Goal: Task Accomplishment & Management: Manage account settings

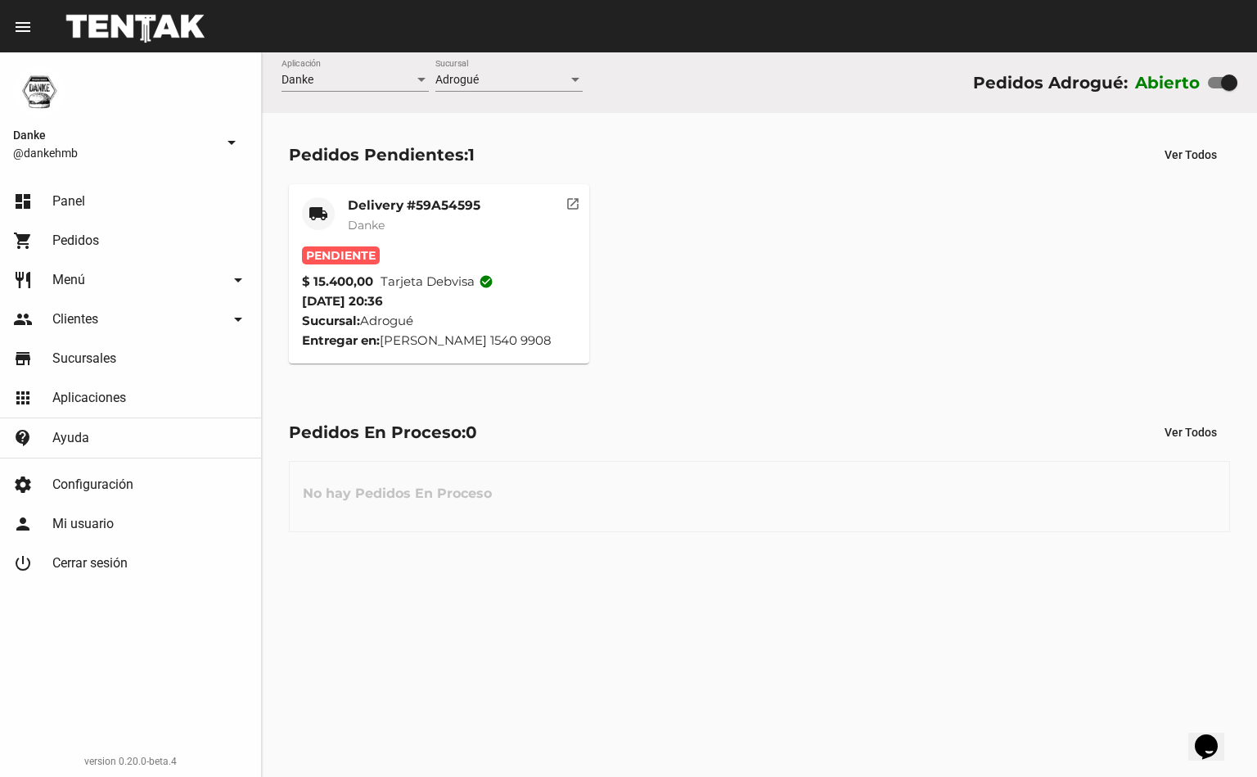
click at [403, 205] on mat-card-title "Delivery #59A54595" at bounding box center [414, 205] width 133 height 16
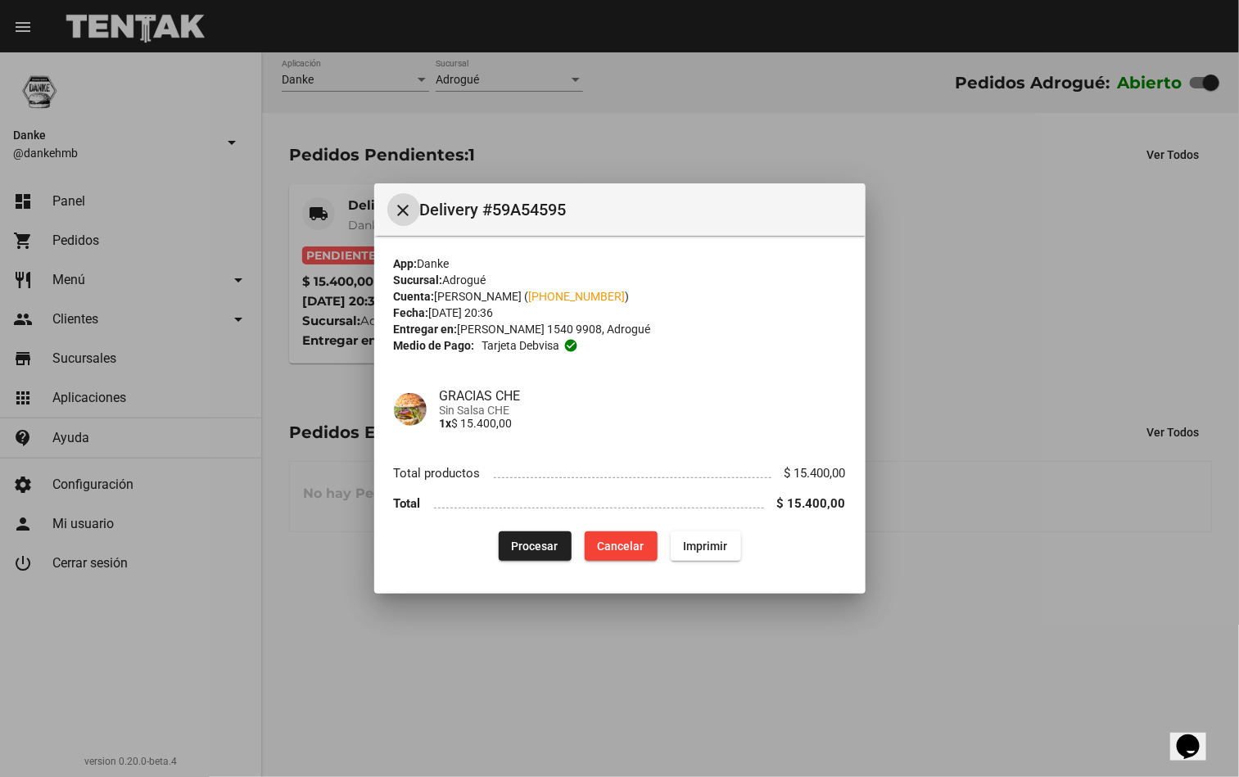
click at [521, 536] on button "Procesar" at bounding box center [535, 545] width 73 height 29
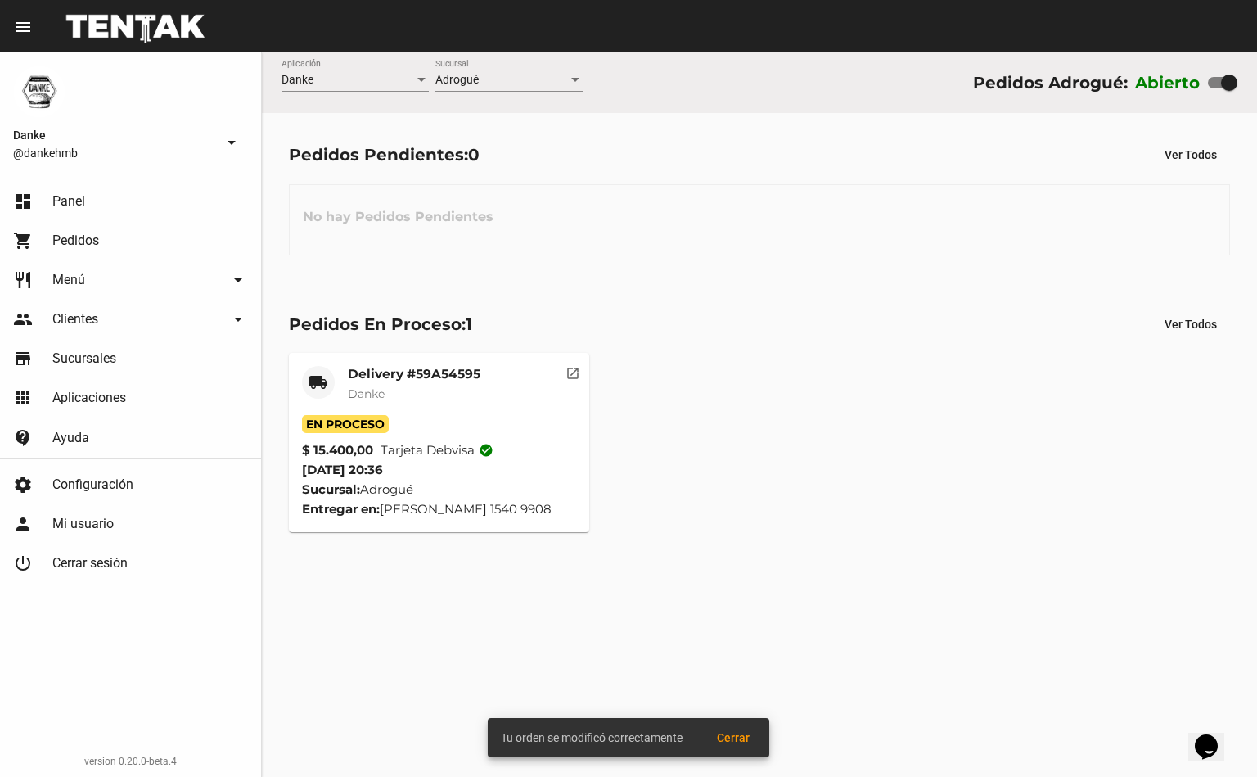
click at [361, 371] on mat-card-title "Delivery #59A54595" at bounding box center [414, 374] width 133 height 16
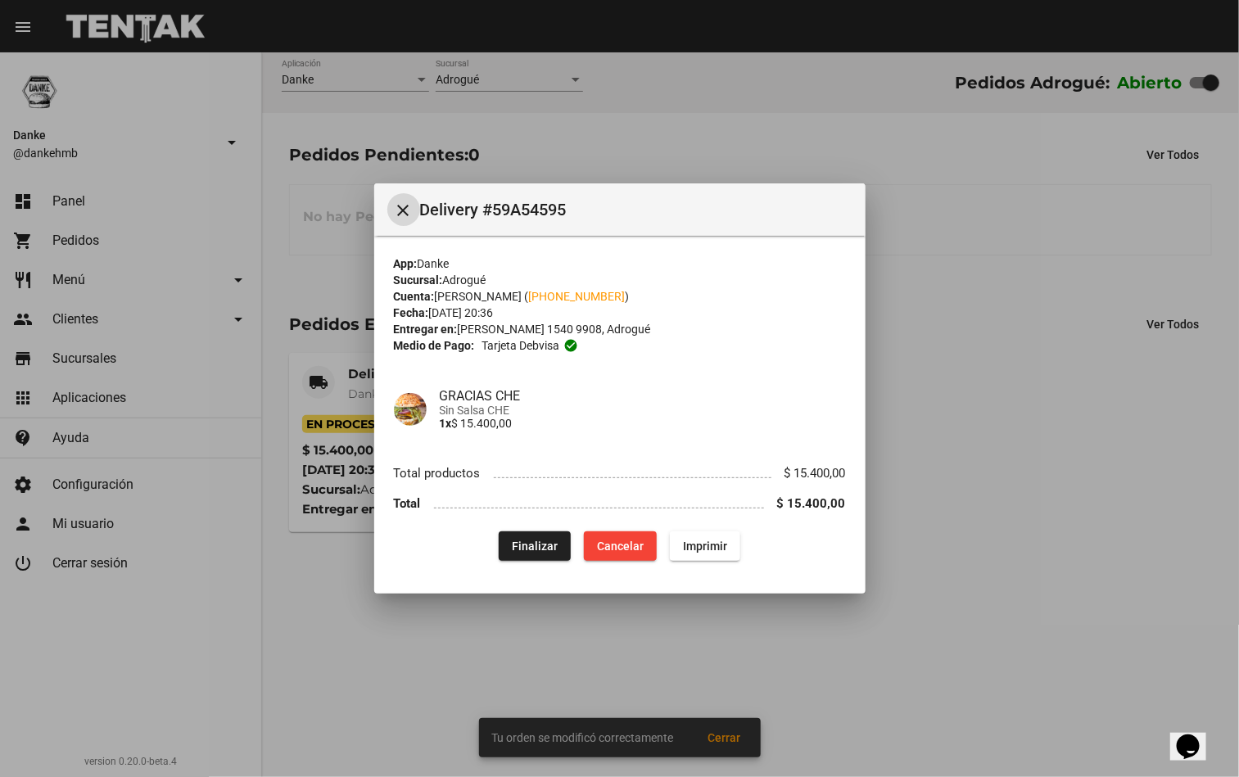
click at [926, 388] on div at bounding box center [619, 388] width 1239 height 777
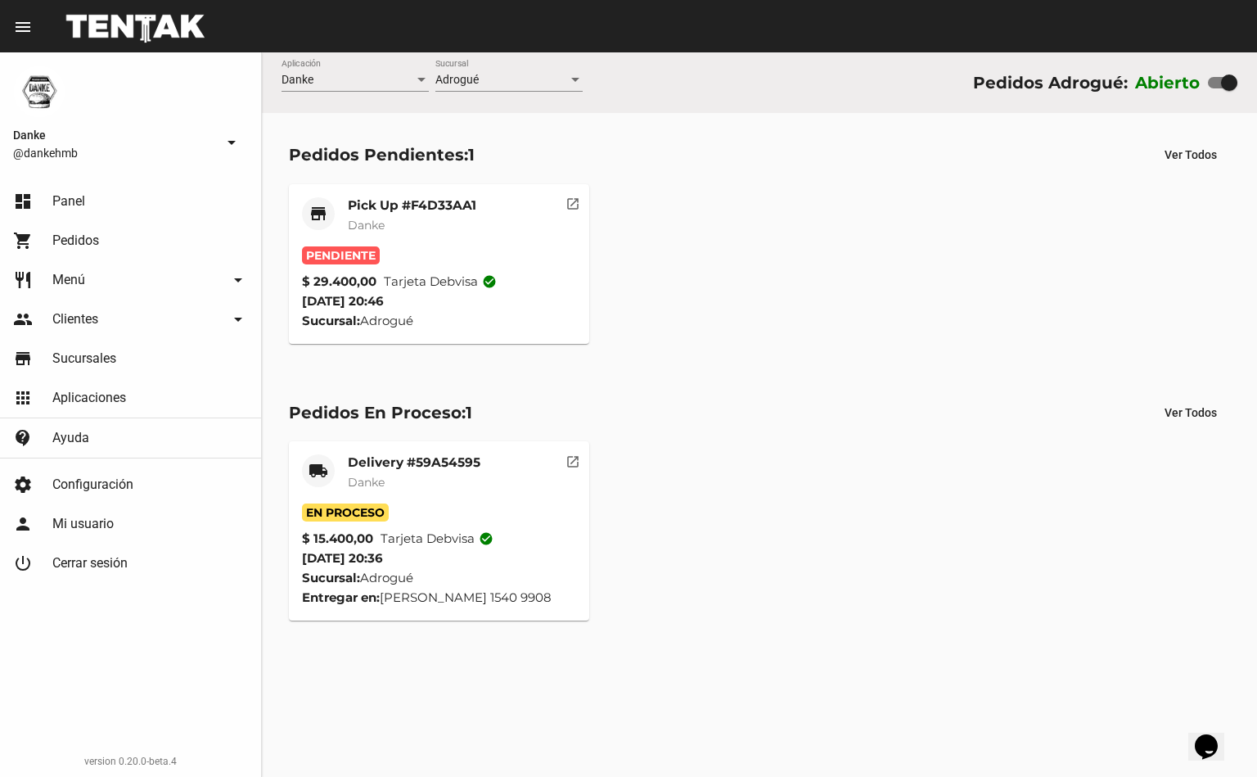
click at [367, 202] on mat-card-title "Pick Up #F4D33AA1" at bounding box center [412, 205] width 129 height 16
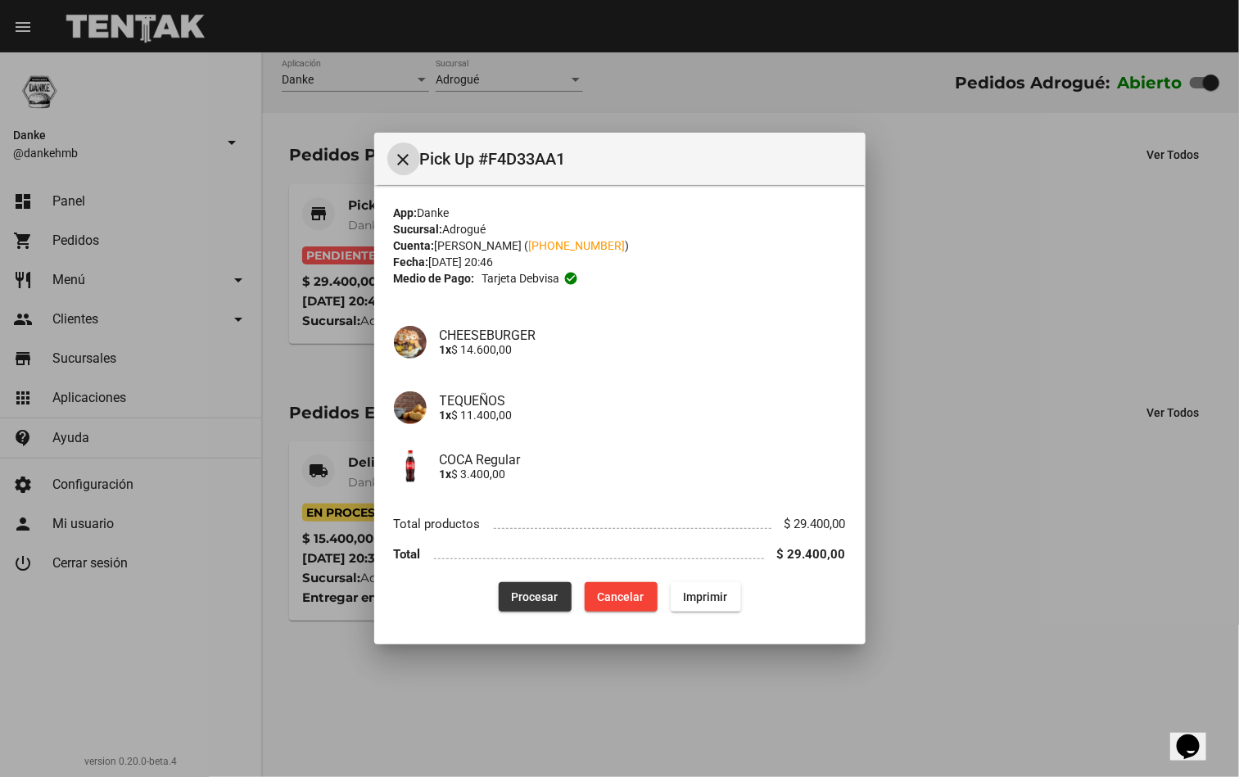
click at [543, 603] on span "Procesar" at bounding box center [535, 596] width 47 height 13
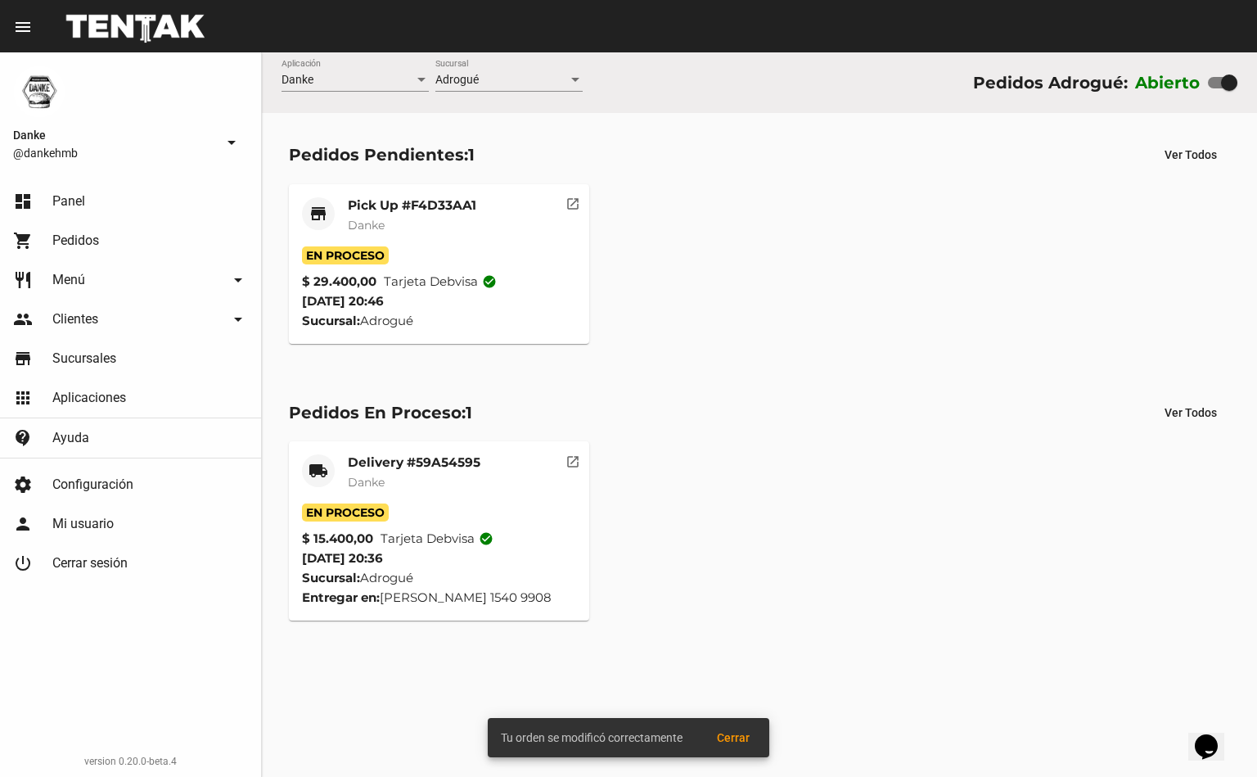
click at [428, 482] on mat-card-subtitle "Danke" at bounding box center [414, 482] width 133 height 16
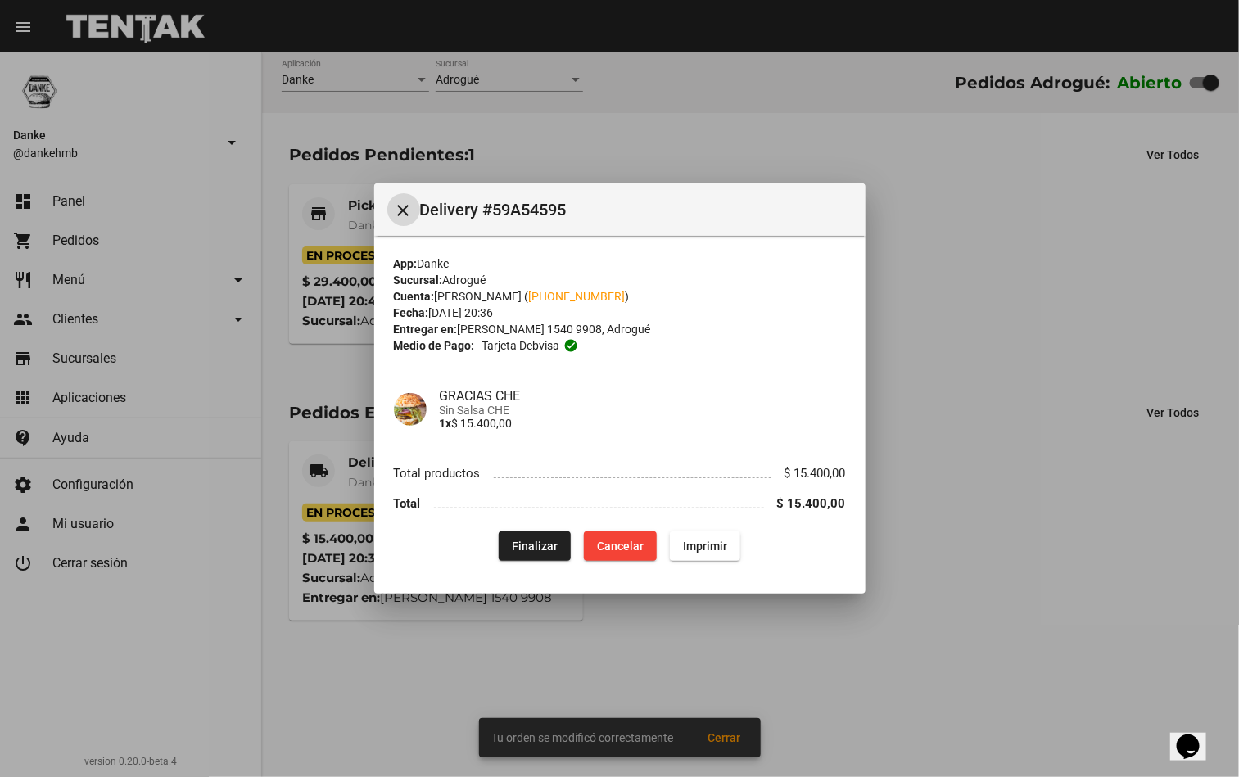
click at [1071, 578] on div at bounding box center [619, 388] width 1239 height 777
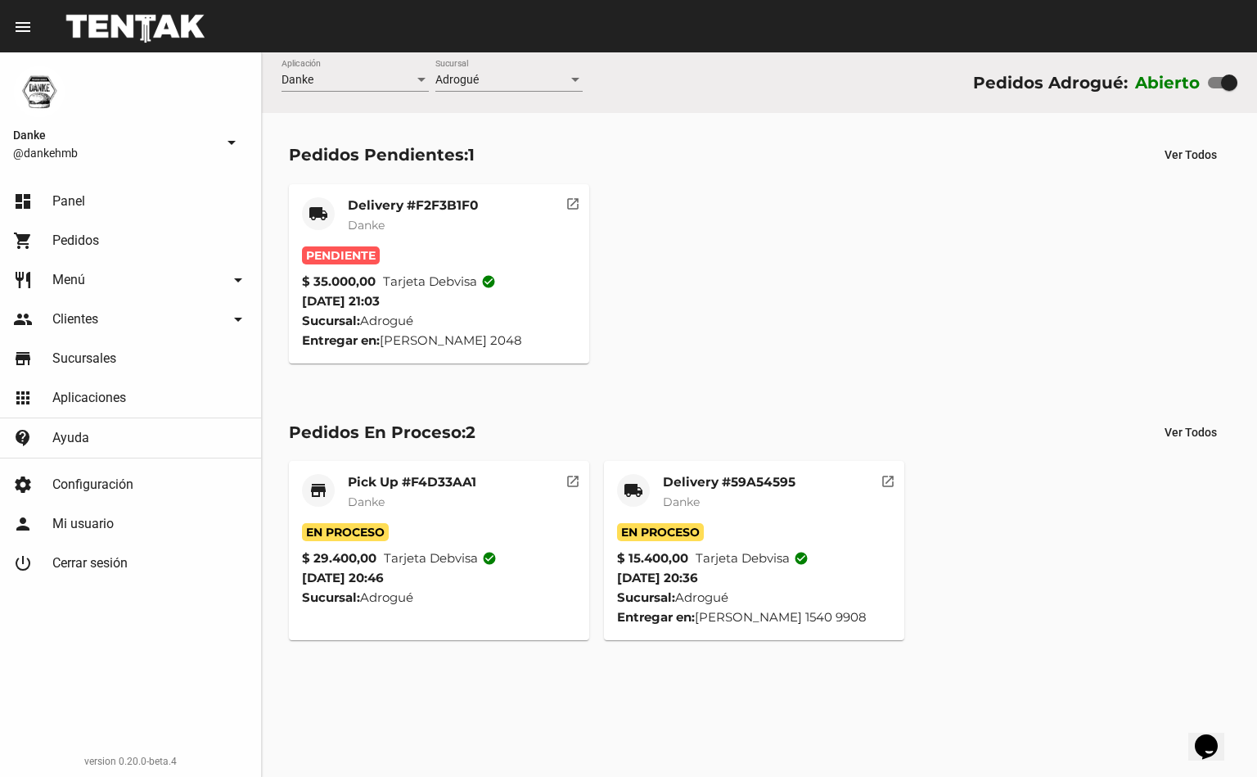
click at [416, 281] on span "Tarjeta debvisa check_circle" at bounding box center [439, 282] width 113 height 20
click at [405, 232] on mat-card-subtitle "Danke" at bounding box center [413, 225] width 130 height 16
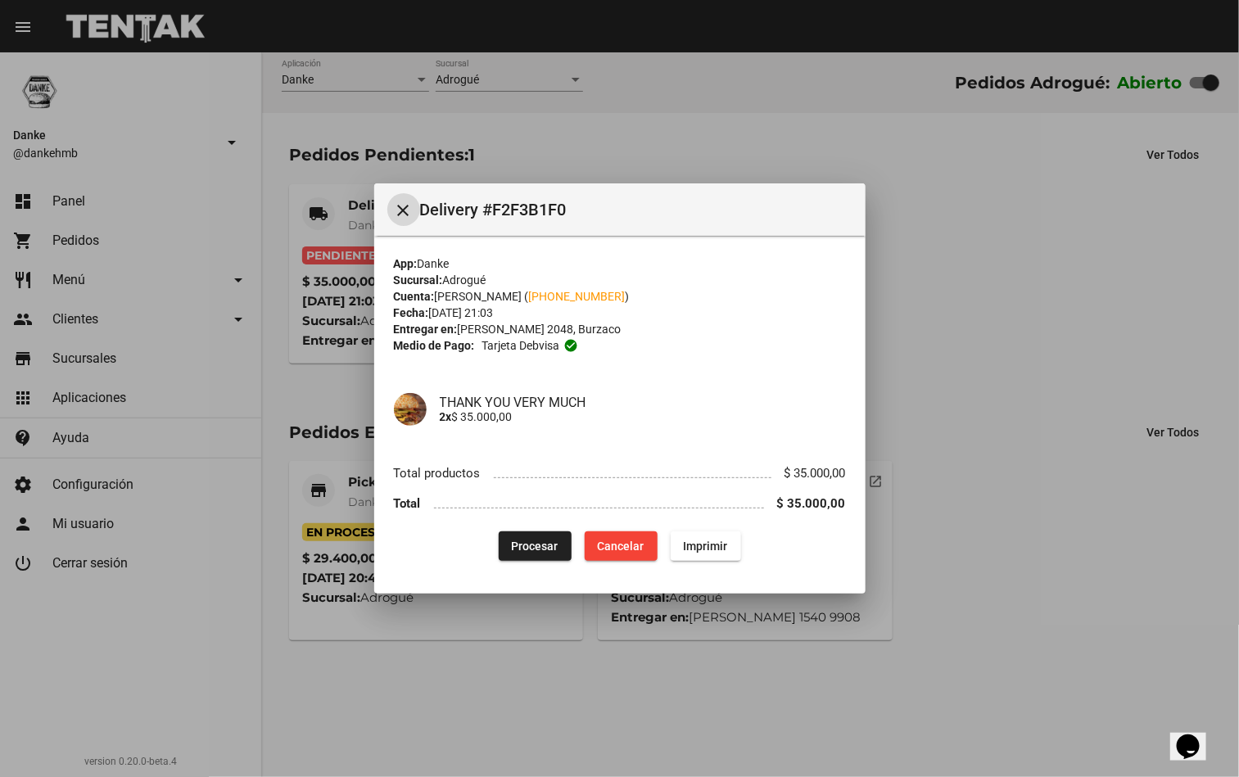
click at [543, 540] on span "Procesar" at bounding box center [535, 545] width 47 height 13
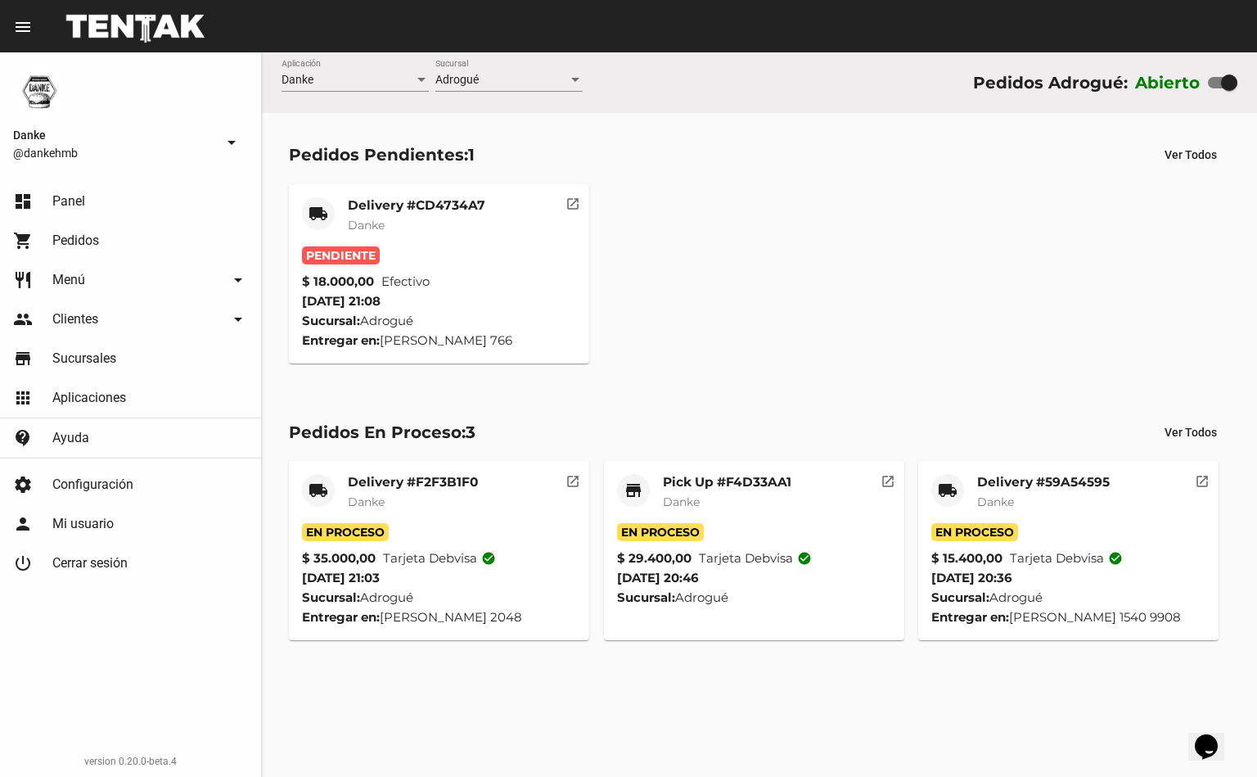
click at [710, 485] on mat-card-title "Pick Up #F4D33AA1" at bounding box center [727, 482] width 129 height 16
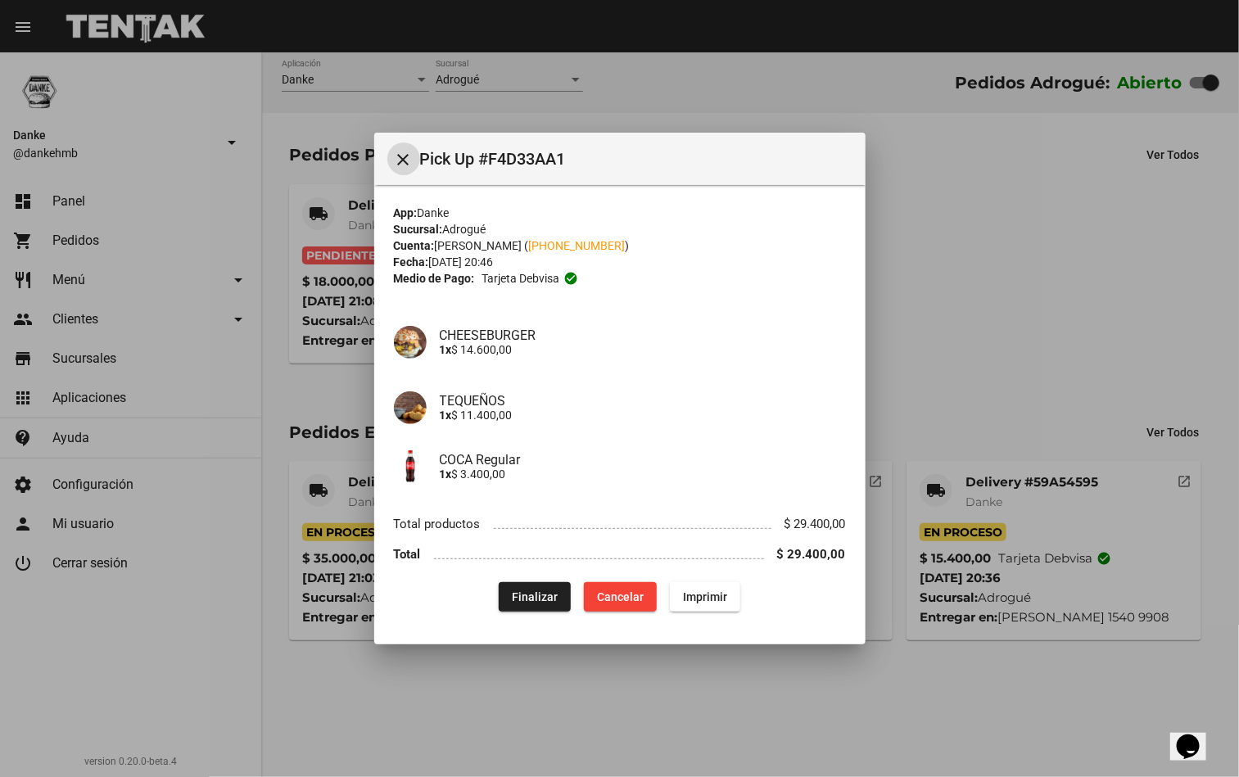
click at [503, 610] on button "Finalizar" at bounding box center [535, 596] width 72 height 29
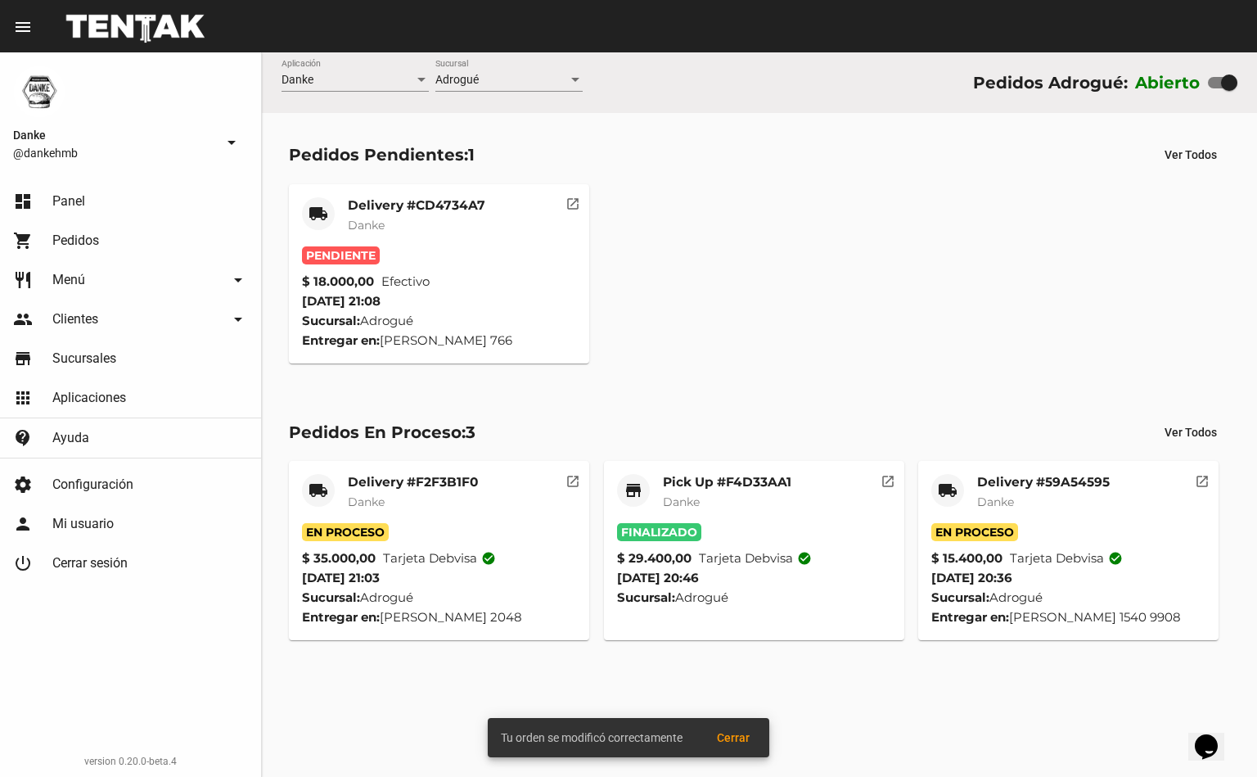
click at [1008, 481] on mat-card-title "Delivery #59A54595" at bounding box center [1043, 482] width 133 height 16
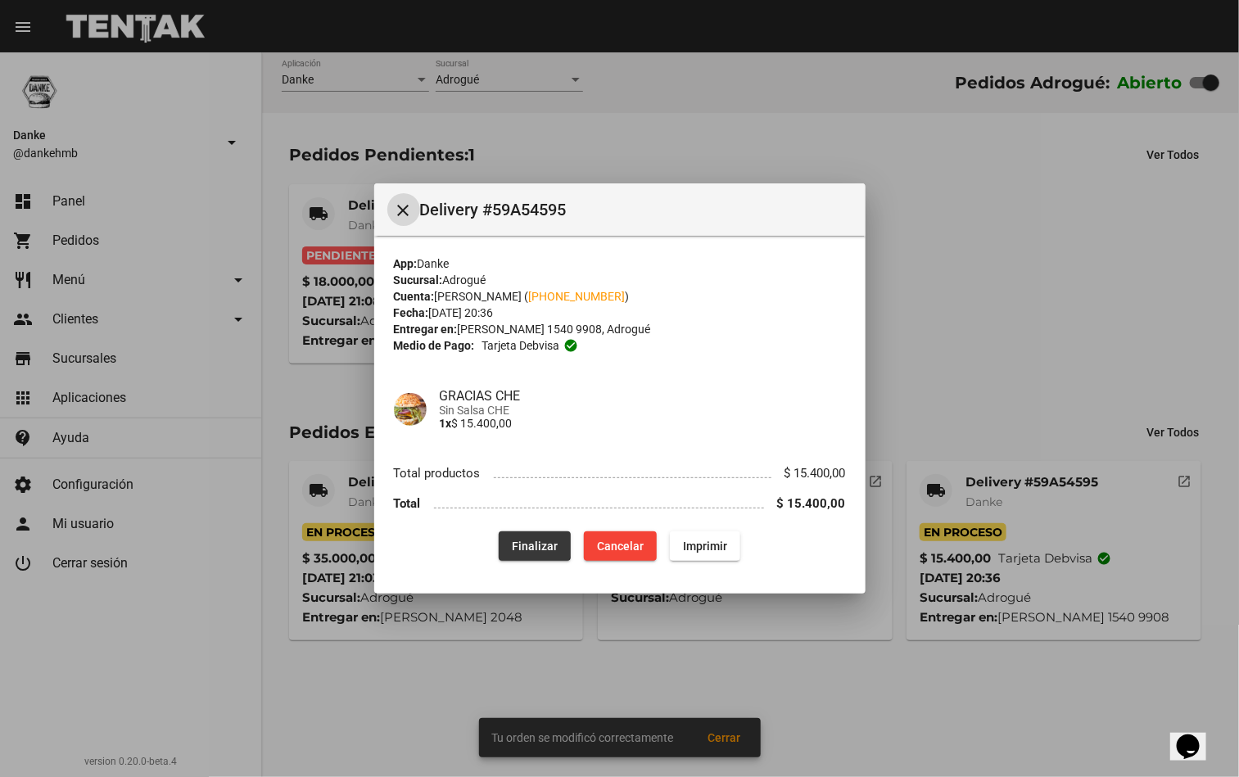
click at [521, 539] on span "Finalizar" at bounding box center [535, 545] width 46 height 13
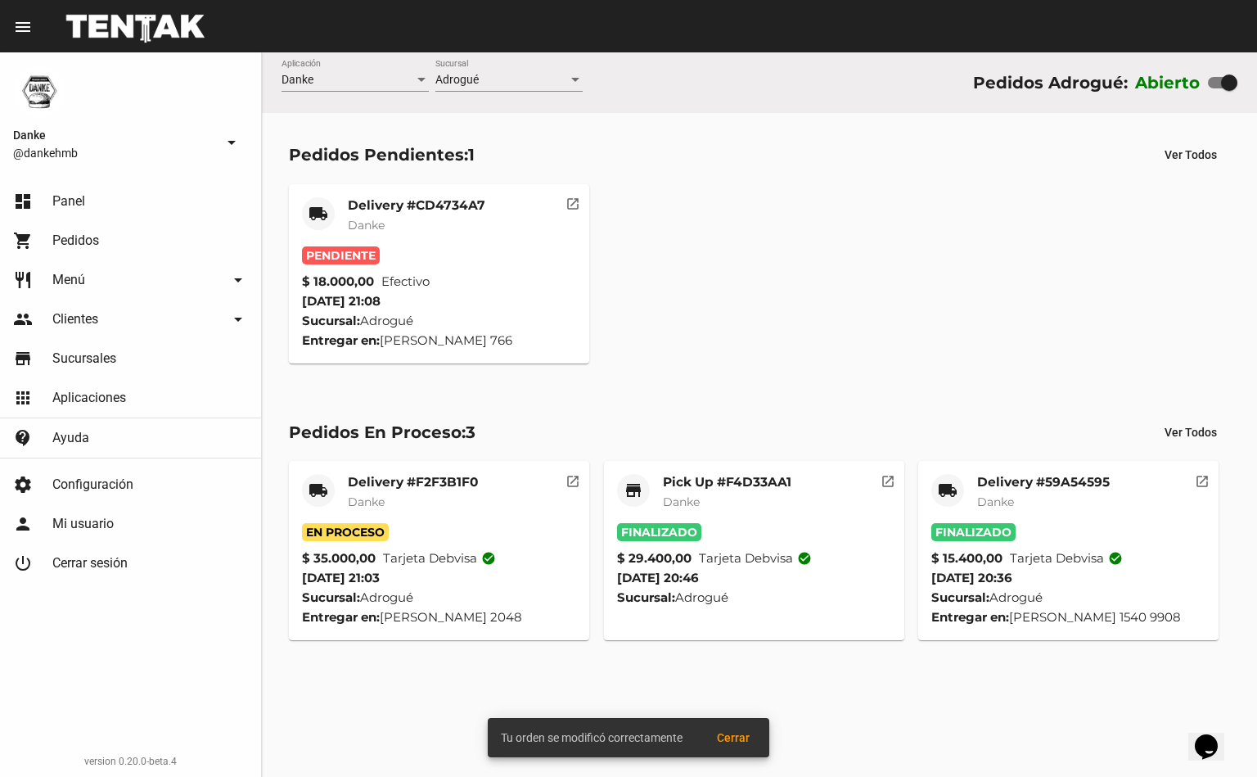
click at [374, 484] on mat-card-title "Delivery #F2F3B1F0" at bounding box center [413, 482] width 130 height 16
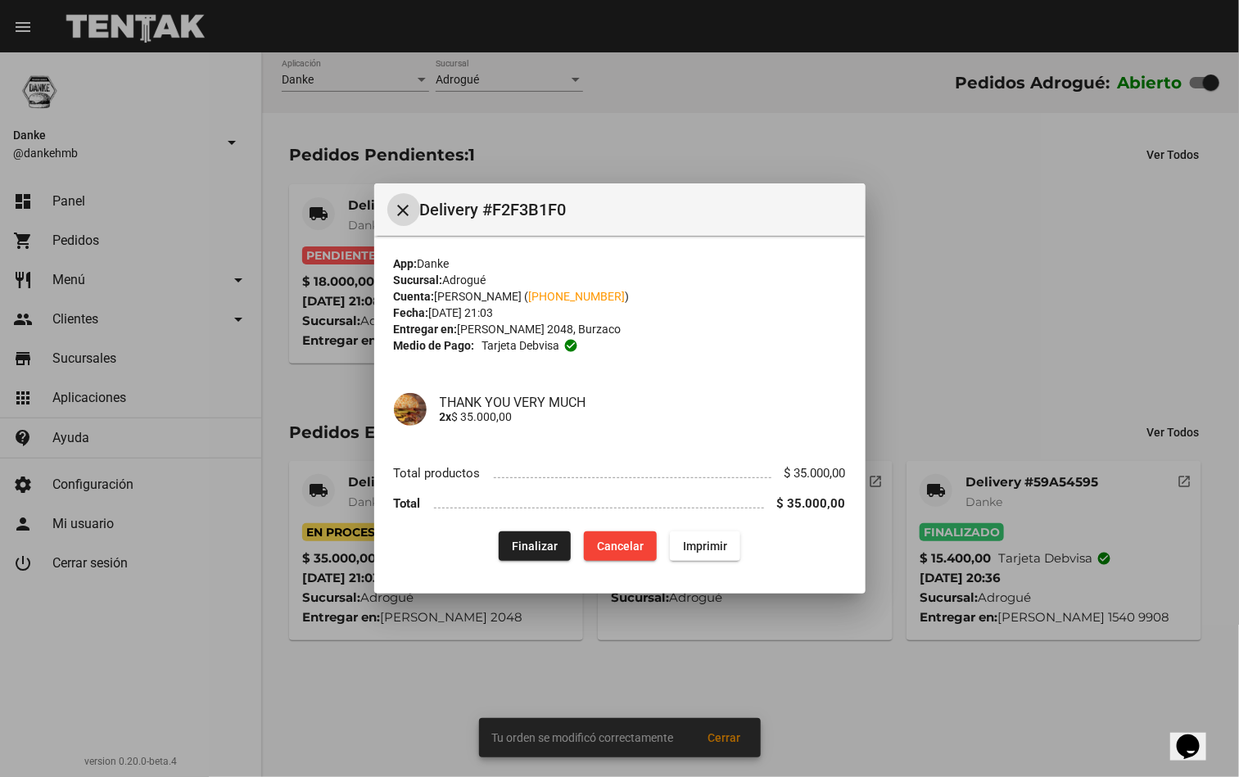
click at [534, 545] on span "Finalizar" at bounding box center [535, 545] width 46 height 13
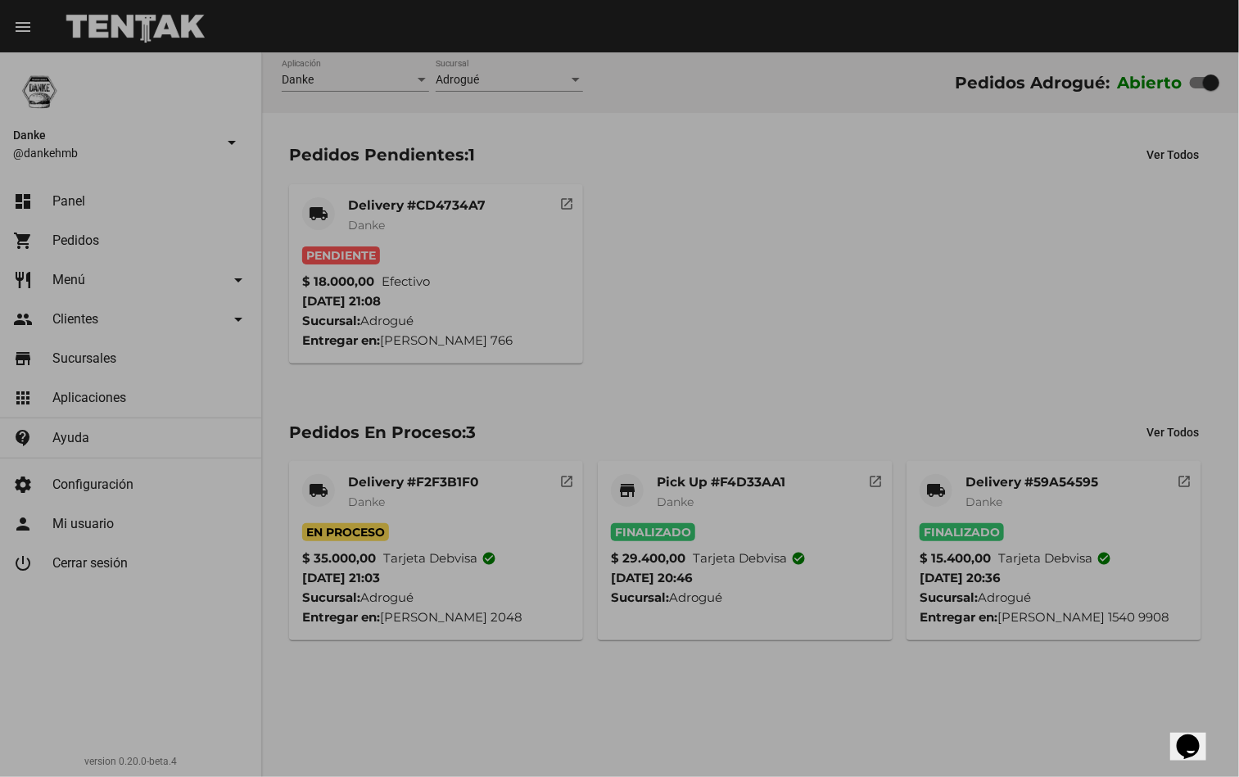
click at [929, 312] on div "local_shipping Delivery #CD4734A7 Danke Pendiente $ 18.000,00 Efectivo 3/10/25 …" at bounding box center [750, 274] width 937 height 194
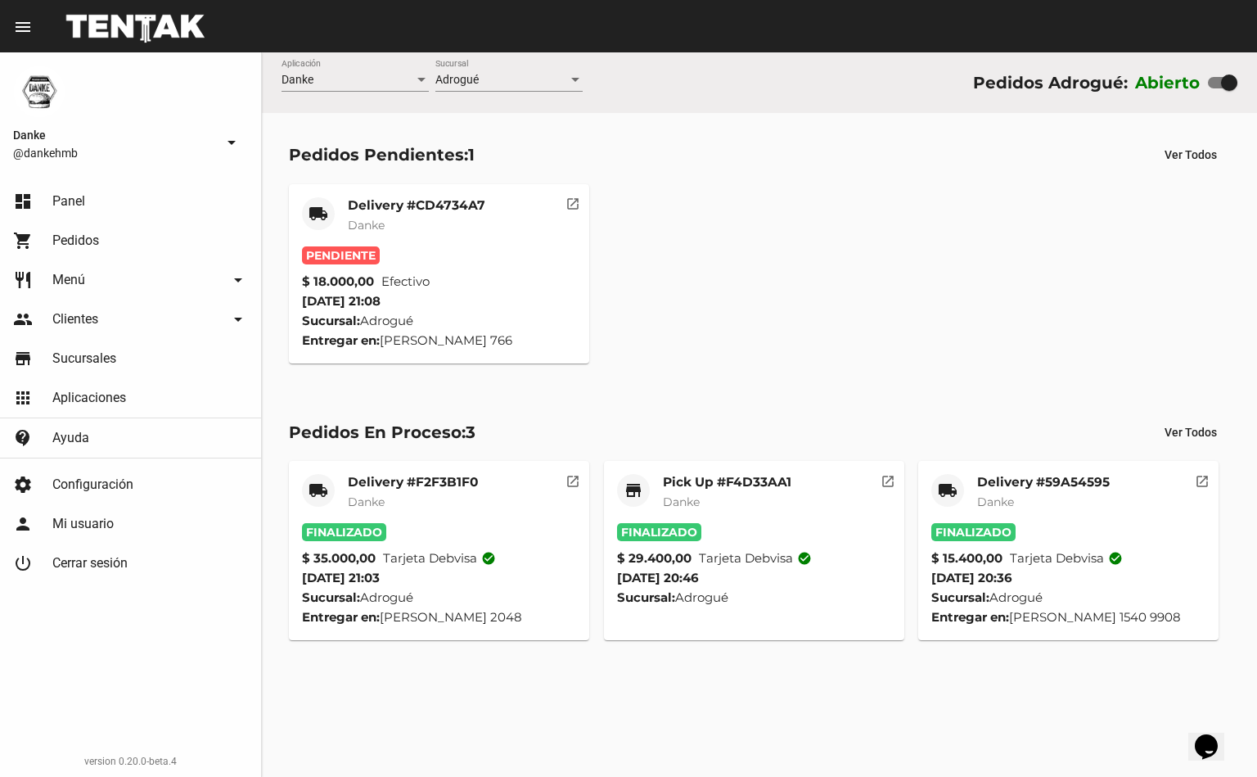
click at [386, 281] on span "Efectivo" at bounding box center [405, 282] width 48 height 20
click at [403, 237] on div "Delivery #CD4734A7 Danke" at bounding box center [417, 221] width 138 height 49
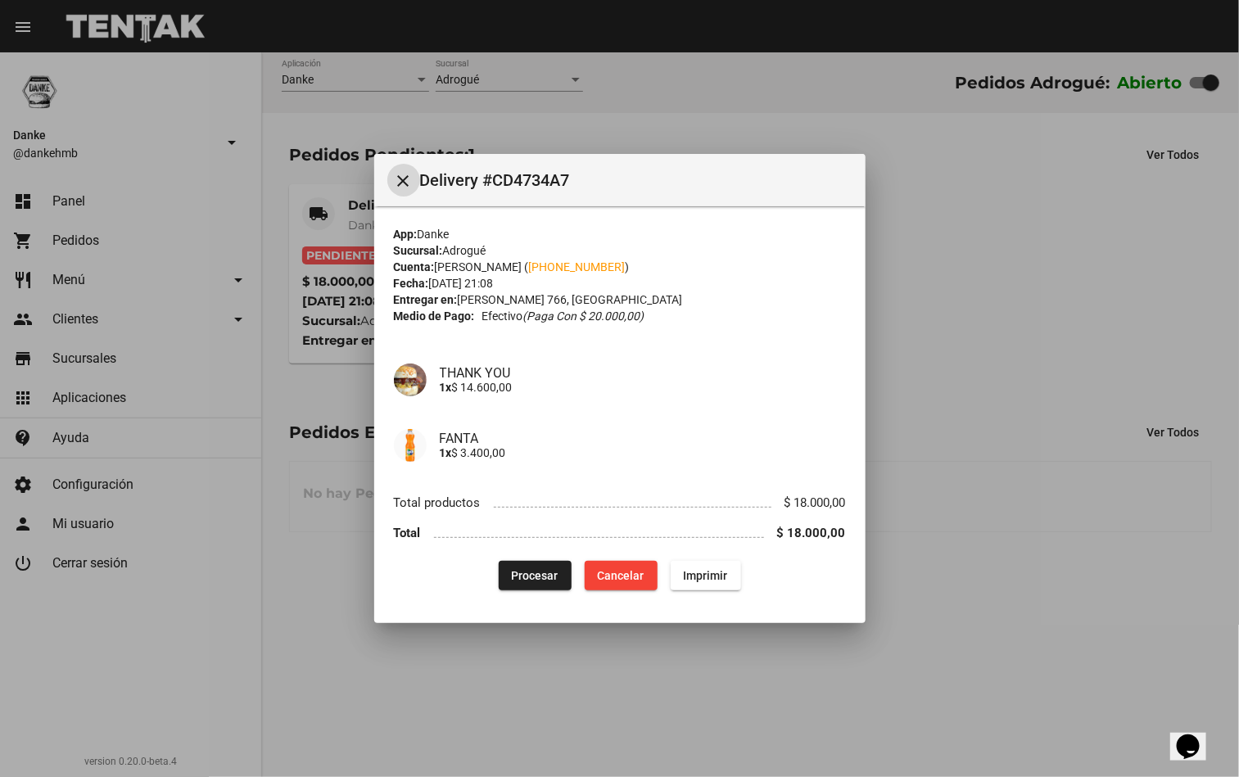
click at [538, 577] on span "Procesar" at bounding box center [535, 575] width 47 height 13
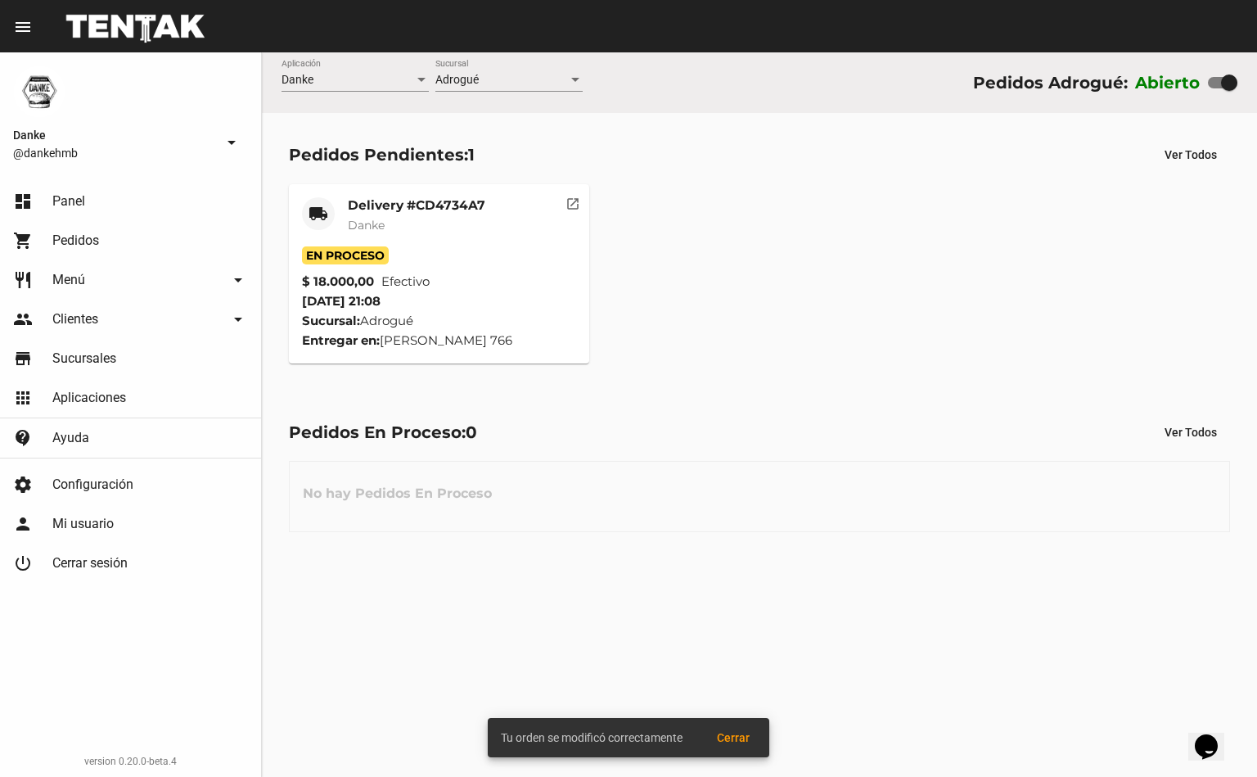
click at [421, 229] on mat-card-subtitle "Danke" at bounding box center [417, 225] width 138 height 16
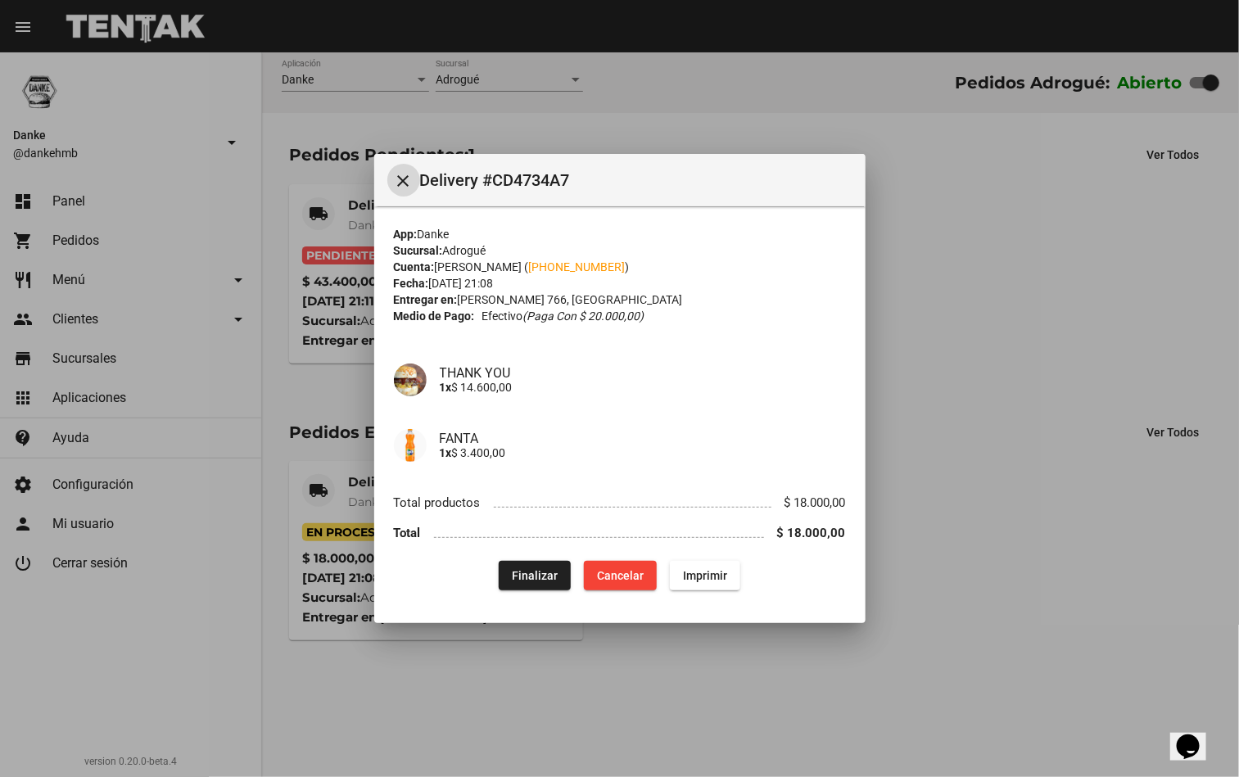
click at [539, 580] on span "Finalizar" at bounding box center [535, 575] width 46 height 13
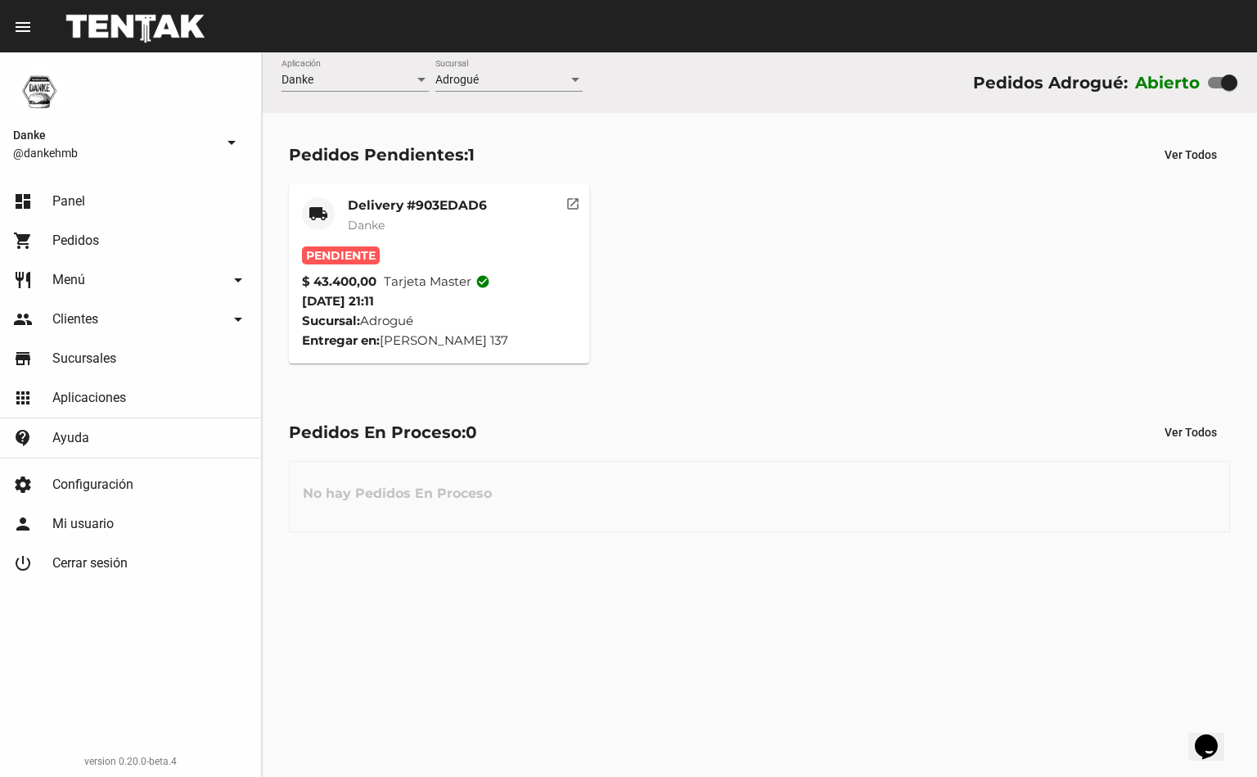
click at [109, 232] on link "shopping_cart Pedidos" at bounding box center [130, 240] width 261 height 39
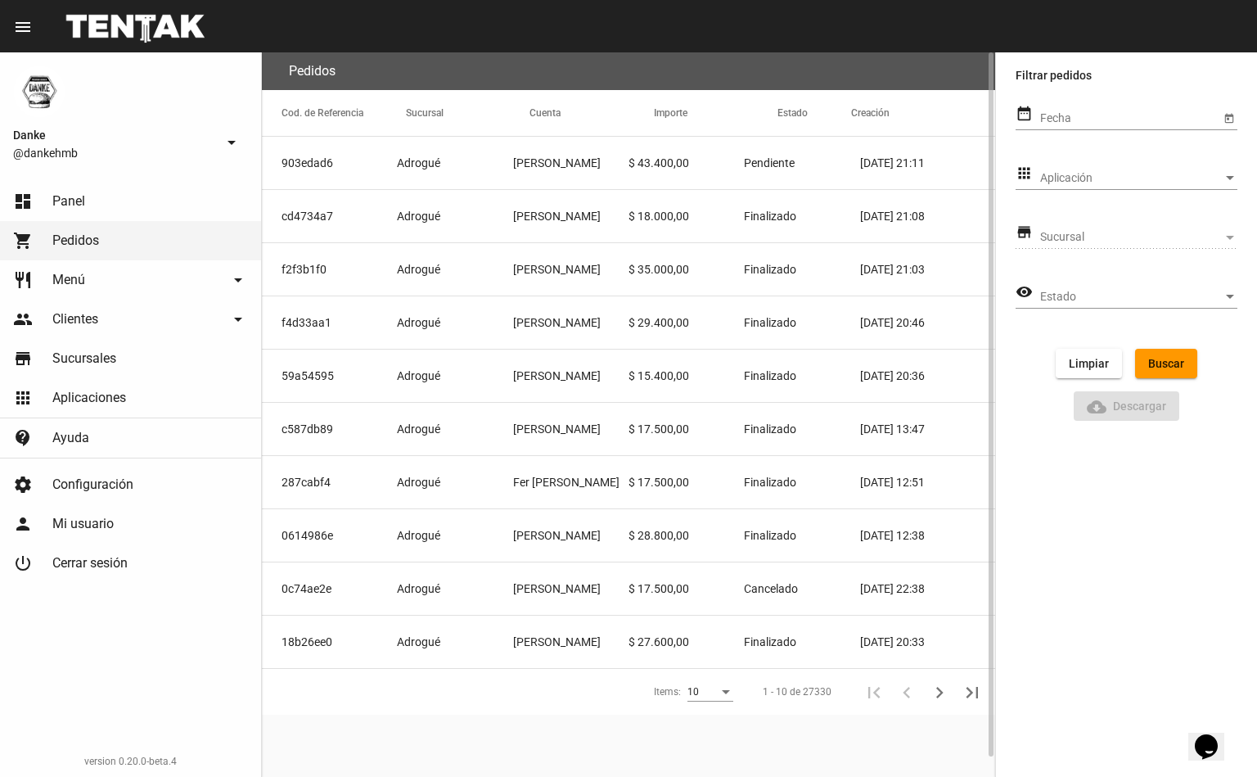
click at [341, 153] on mat-cell "903edad6" at bounding box center [329, 163] width 135 height 52
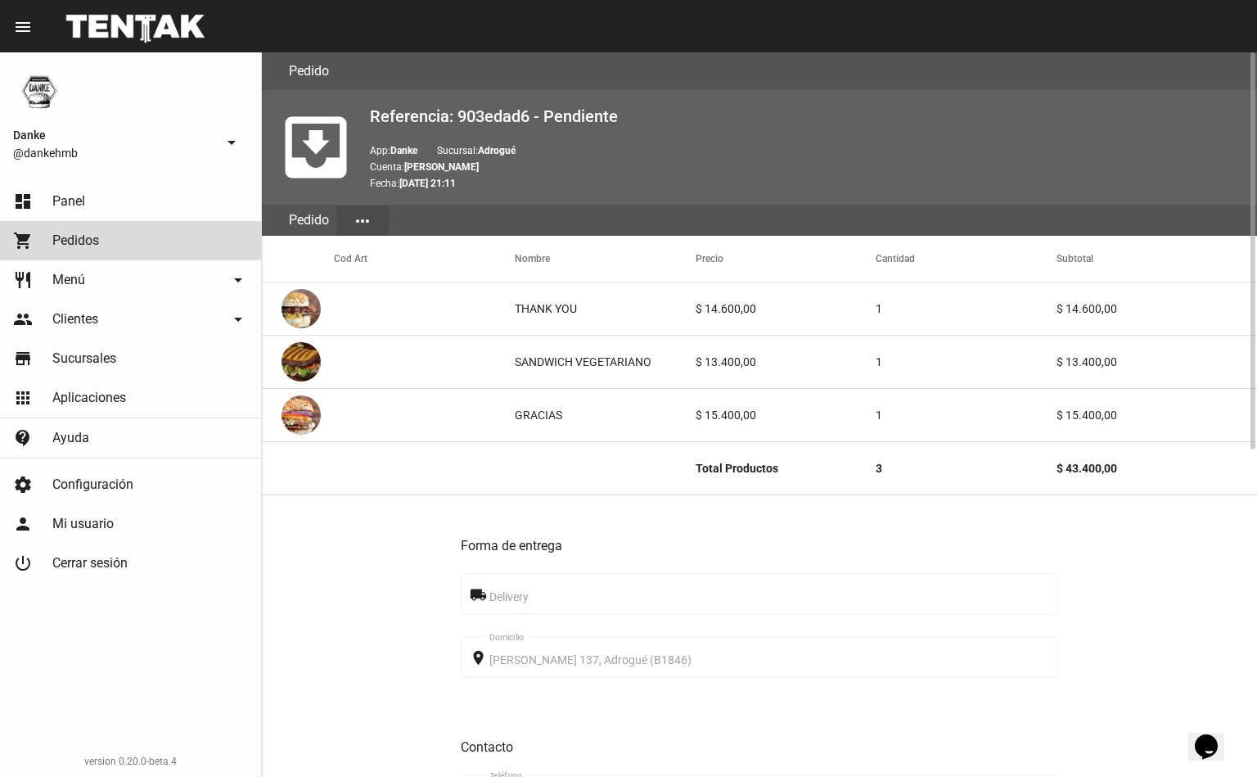
click at [111, 231] on link "shopping_cart Pedidos" at bounding box center [130, 240] width 261 height 39
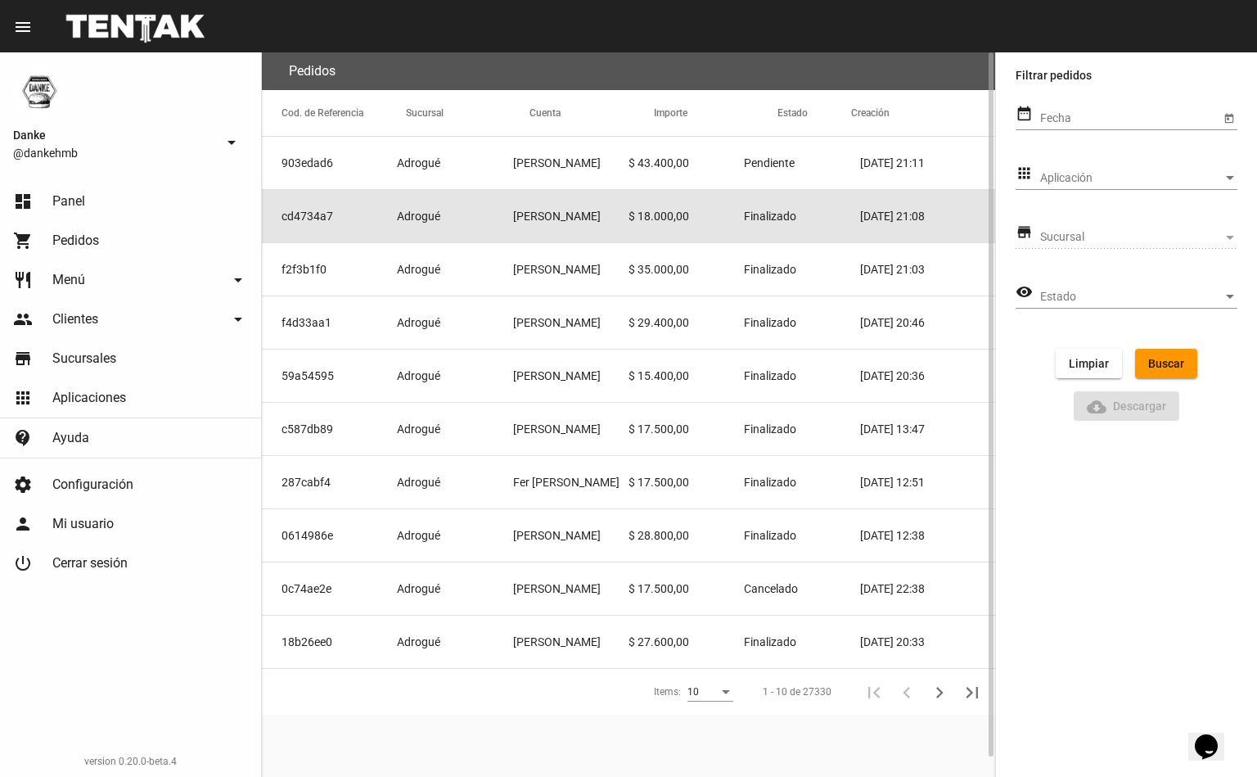
click at [361, 217] on mat-cell "cd4734a7" at bounding box center [329, 216] width 135 height 52
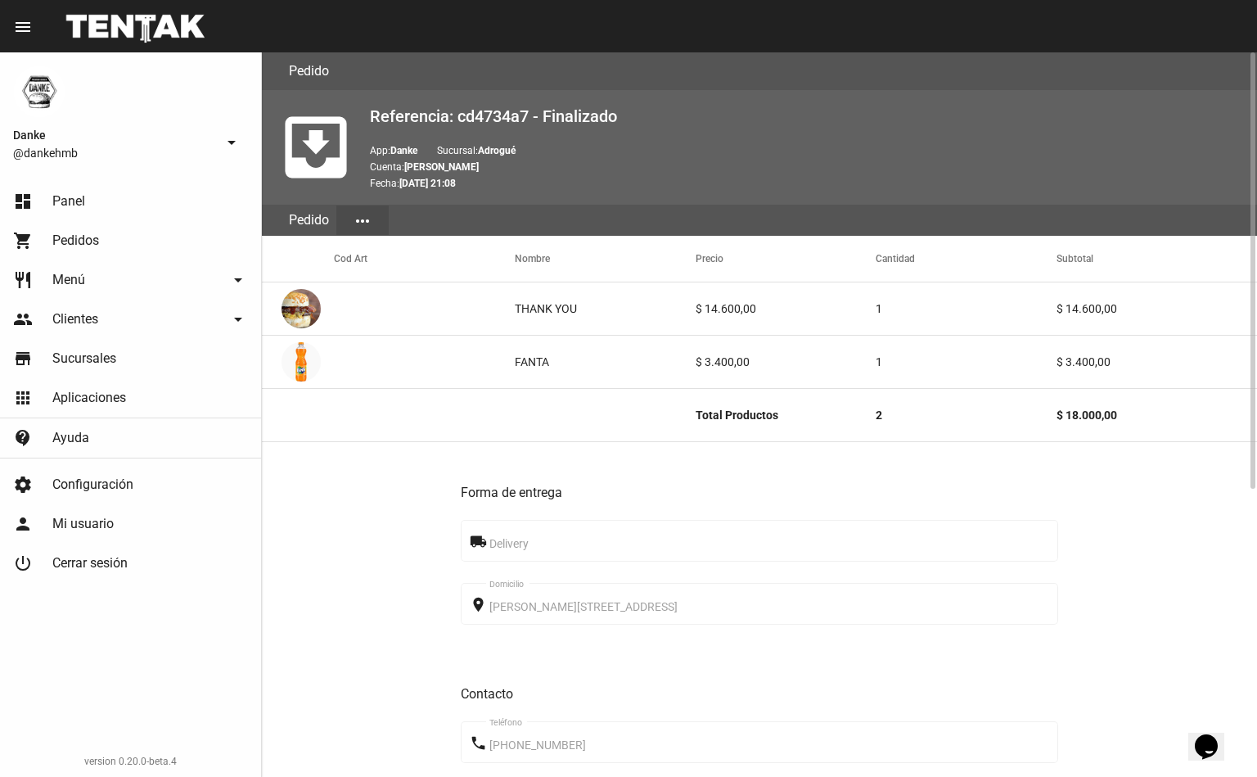
click at [92, 276] on link "restaurant Menú arrow_drop_down" at bounding box center [130, 279] width 261 height 39
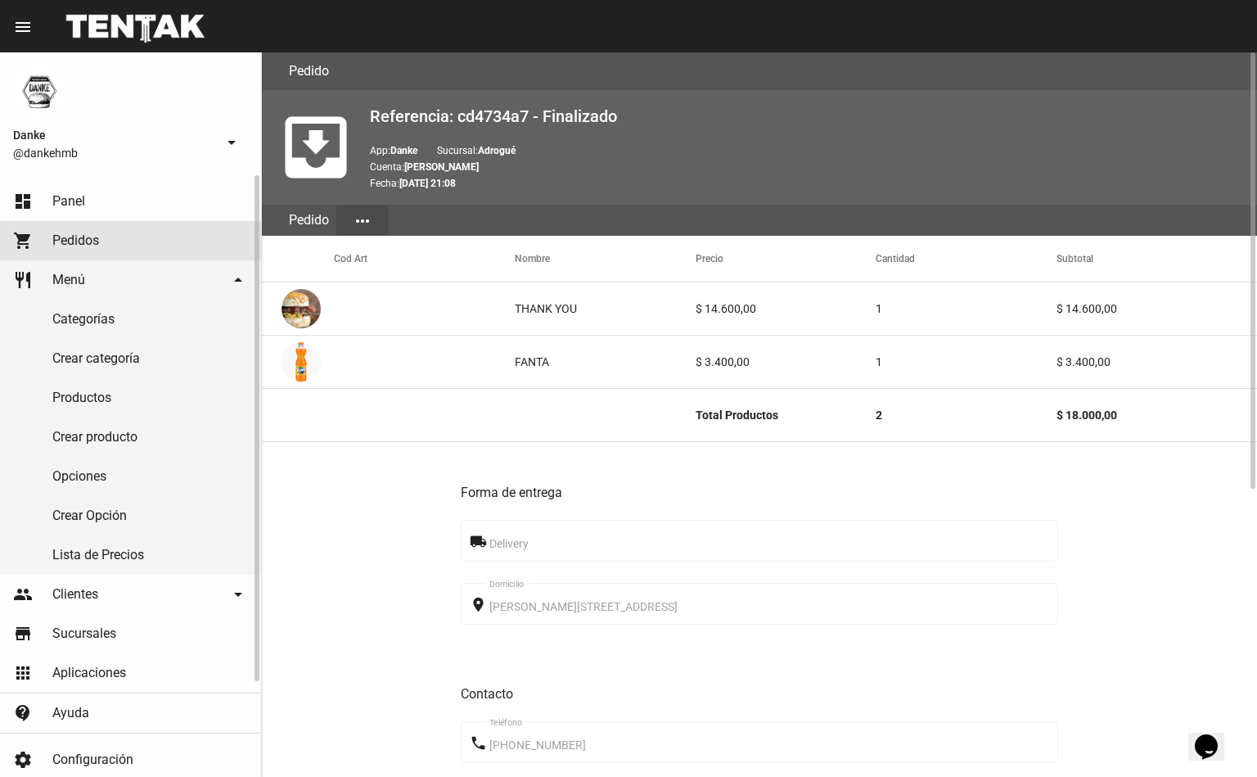
click at [96, 233] on span "Pedidos" at bounding box center [75, 240] width 47 height 16
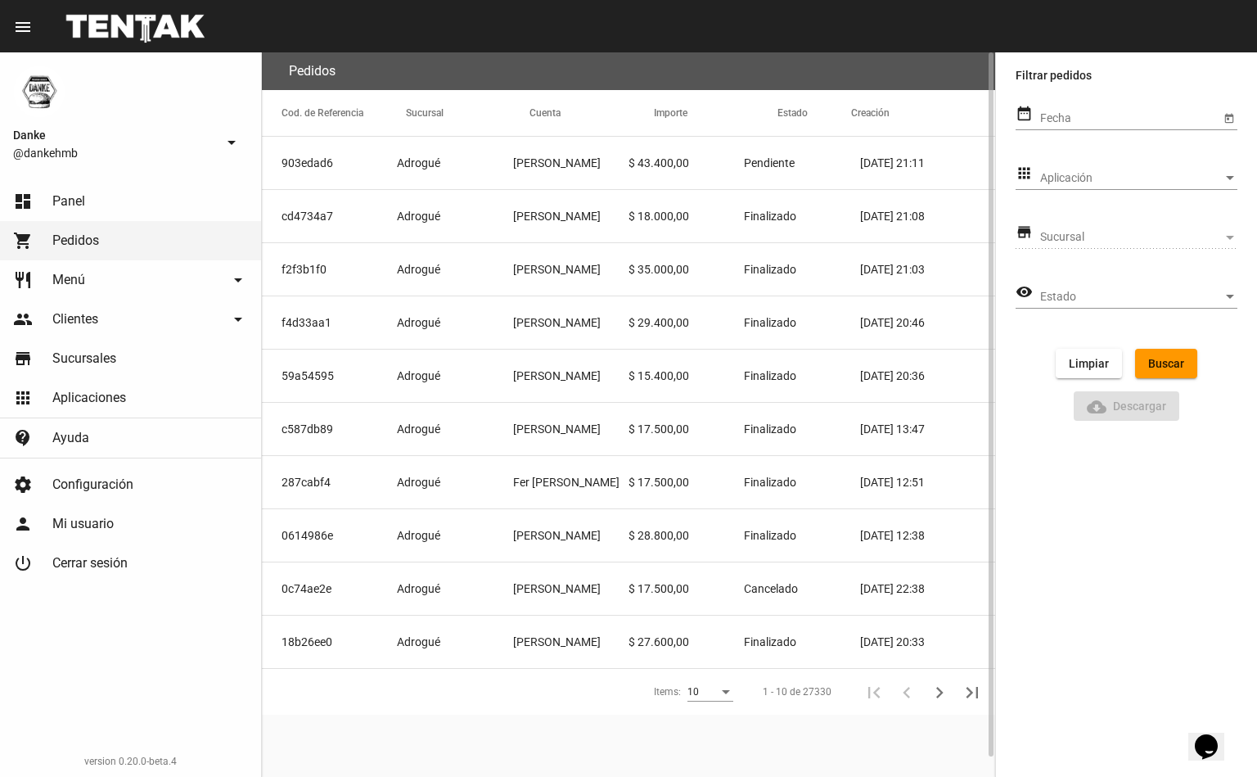
click at [98, 205] on link "dashboard Panel" at bounding box center [130, 201] width 261 height 39
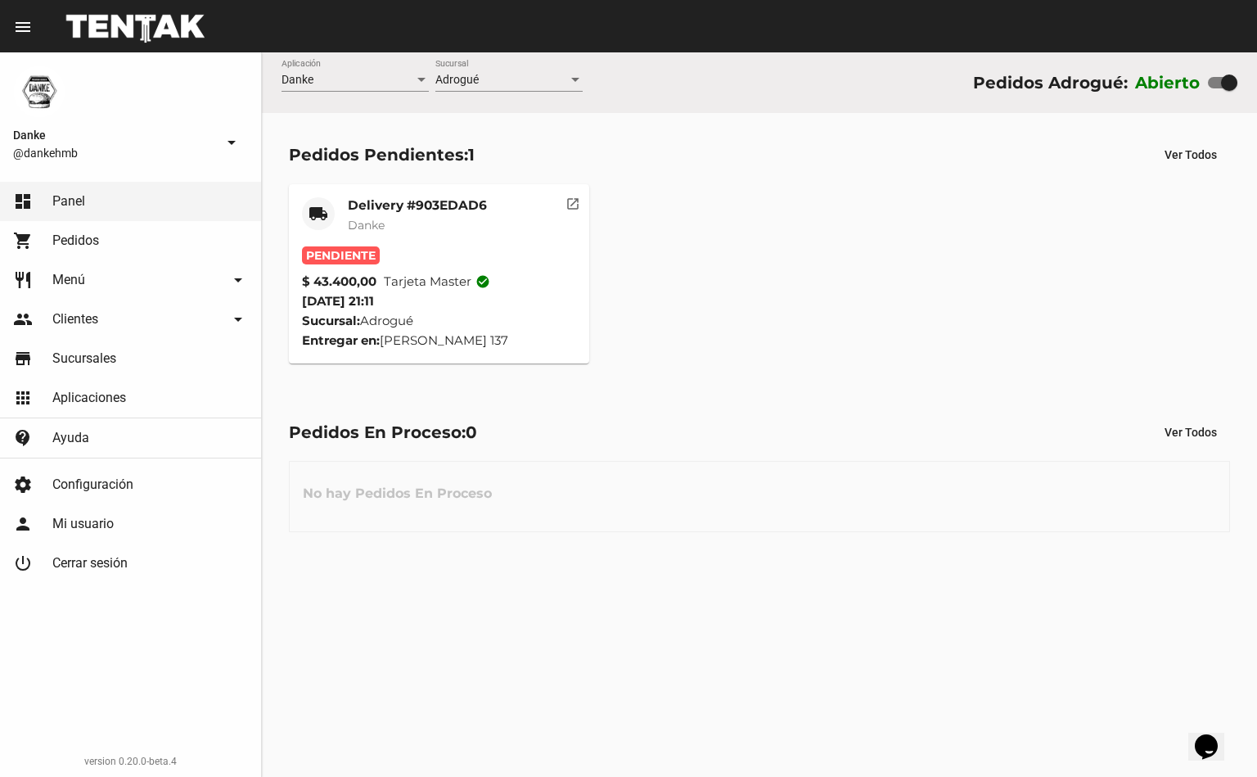
click at [445, 273] on span "Tarjeta master check_circle" at bounding box center [437, 282] width 106 height 20
click at [420, 217] on mat-card-subtitle "Danke" at bounding box center [417, 225] width 139 height 16
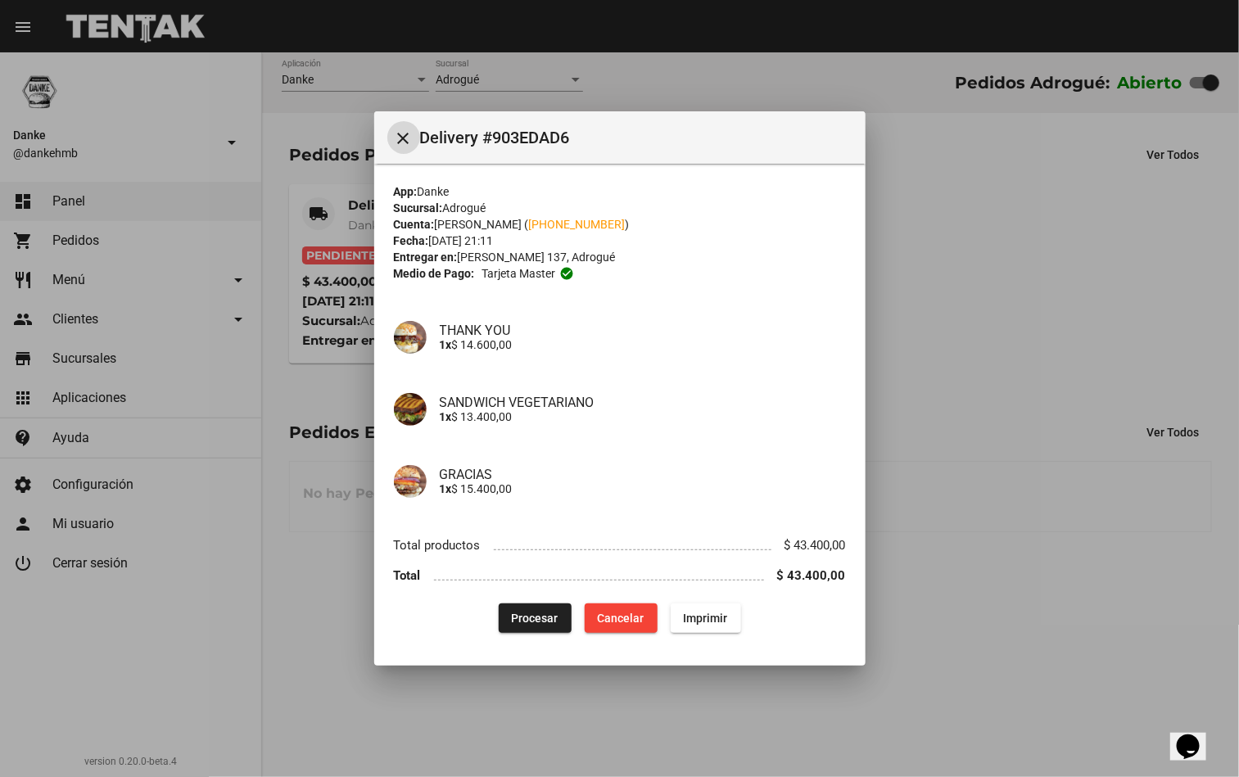
click at [526, 615] on span "Procesar" at bounding box center [535, 618] width 47 height 13
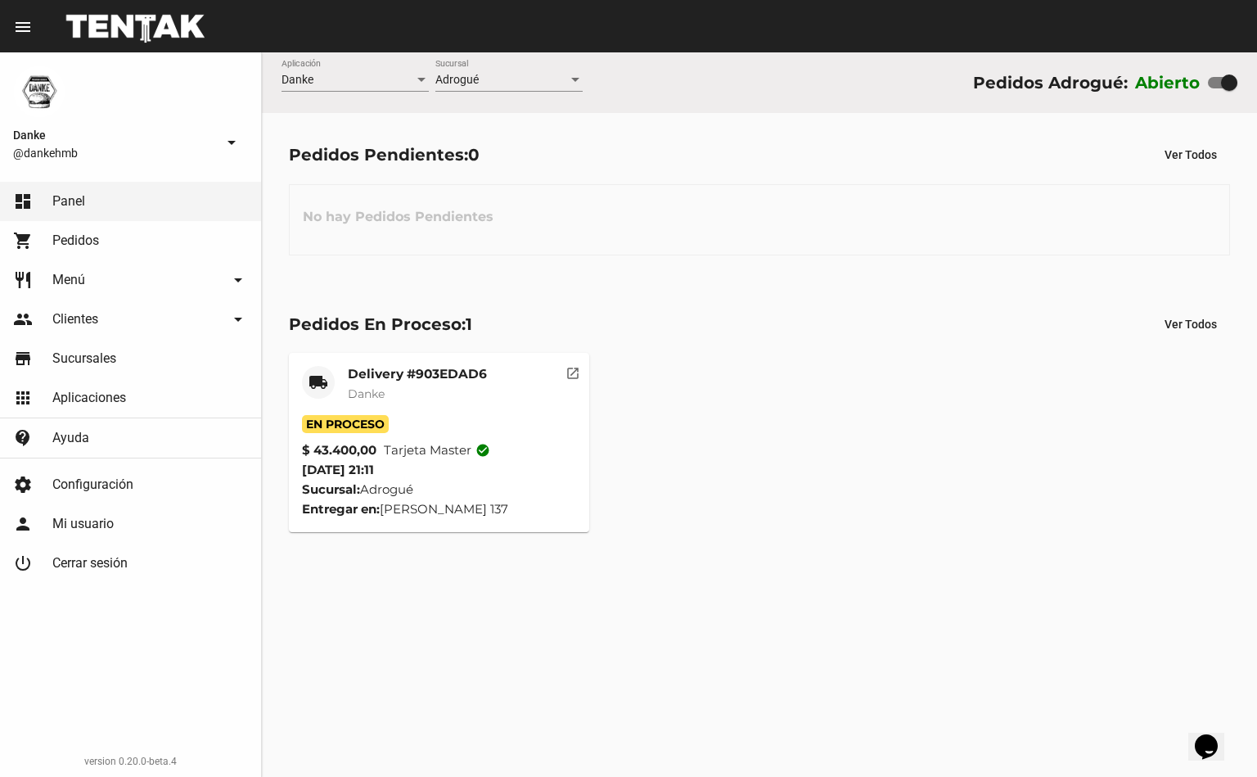
click at [114, 305] on link "people Clientes arrow_drop_down" at bounding box center [130, 319] width 261 height 39
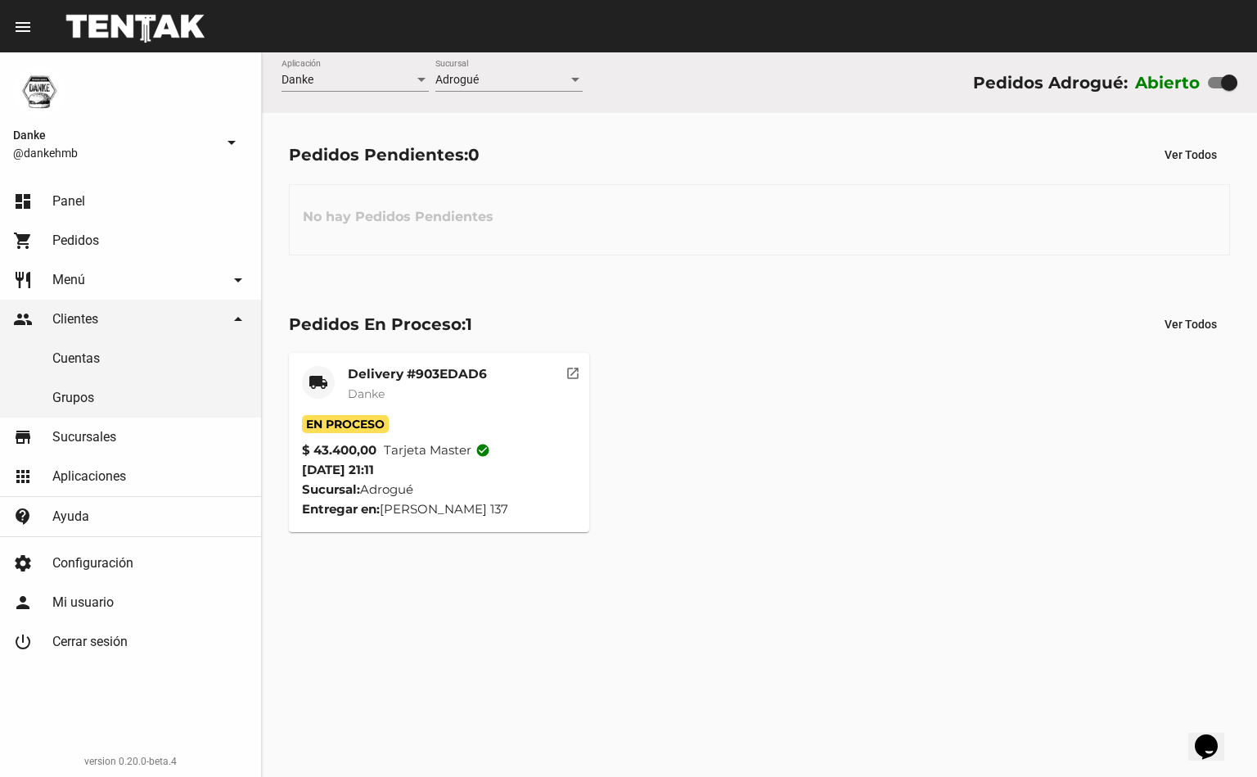
click at [89, 285] on link "restaurant Menú arrow_drop_down" at bounding box center [130, 279] width 261 height 39
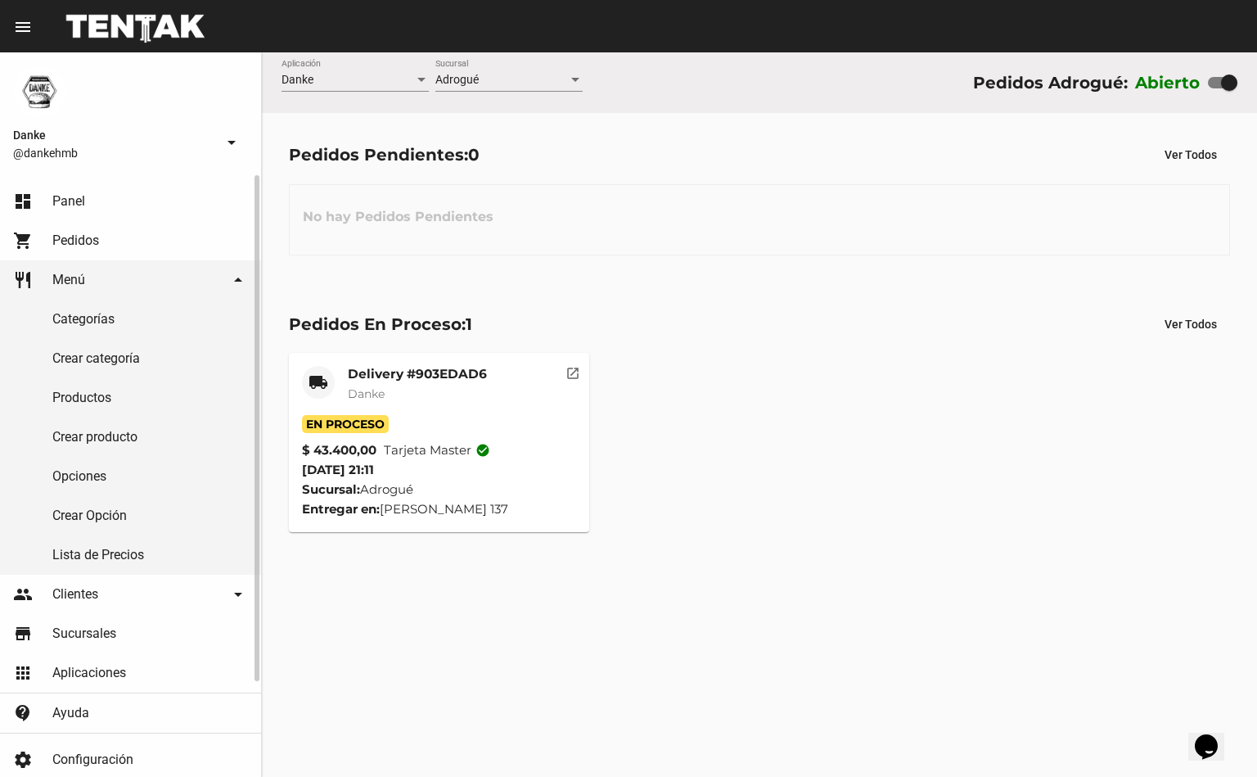
click at [133, 244] on link "shopping_cart Pedidos" at bounding box center [130, 240] width 261 height 39
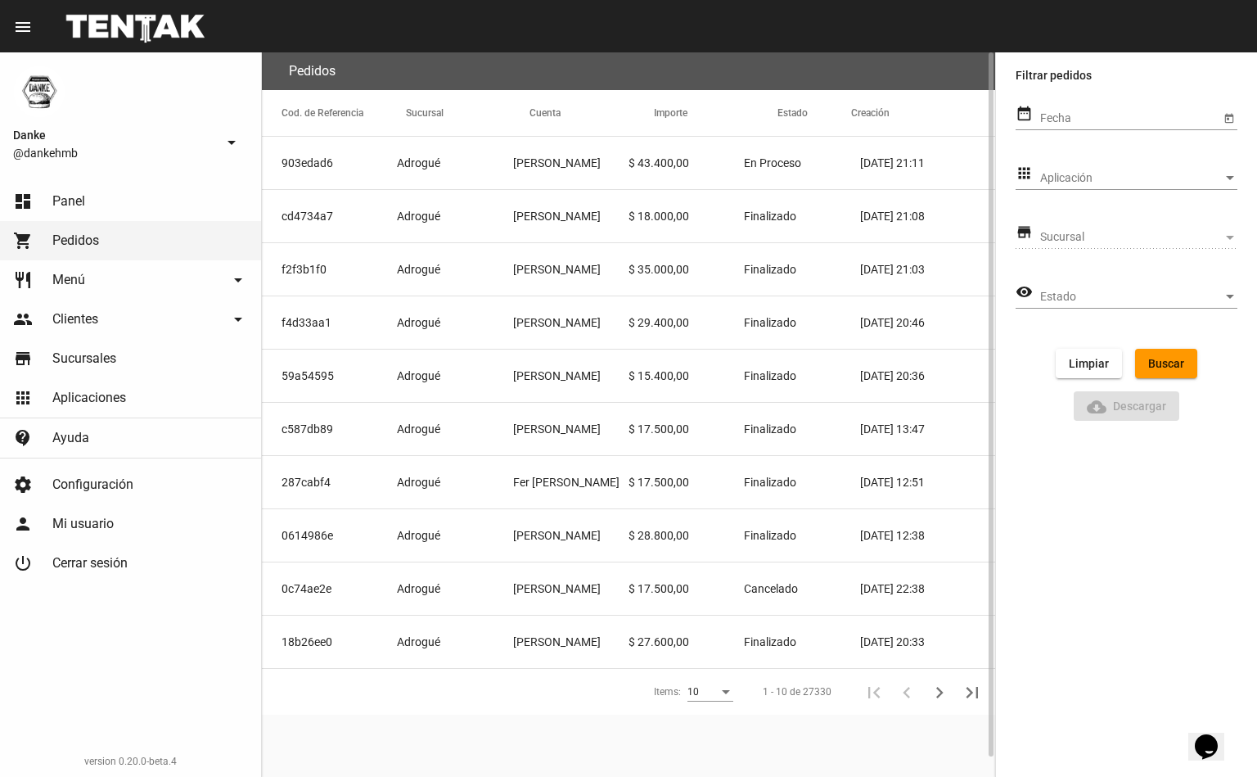
click at [314, 332] on mat-cell "f4d33aa1" at bounding box center [329, 322] width 135 height 52
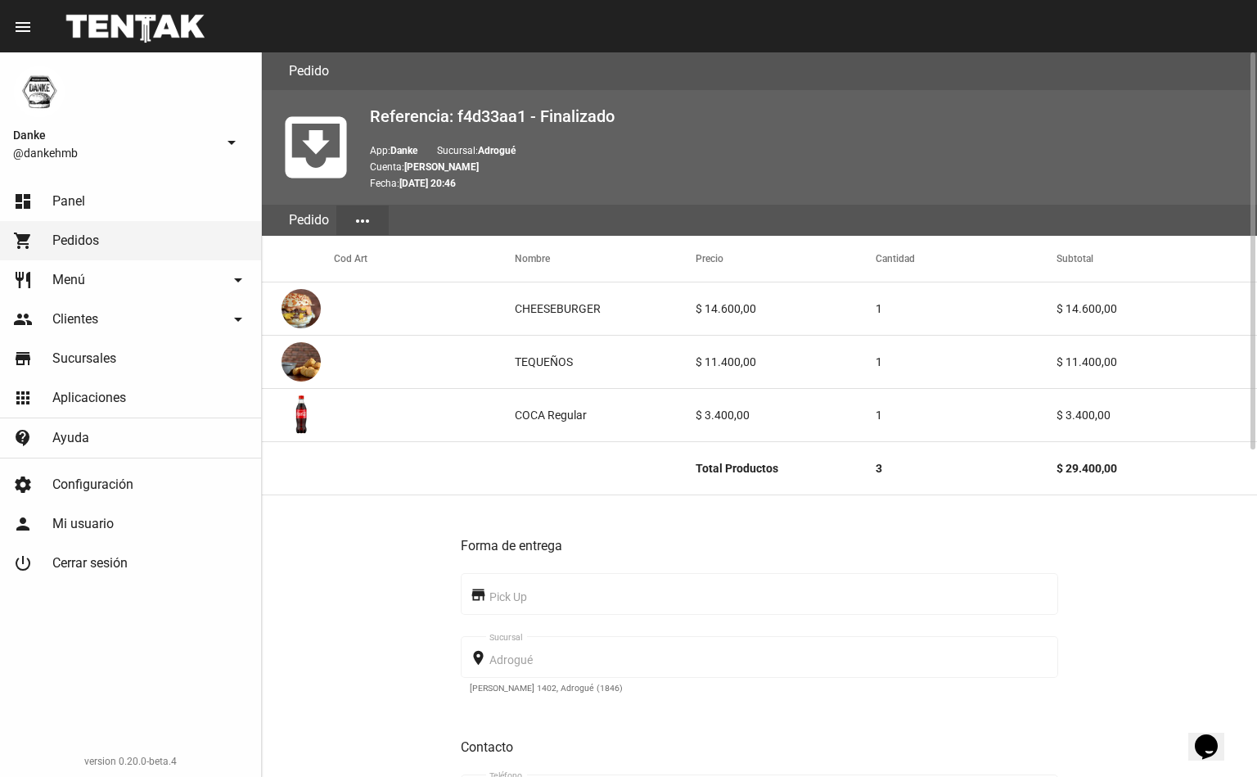
click at [1052, 585] on div "store Pick Up" at bounding box center [760, 593] width 598 height 45
click at [1250, 499] on div at bounding box center [1251, 414] width 12 height 724
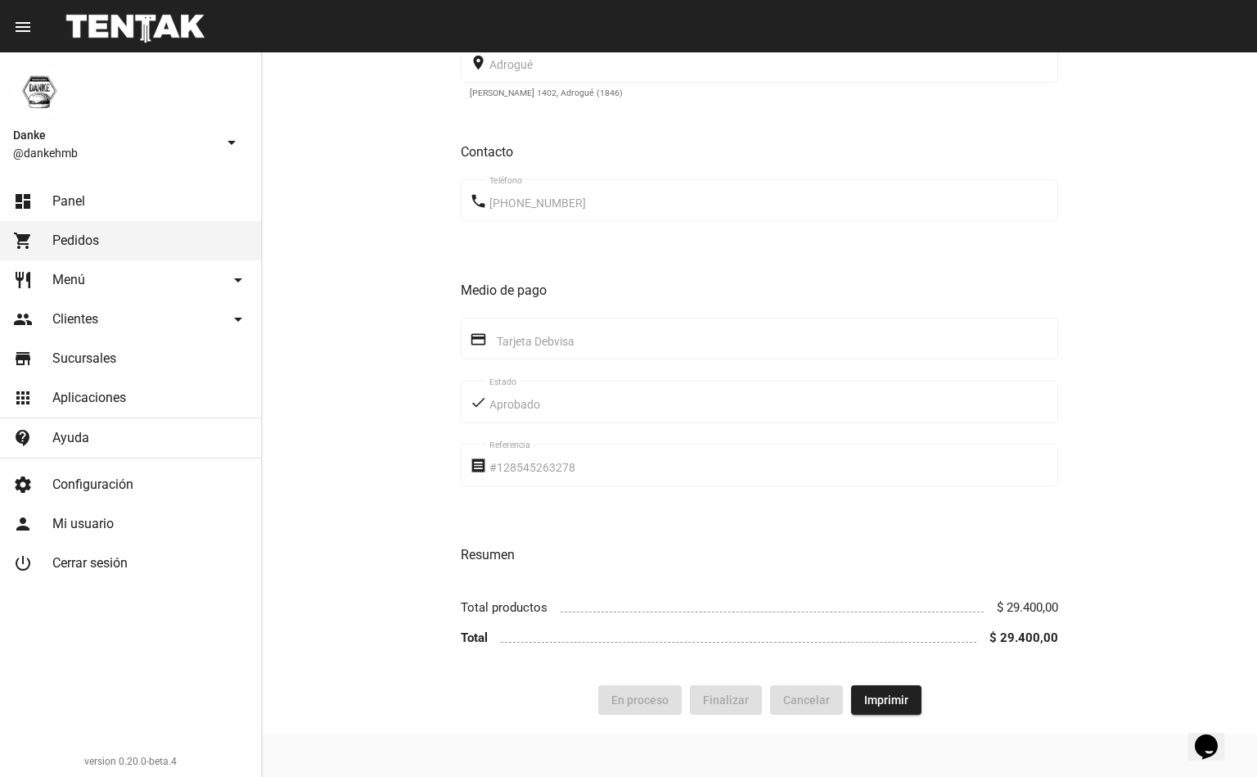
click at [91, 207] on link "dashboard Panel" at bounding box center [130, 201] width 261 height 39
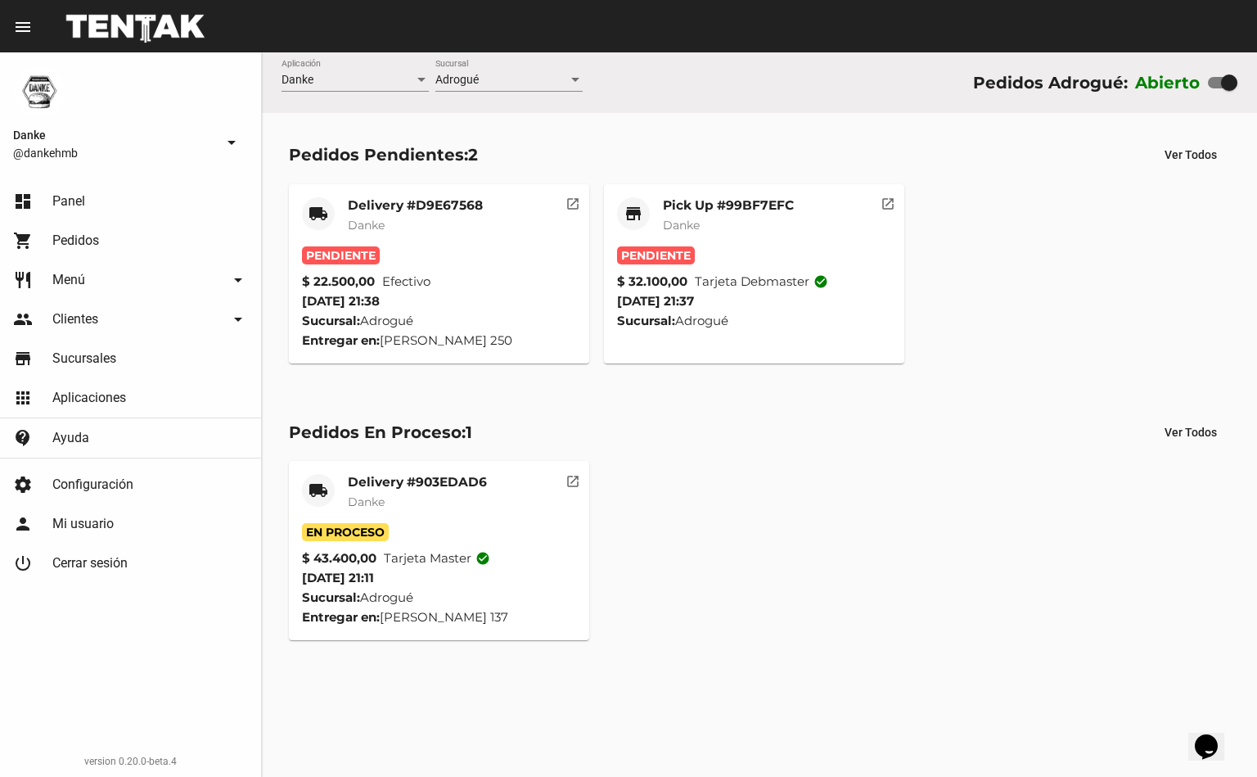
click at [759, 290] on span "Tarjeta debmaster check_circle" at bounding box center [761, 282] width 133 height 20
click at [688, 223] on span "Danke" at bounding box center [681, 225] width 37 height 15
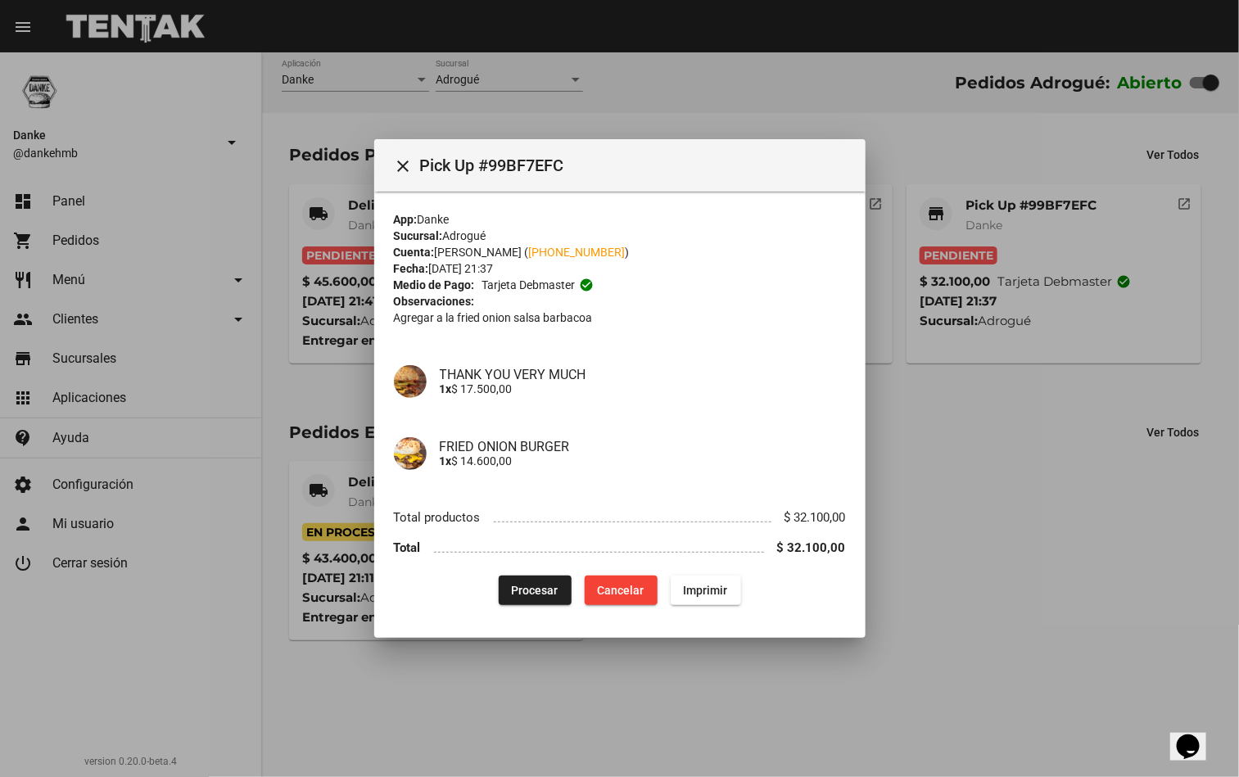
click at [528, 585] on span "Procesar" at bounding box center [535, 590] width 47 height 13
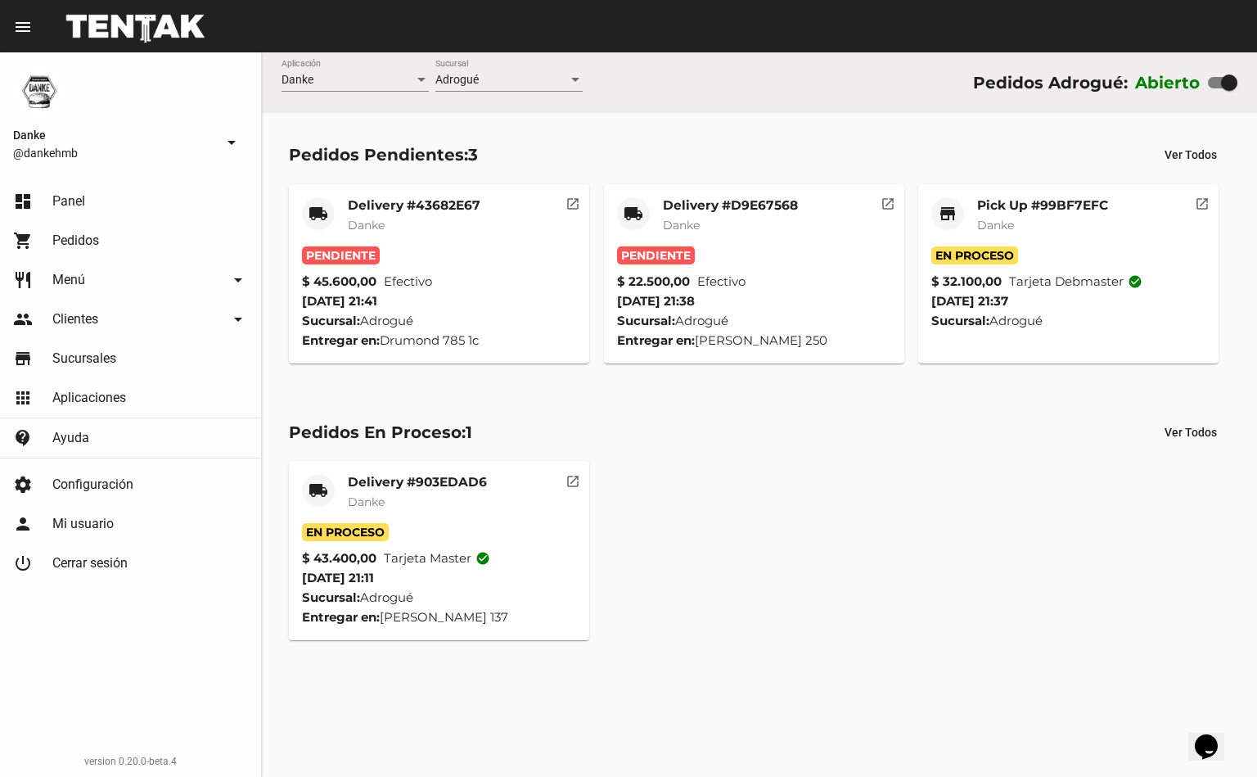
click at [703, 231] on mat-card-subtitle "Danke" at bounding box center [730, 225] width 135 height 16
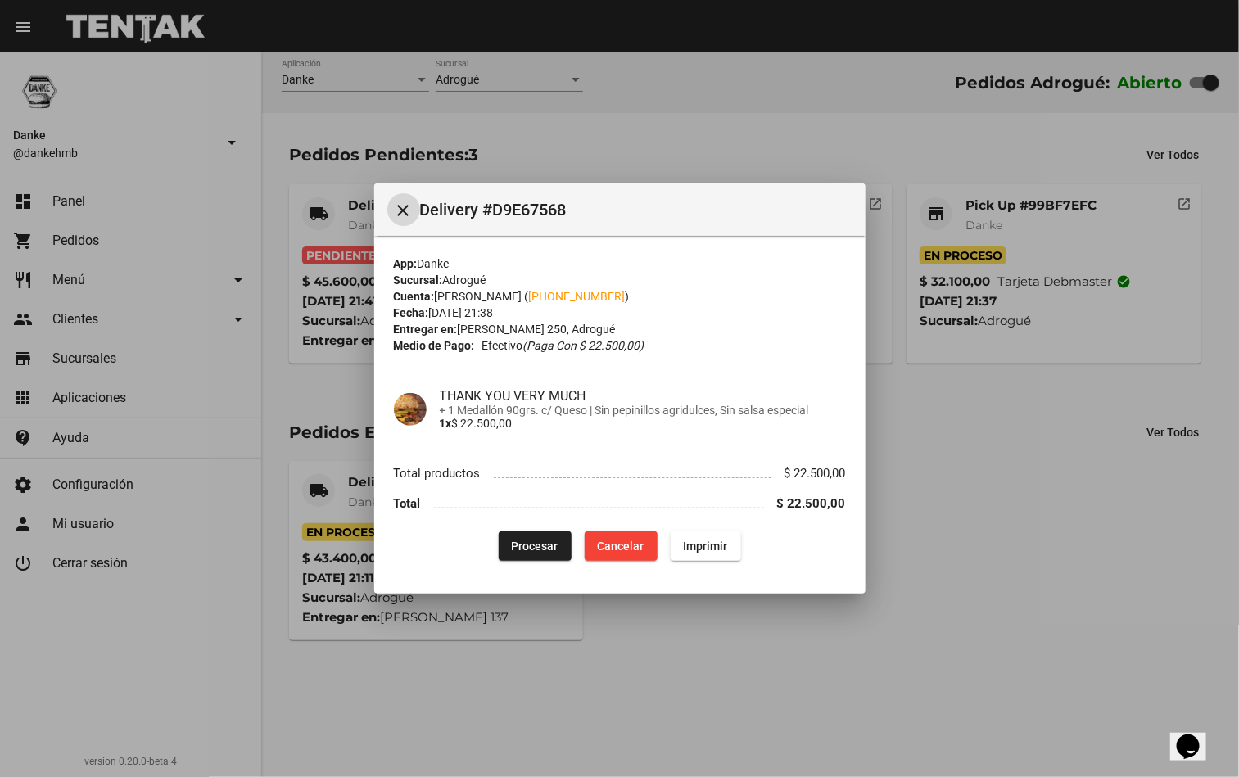
click at [958, 523] on div at bounding box center [619, 388] width 1239 height 777
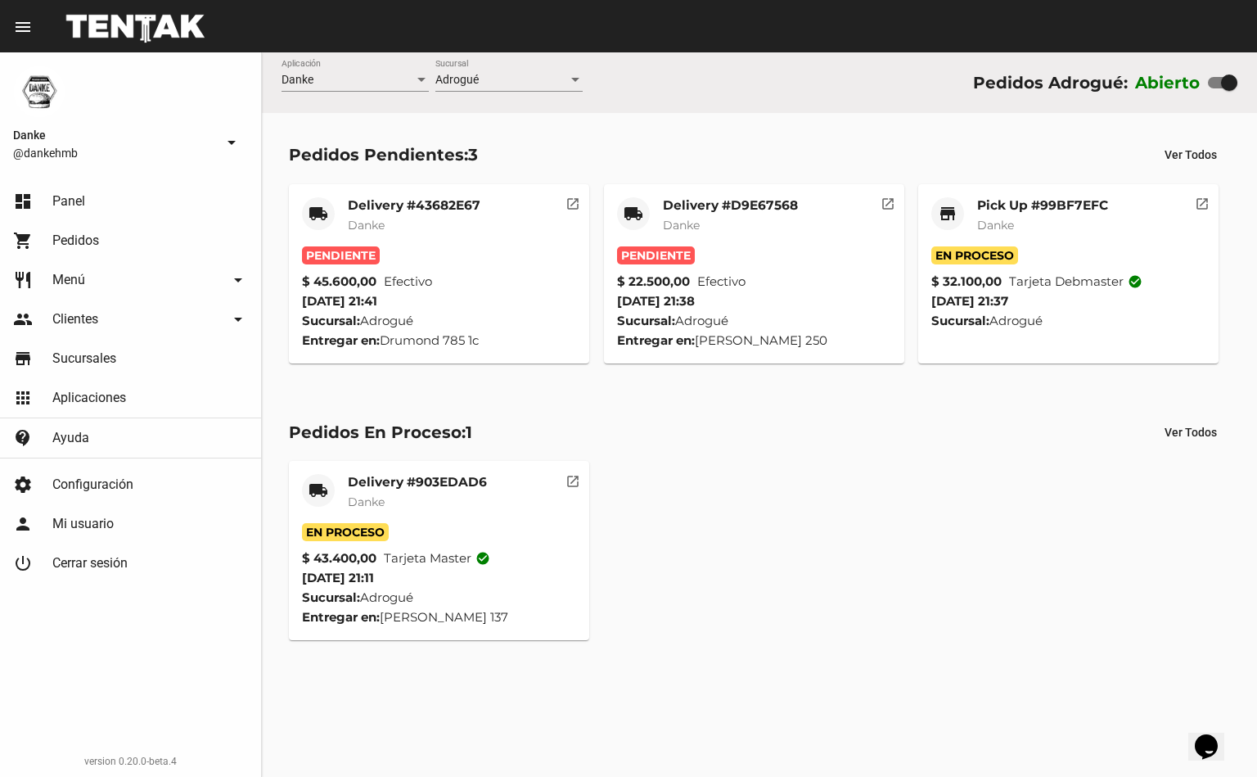
click at [1025, 302] on mat-card-content "En Proceso $ 32.100,00 Tarjeta debmaster check_circle 3/10/25 21:37 Sucursal: A…" at bounding box center [1069, 288] width 274 height 84
click at [1029, 202] on mat-card-title "Pick Up #99BF7EFC" at bounding box center [1042, 205] width 131 height 16
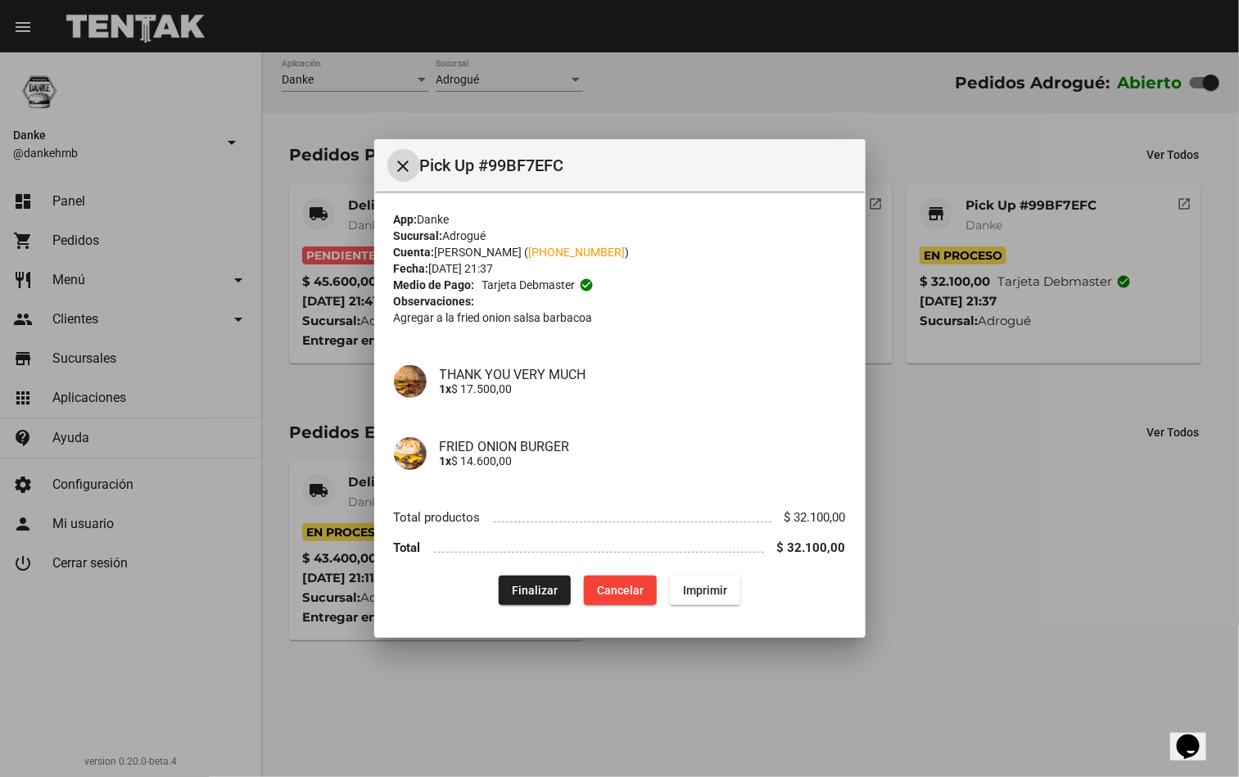
click at [1012, 526] on div at bounding box center [619, 388] width 1239 height 777
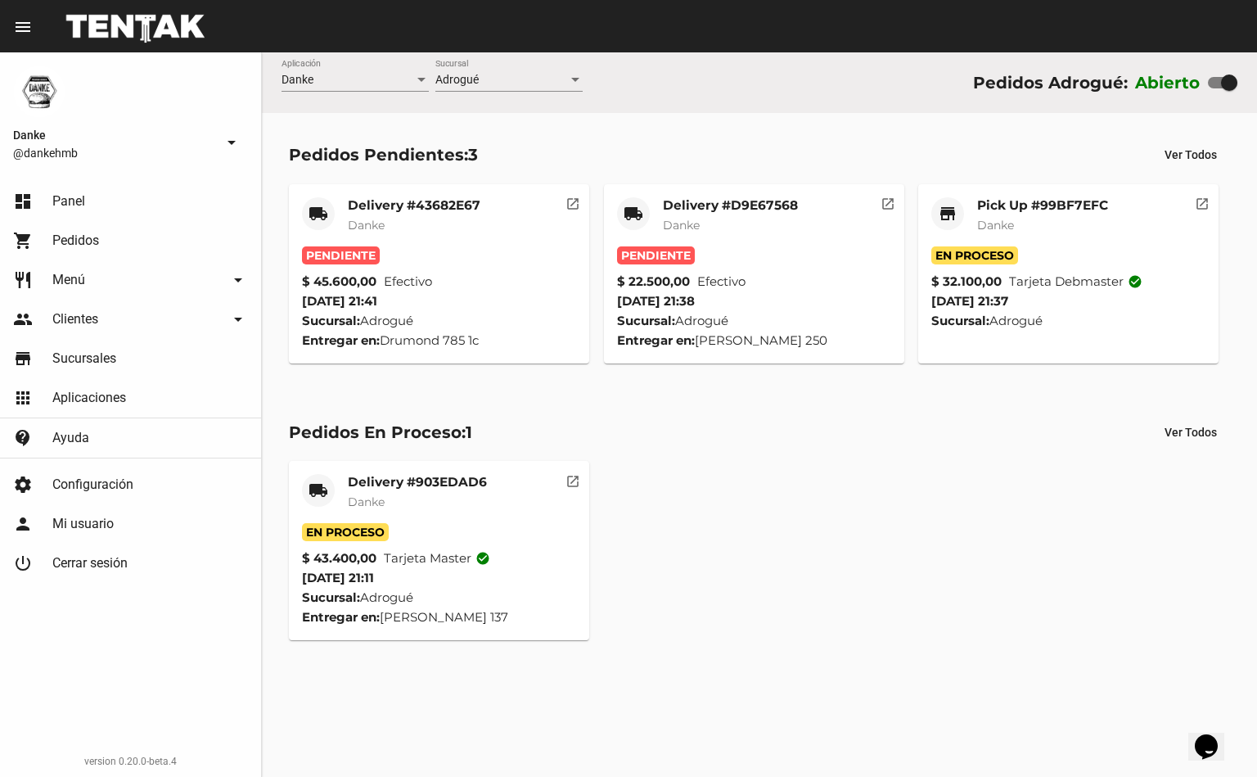
click at [747, 206] on mat-card-title "Delivery #D9E67568" at bounding box center [730, 205] width 135 height 16
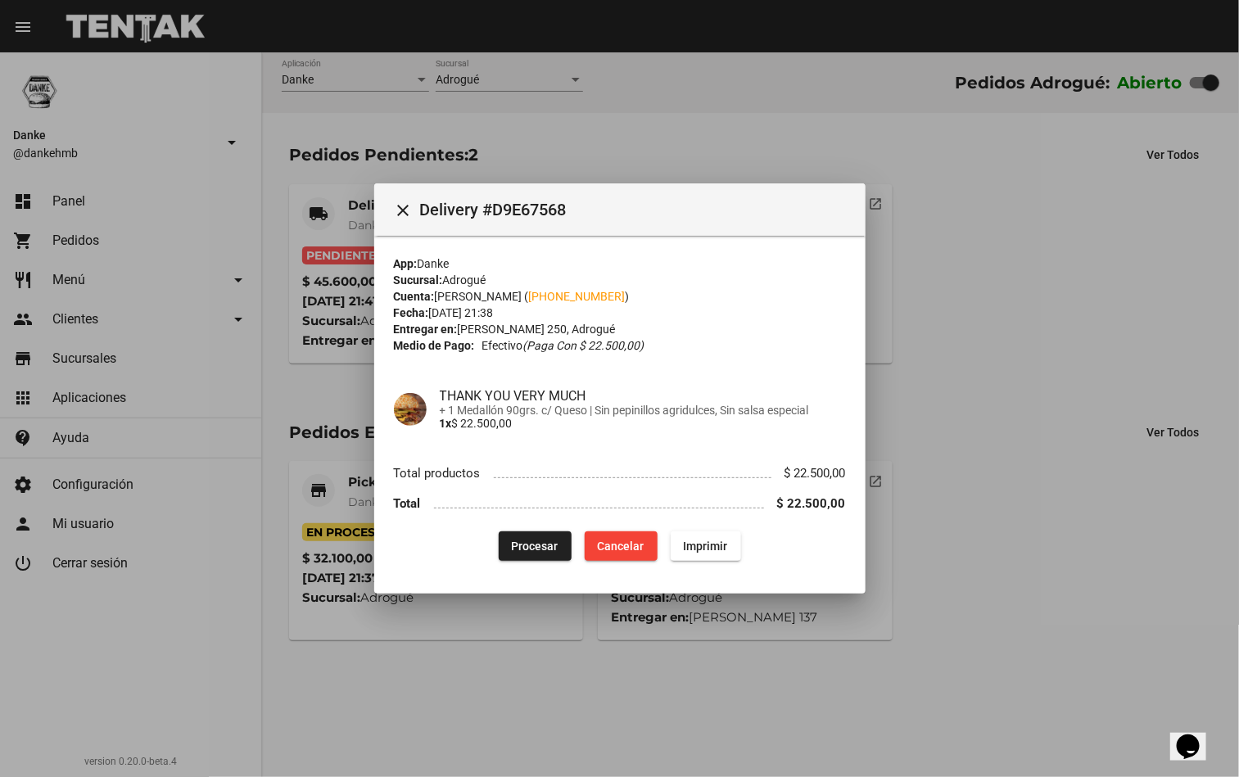
click at [536, 539] on span "Procesar" at bounding box center [535, 545] width 47 height 13
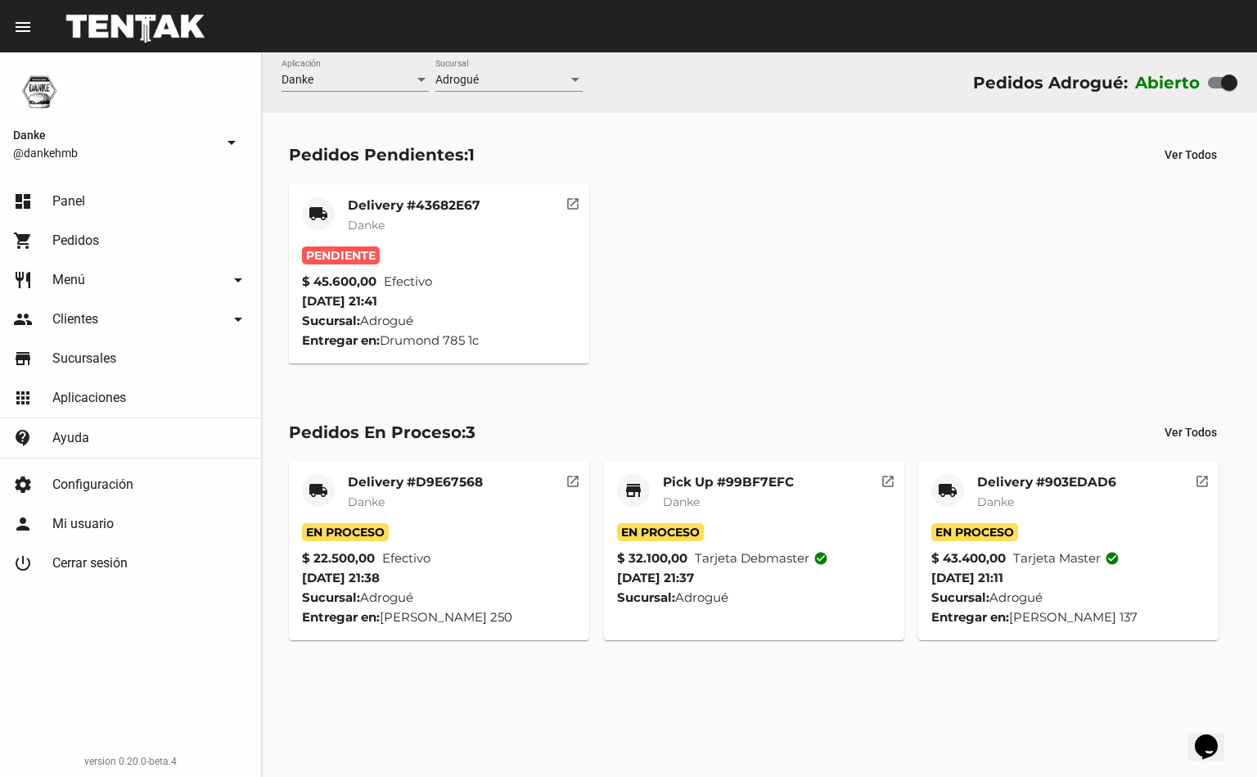
click at [396, 224] on mat-card-subtitle "Danke" at bounding box center [414, 225] width 133 height 16
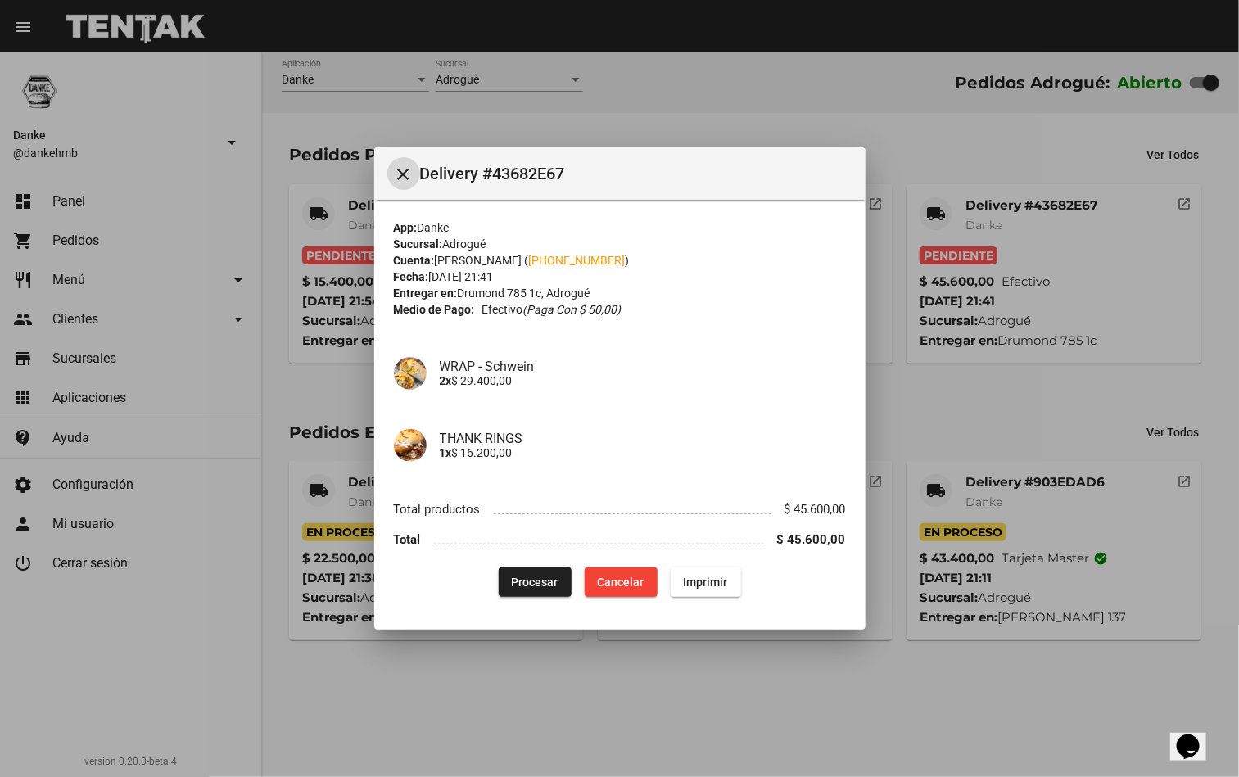
click at [744, 696] on div at bounding box center [619, 388] width 1239 height 777
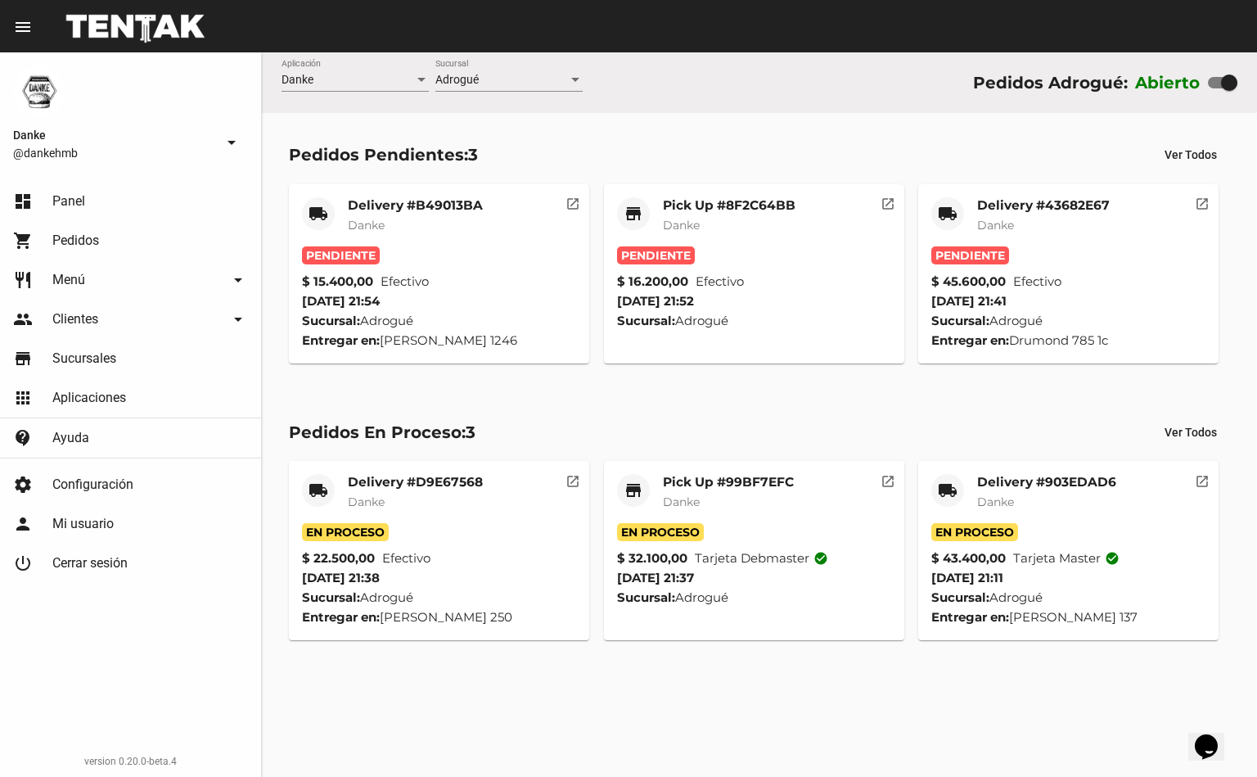
click at [1067, 311] on div "Sucursal: Adrogué" at bounding box center [1069, 321] width 274 height 20
click at [1000, 224] on span "Danke" at bounding box center [995, 225] width 37 height 15
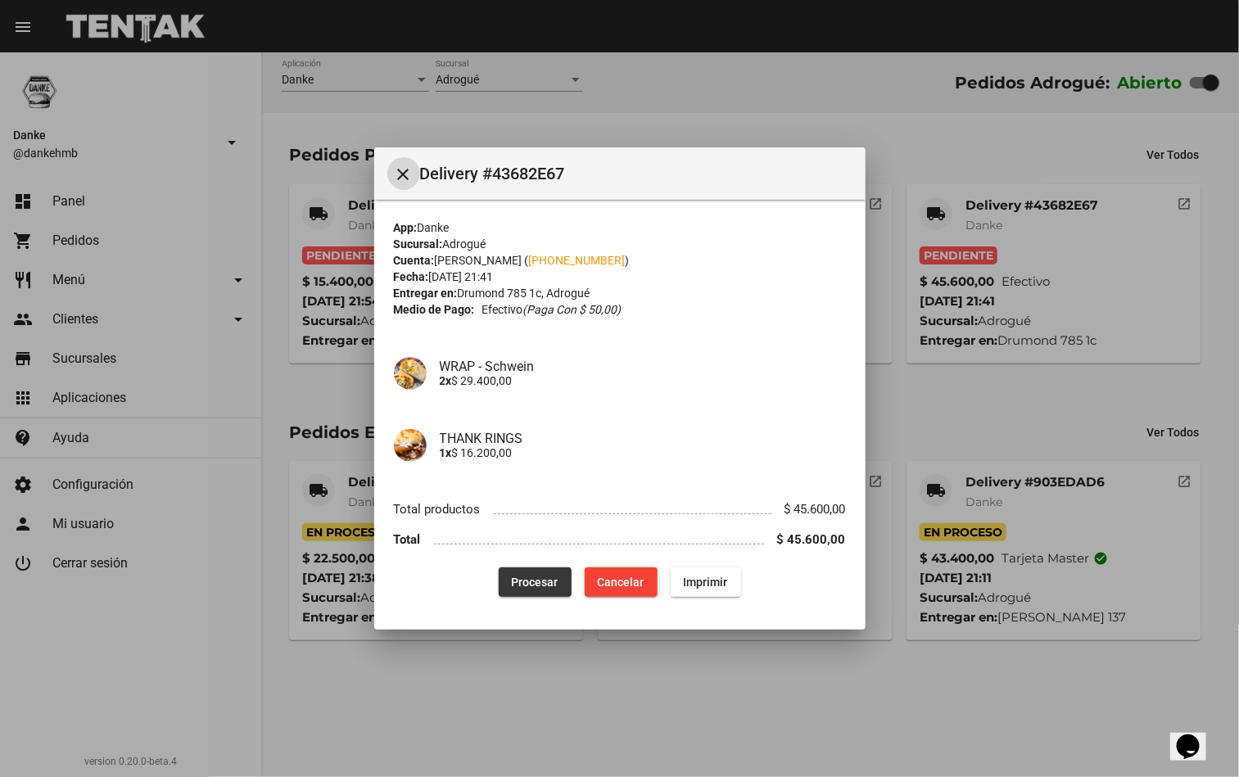
click at [531, 577] on span "Procesar" at bounding box center [535, 582] width 47 height 13
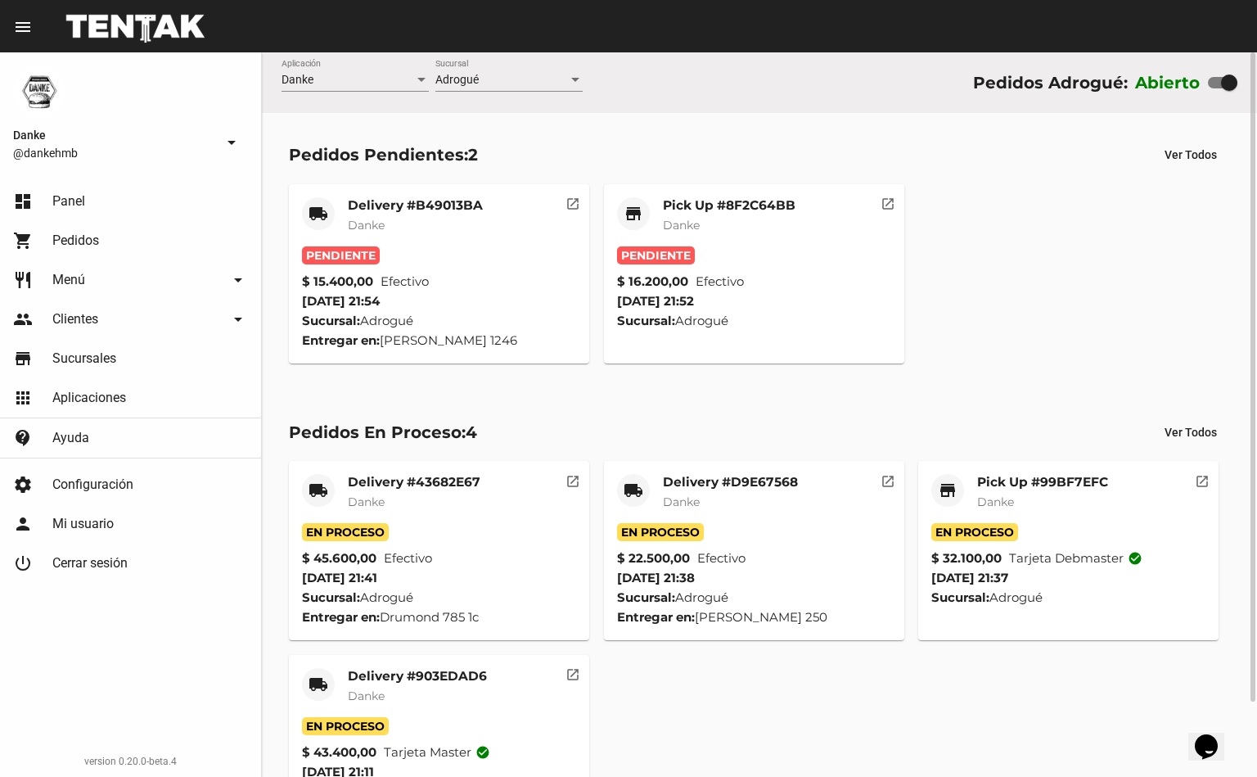
click at [695, 224] on span "Danke" at bounding box center [681, 225] width 37 height 15
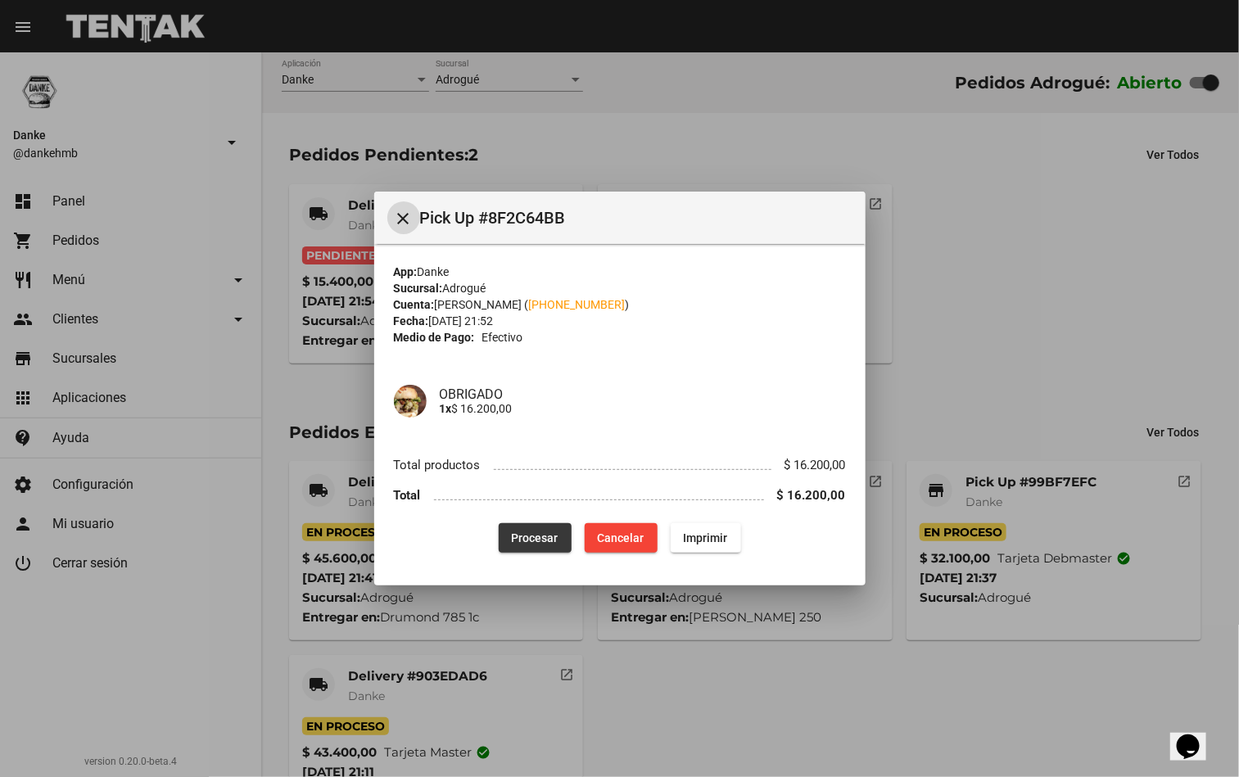
click at [543, 539] on span "Procesar" at bounding box center [535, 537] width 47 height 13
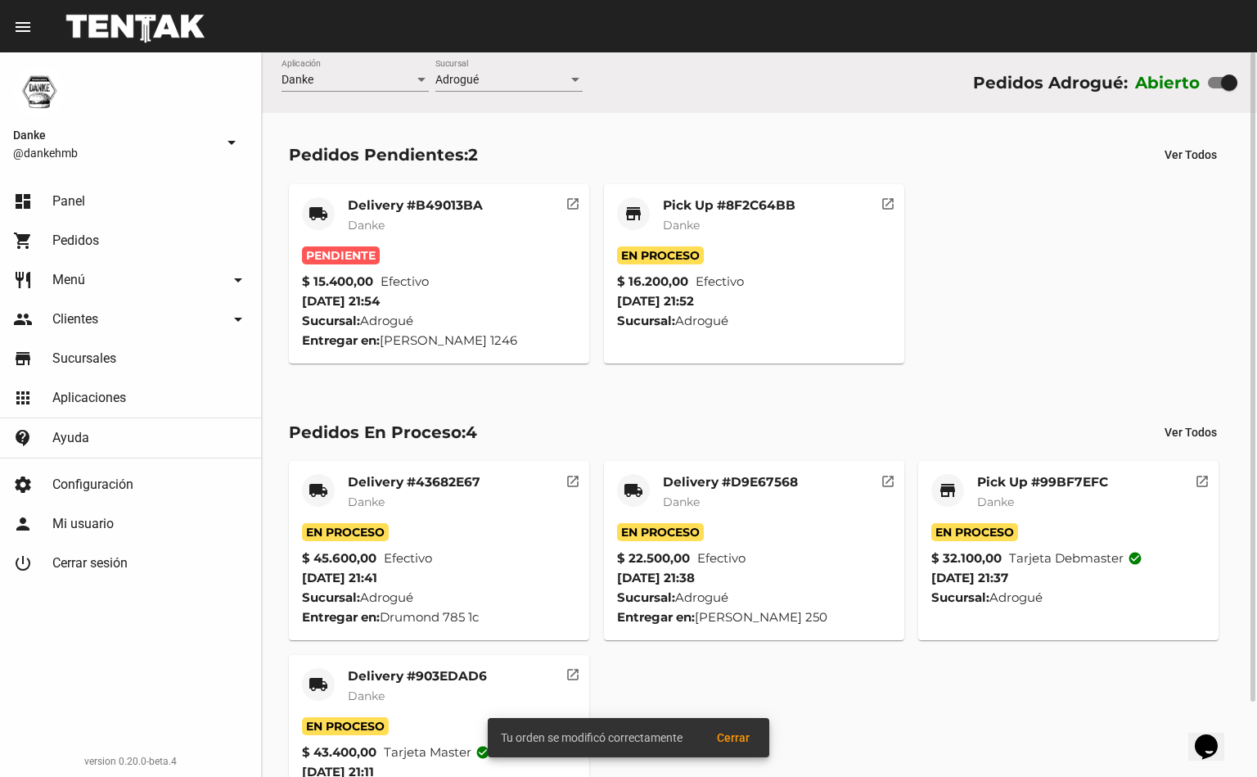
click at [449, 232] on mat-card-subtitle "Danke" at bounding box center [415, 225] width 135 height 16
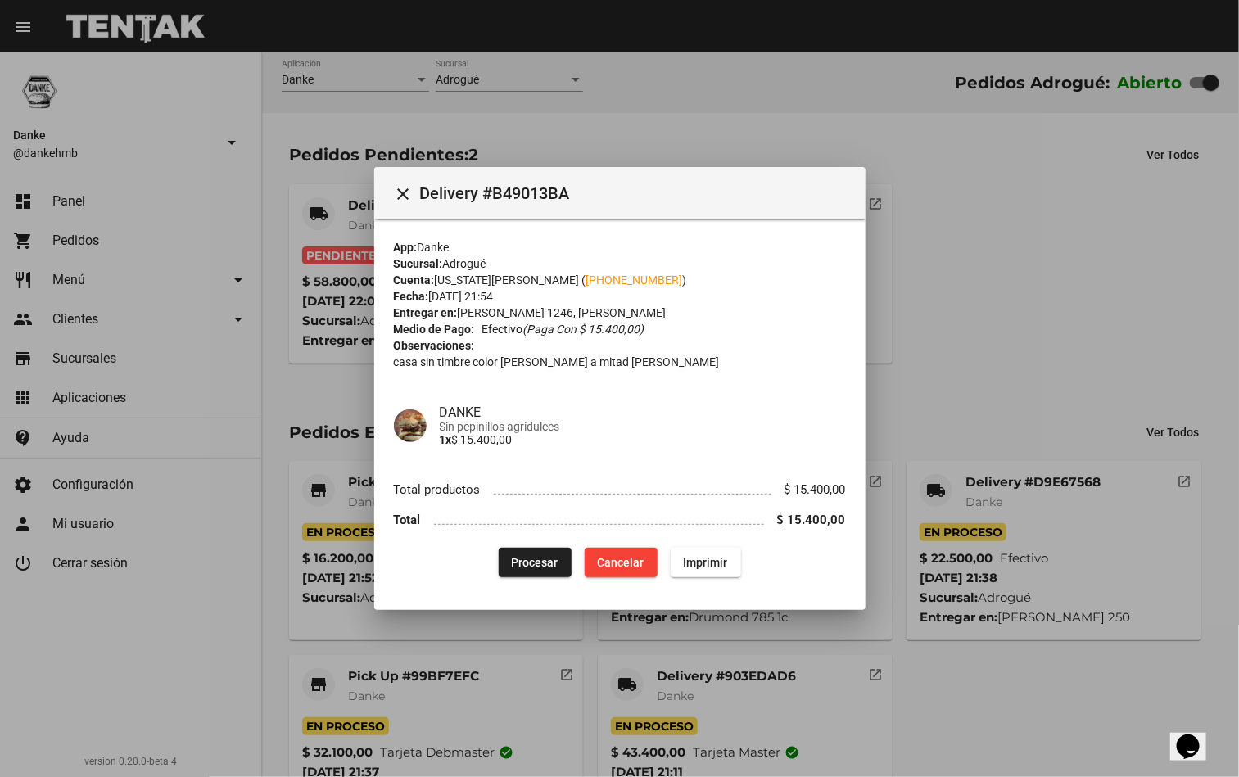
click at [954, 329] on div at bounding box center [619, 388] width 1239 height 777
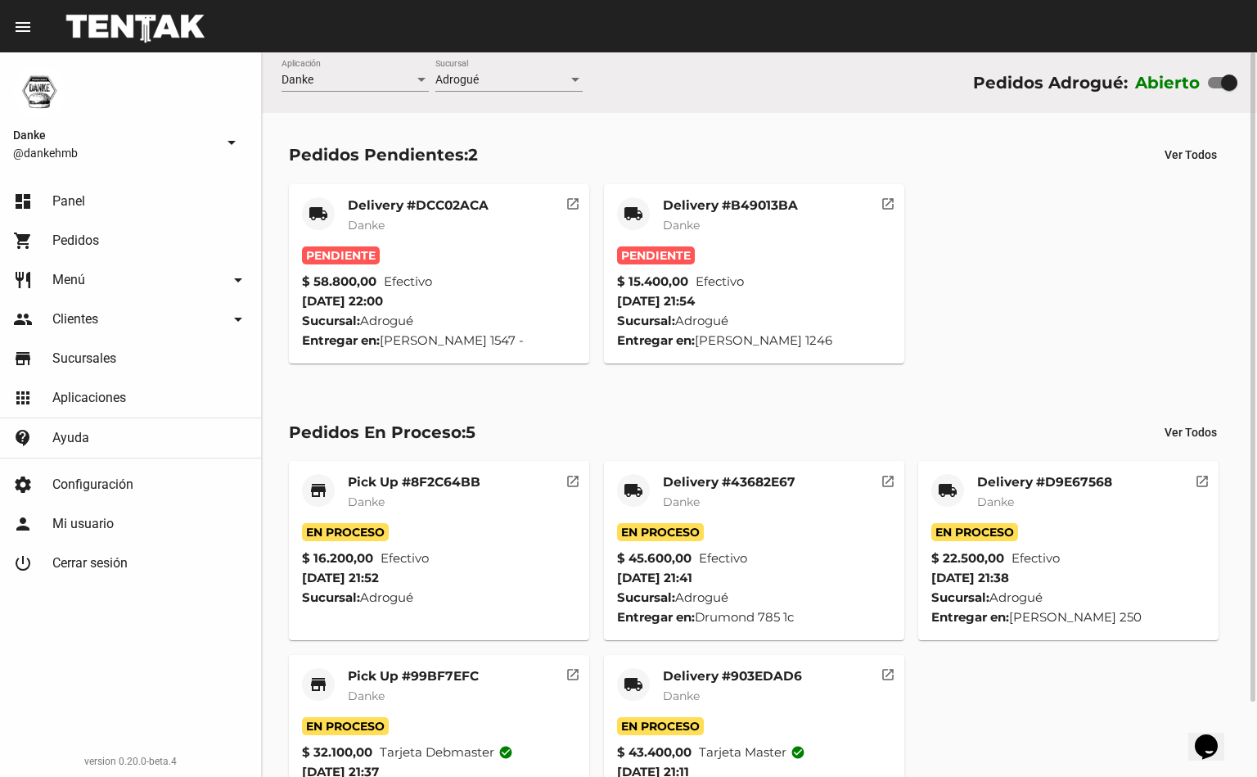
click at [413, 481] on mat-card-title "Pick Up #8F2C64BB" at bounding box center [414, 482] width 133 height 16
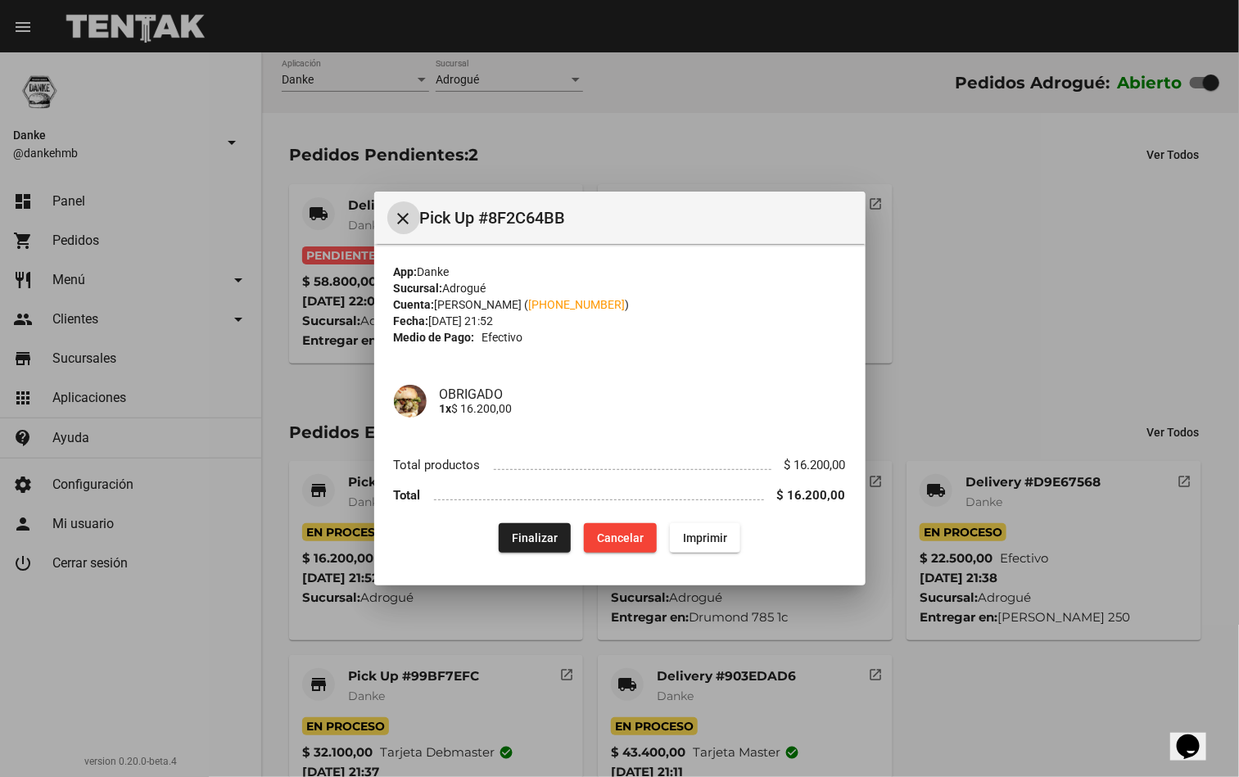
click at [647, 666] on div at bounding box center [619, 388] width 1239 height 777
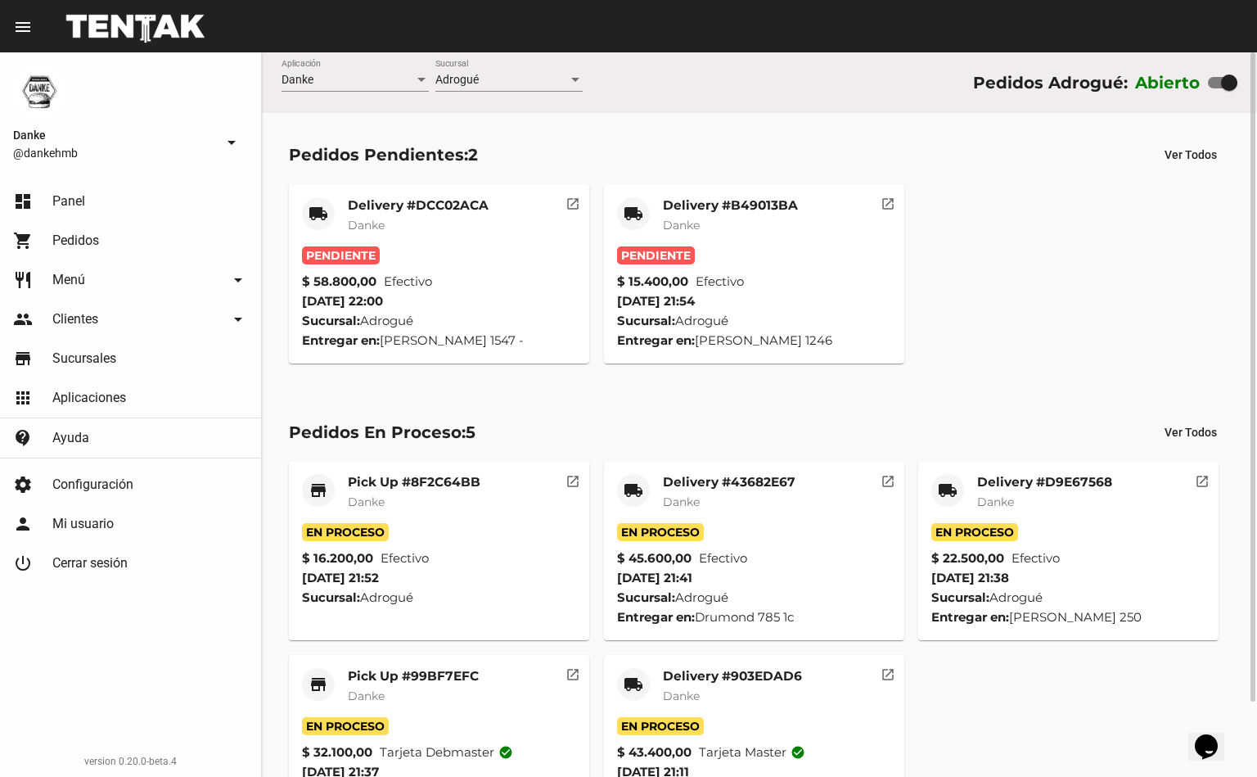
click at [743, 674] on mat-card-title "Delivery #903EDAD6" at bounding box center [732, 676] width 139 height 16
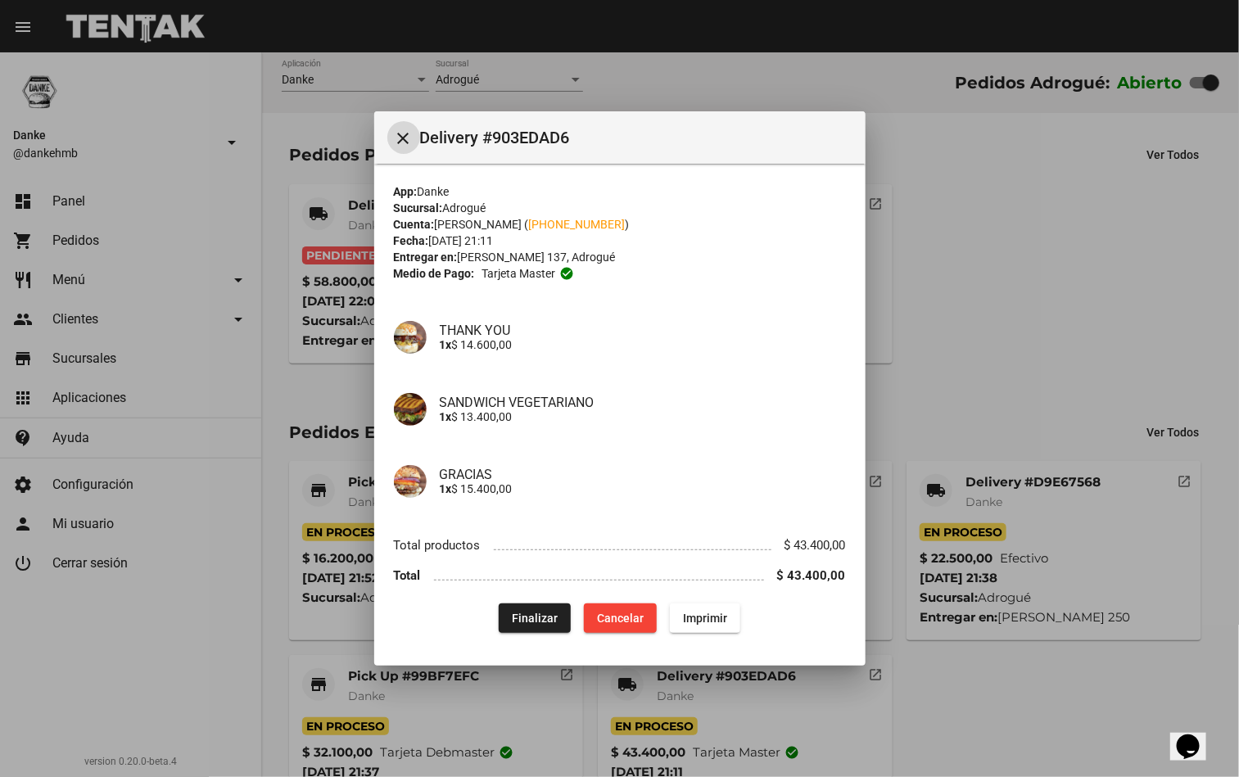
click at [948, 688] on div at bounding box center [619, 388] width 1239 height 777
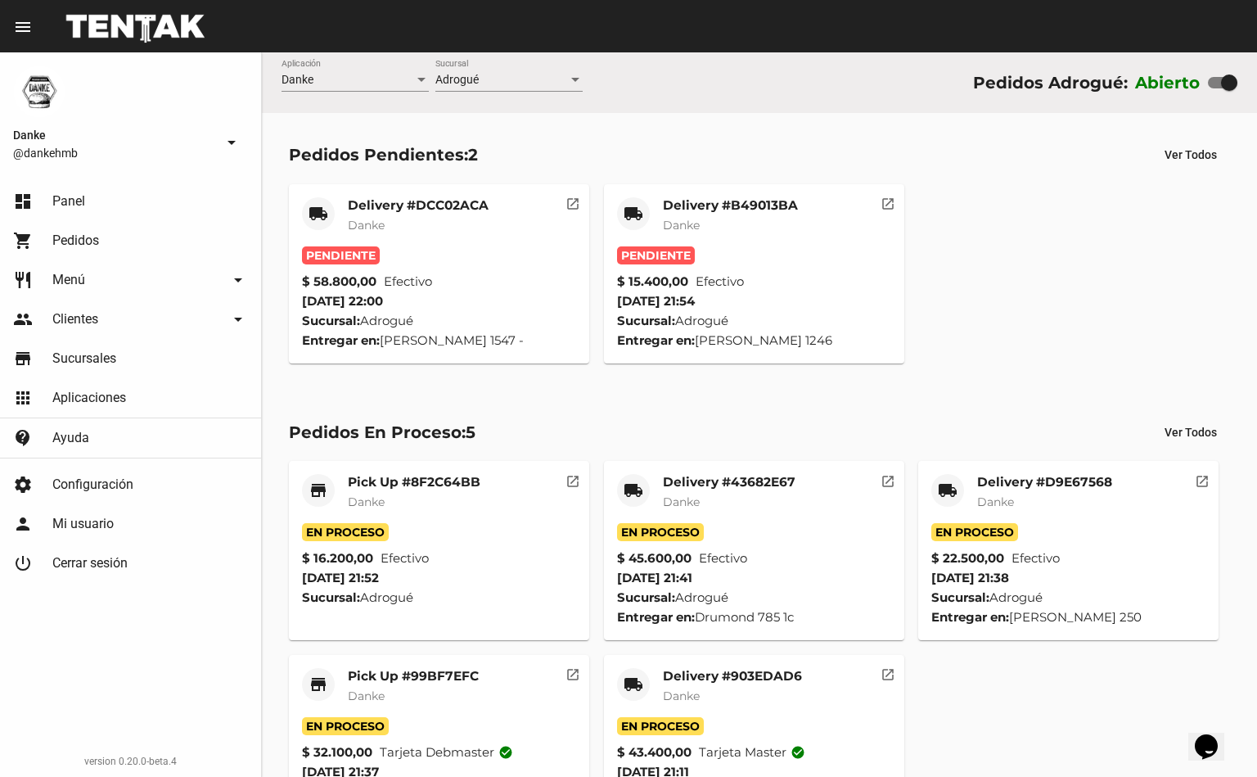
click at [700, 494] on mat-card-subtitle "Danke" at bounding box center [729, 502] width 133 height 16
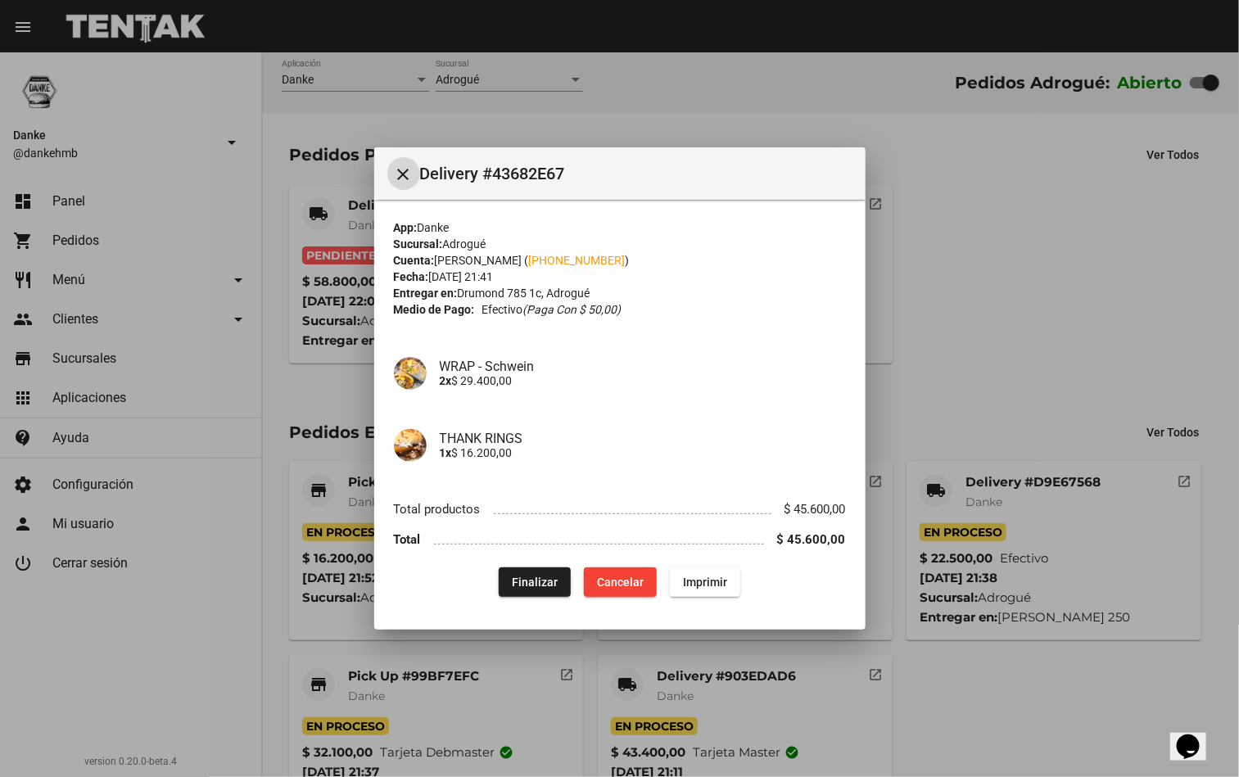
click at [1010, 346] on div at bounding box center [619, 388] width 1239 height 777
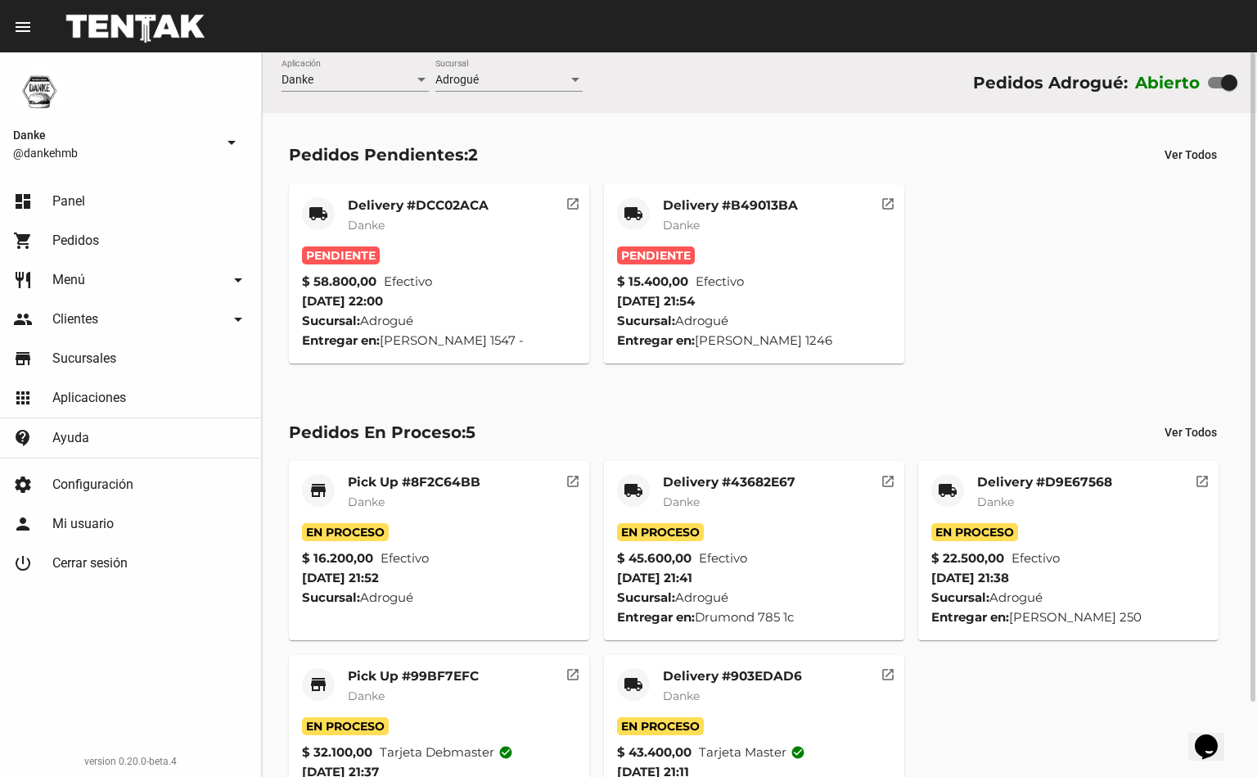
click at [422, 678] on mat-card-title "Pick Up #99BF7EFC" at bounding box center [413, 676] width 131 height 16
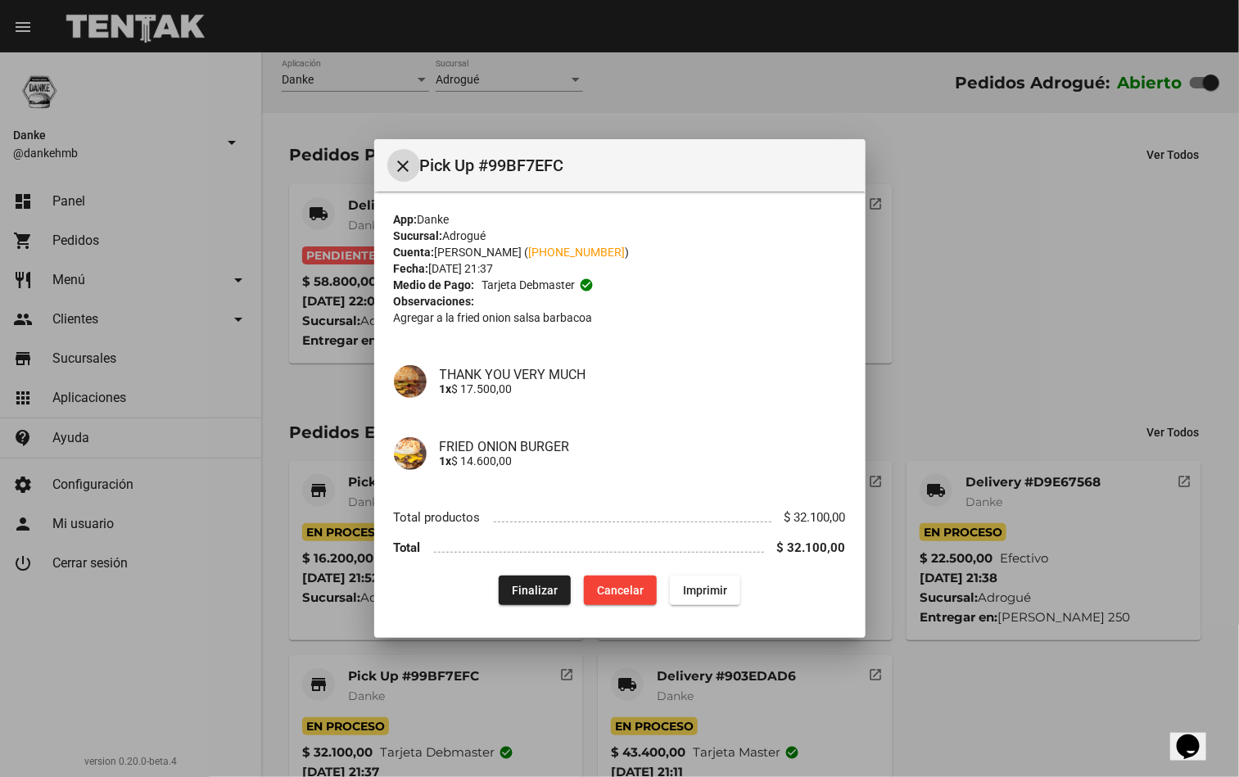
click at [1036, 336] on div at bounding box center [619, 388] width 1239 height 777
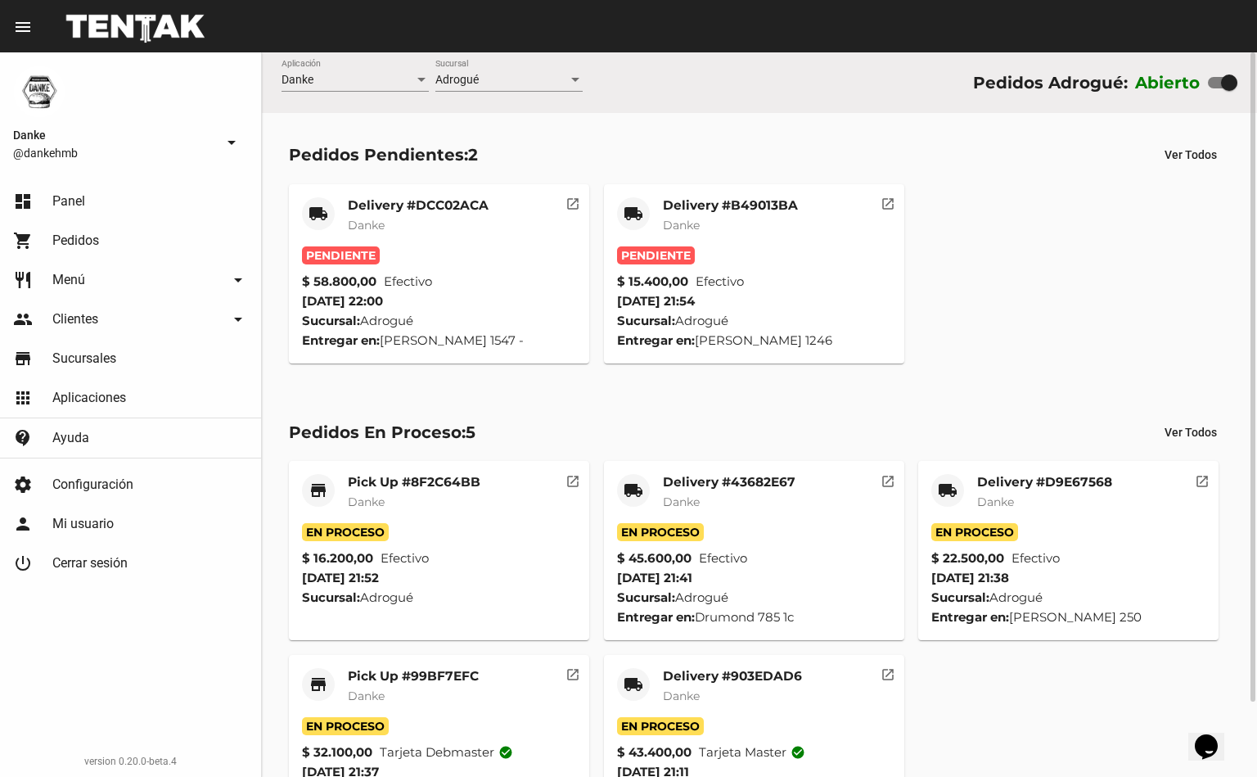
click at [394, 676] on mat-card-title "Pick Up #99BF7EFC" at bounding box center [413, 676] width 131 height 16
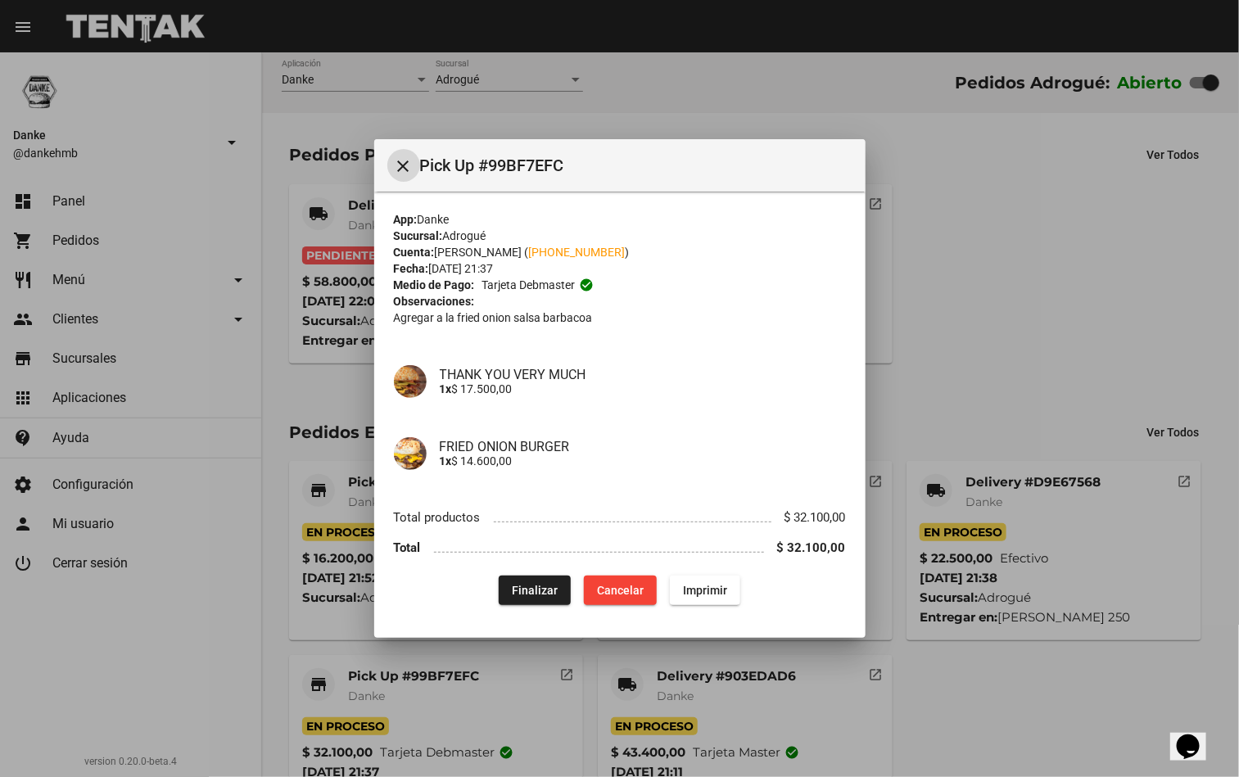
click at [514, 603] on button "Finalizar" at bounding box center [535, 590] width 72 height 29
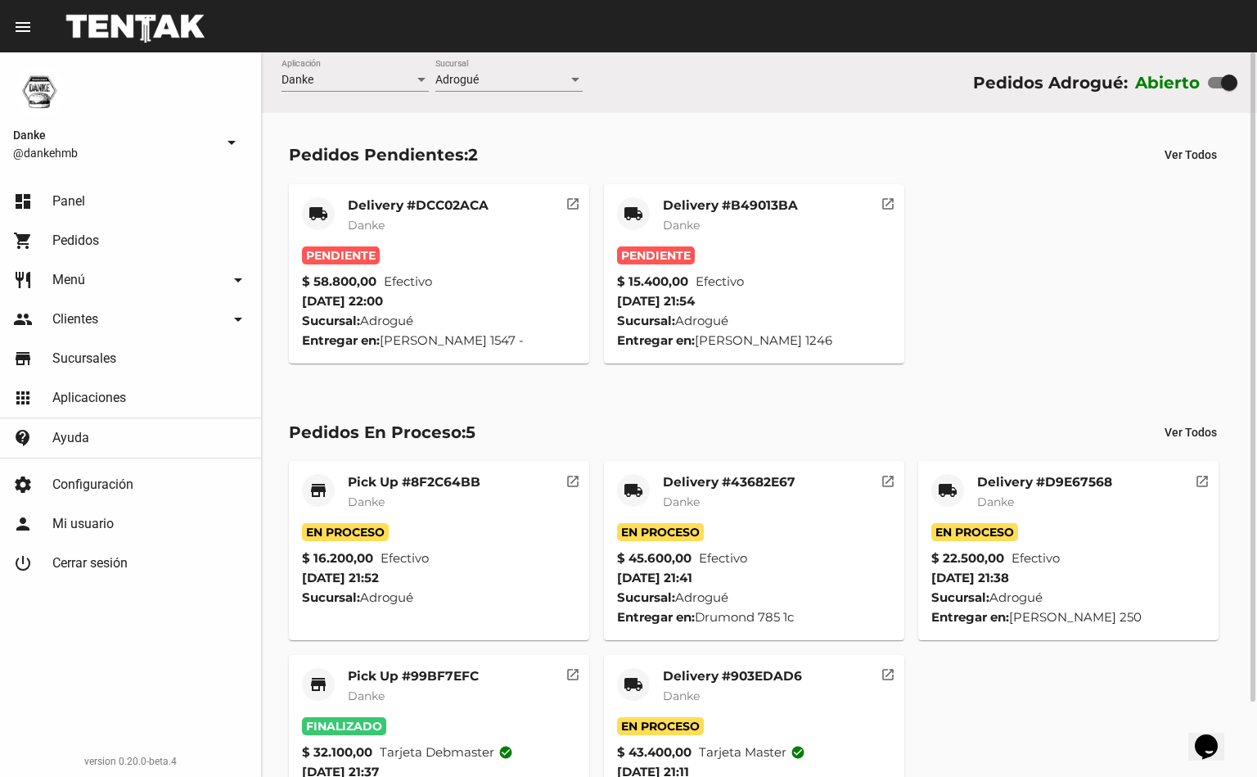
click at [367, 494] on span "Danke" at bounding box center [366, 501] width 37 height 15
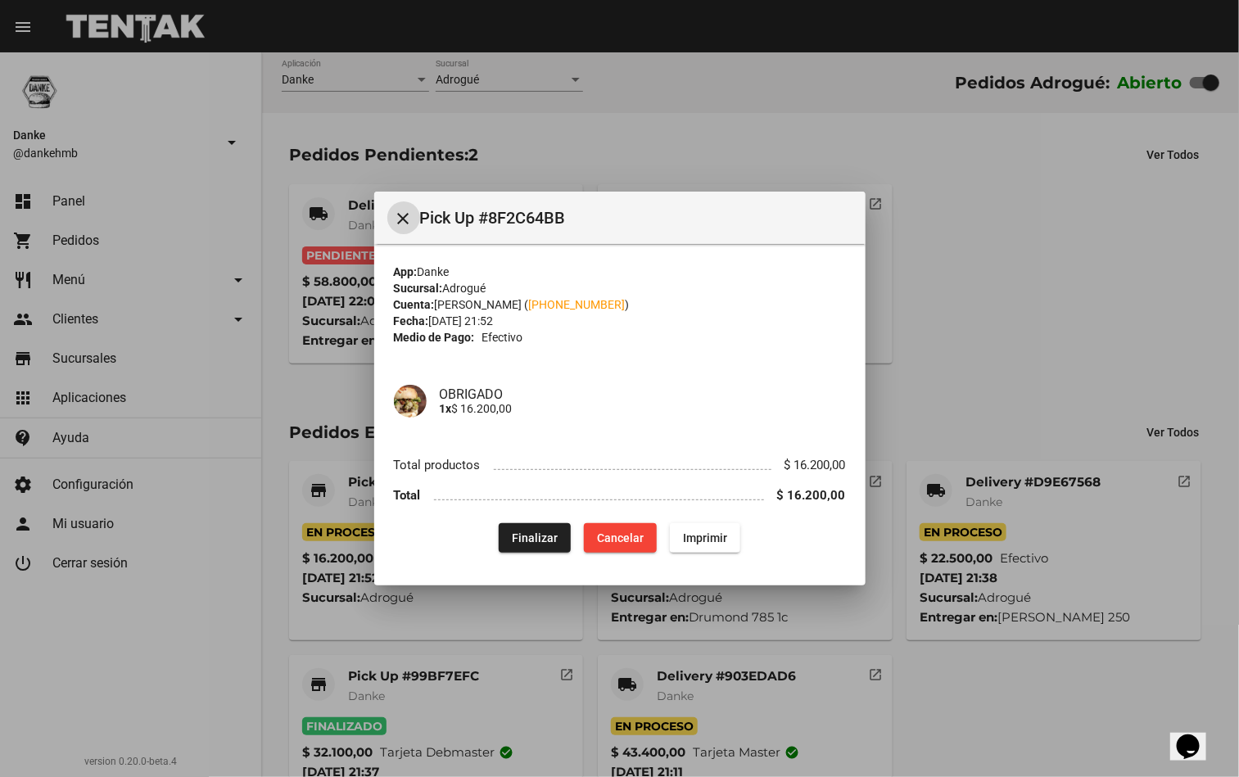
click at [1105, 319] on div at bounding box center [619, 388] width 1239 height 777
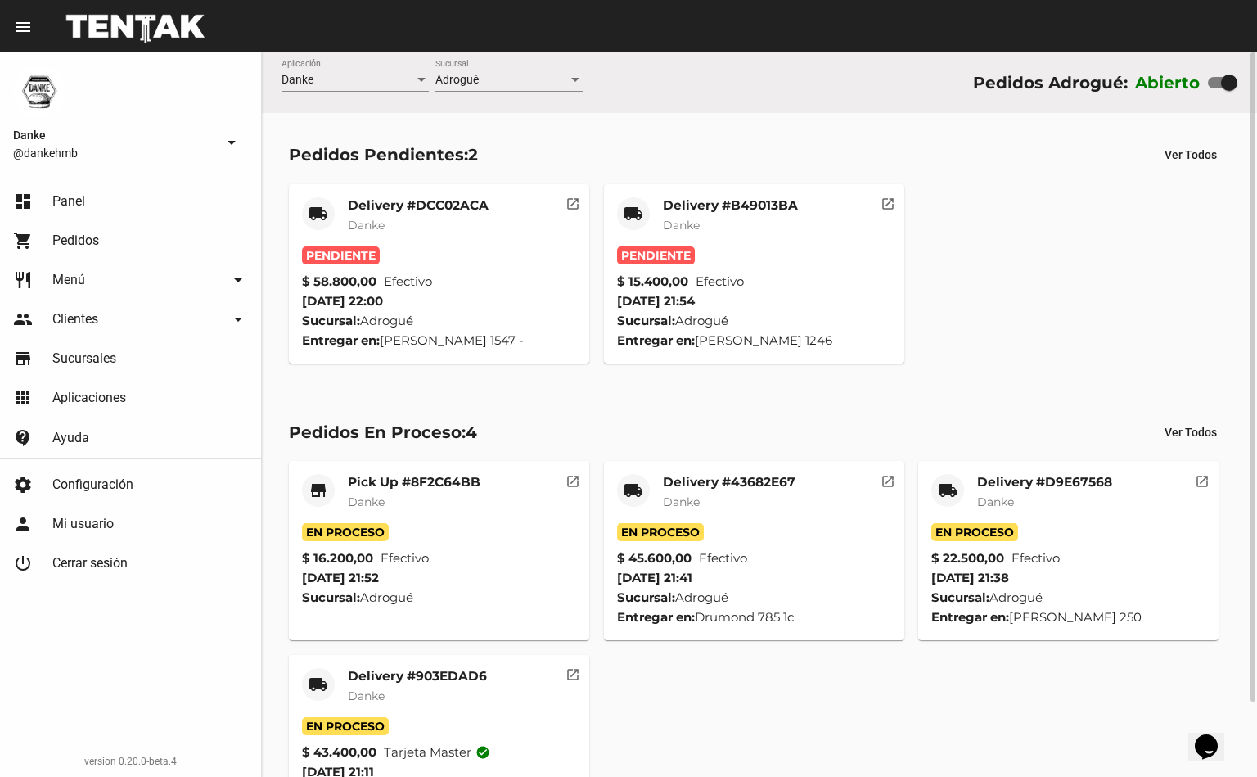
click at [701, 474] on mat-card-title "Delivery #43682E67" at bounding box center [729, 482] width 133 height 16
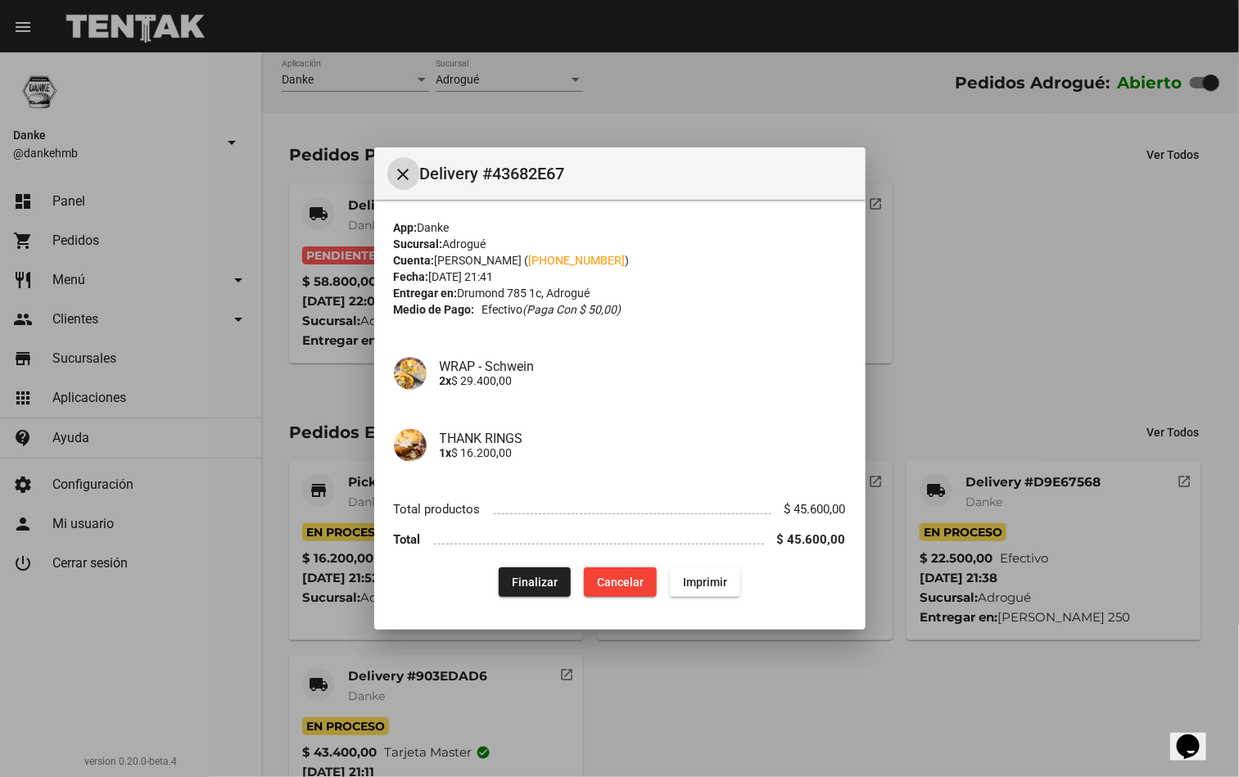
click at [1039, 373] on div at bounding box center [619, 388] width 1239 height 777
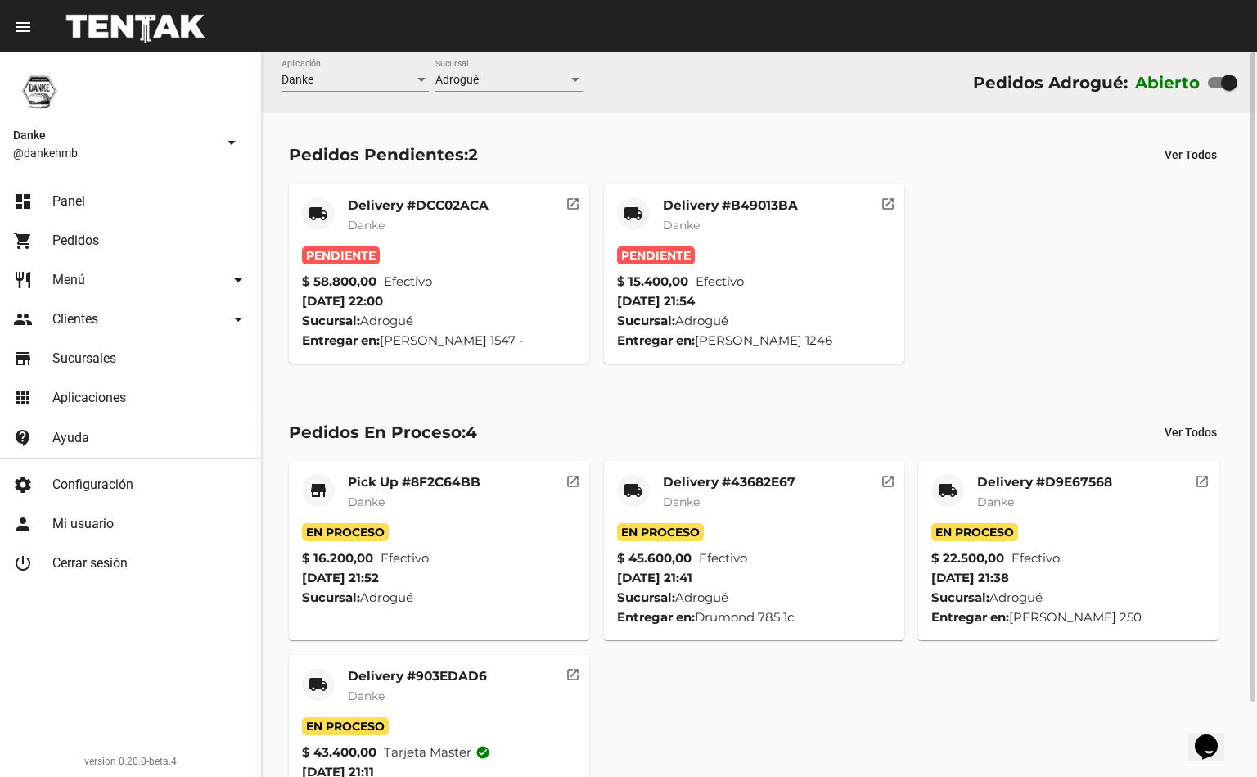
click at [1022, 499] on mat-card-subtitle "Danke" at bounding box center [1044, 502] width 135 height 16
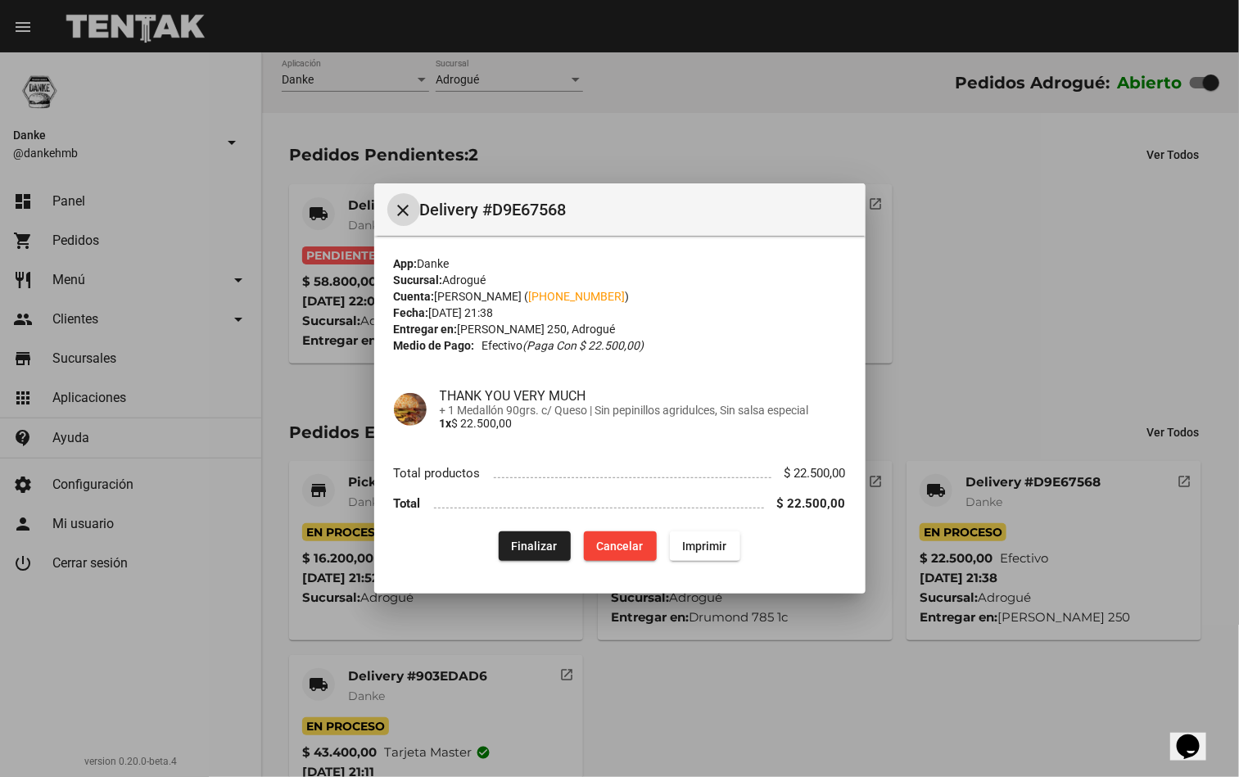
click at [1037, 336] on div at bounding box center [619, 388] width 1239 height 777
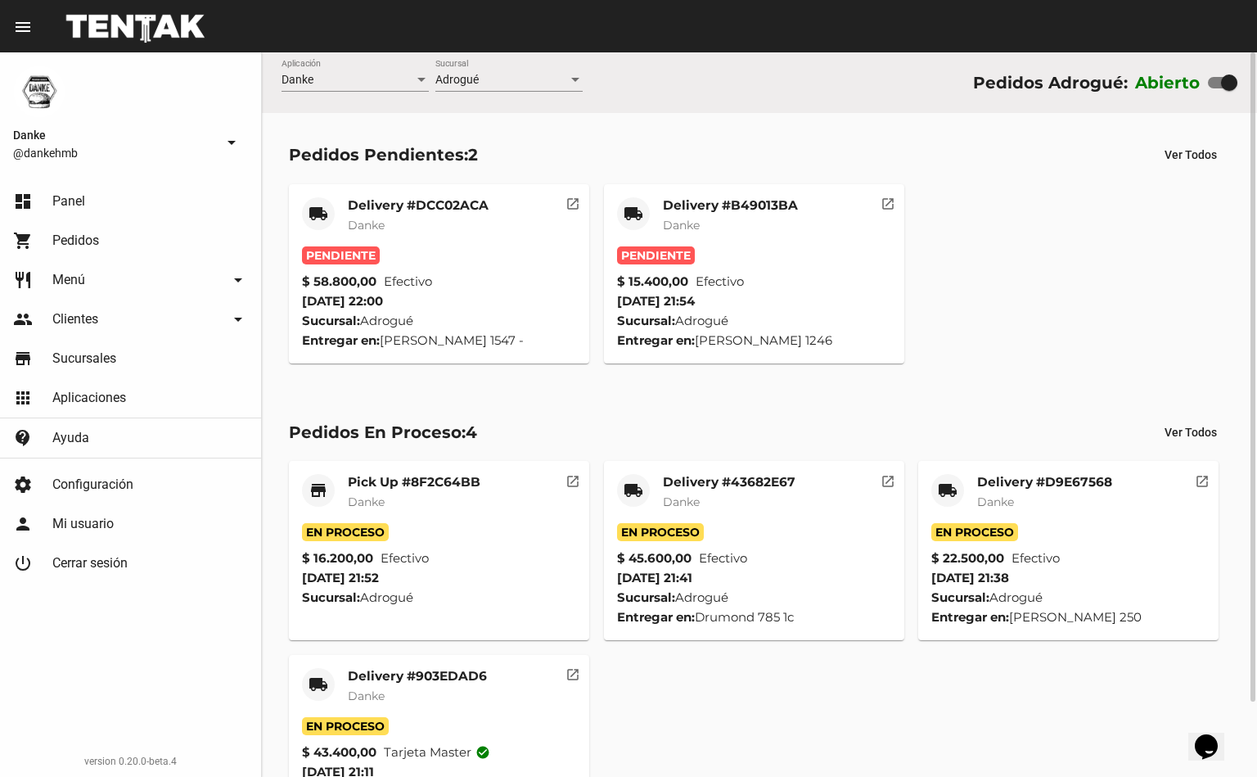
click at [423, 688] on mat-card-subtitle "Danke" at bounding box center [417, 696] width 139 height 16
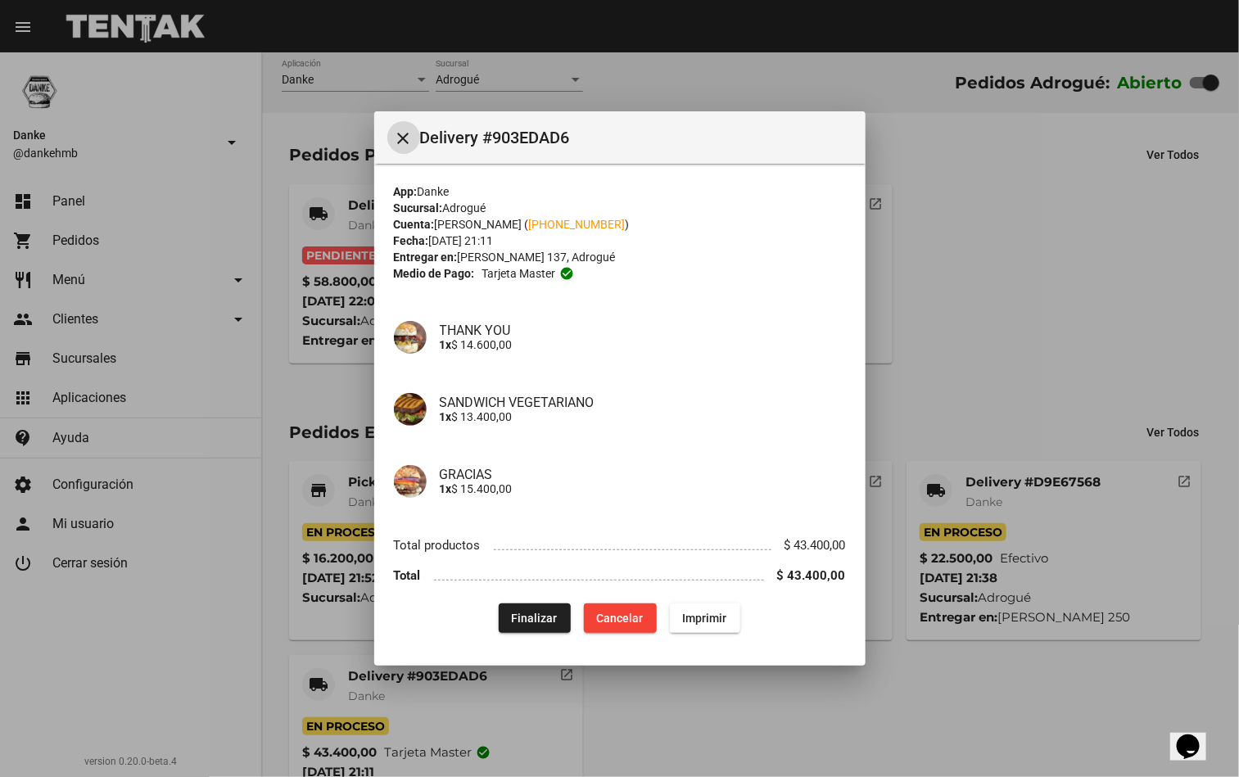
click at [1140, 265] on div at bounding box center [619, 388] width 1239 height 777
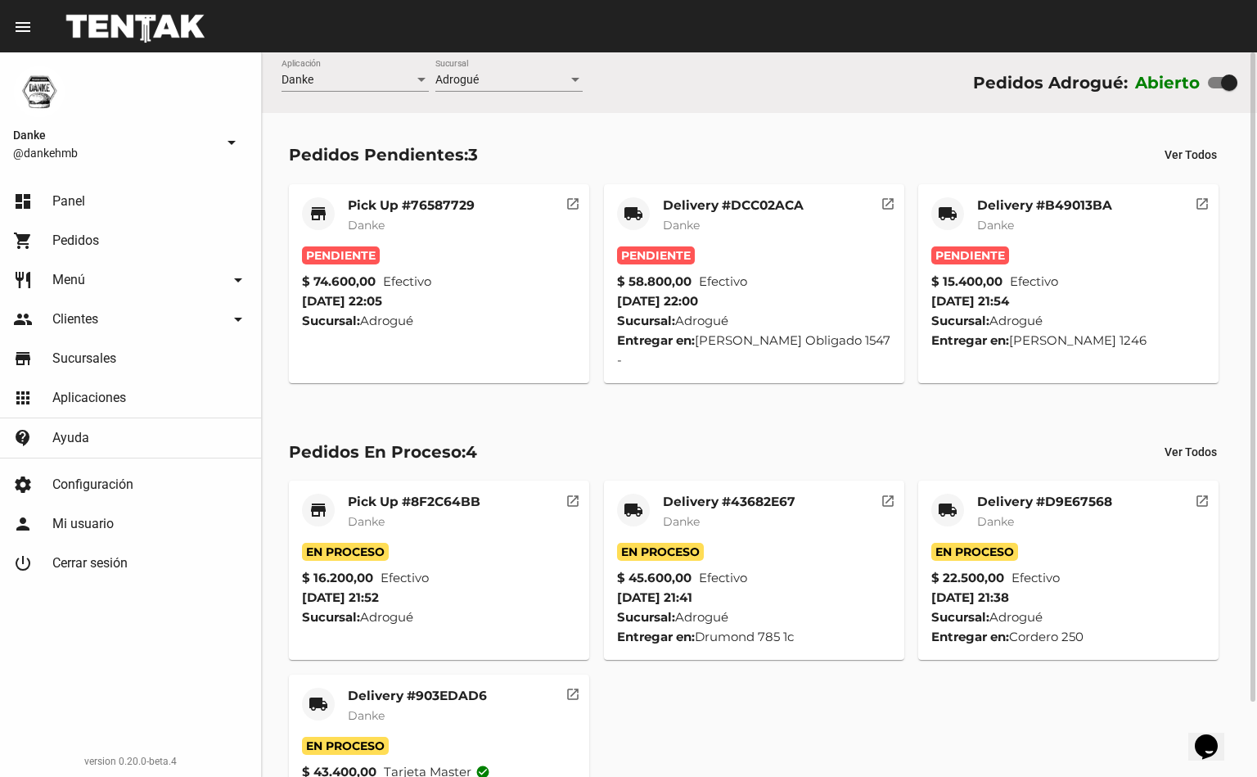
click at [1062, 224] on mat-card-subtitle "Danke" at bounding box center [1044, 225] width 135 height 16
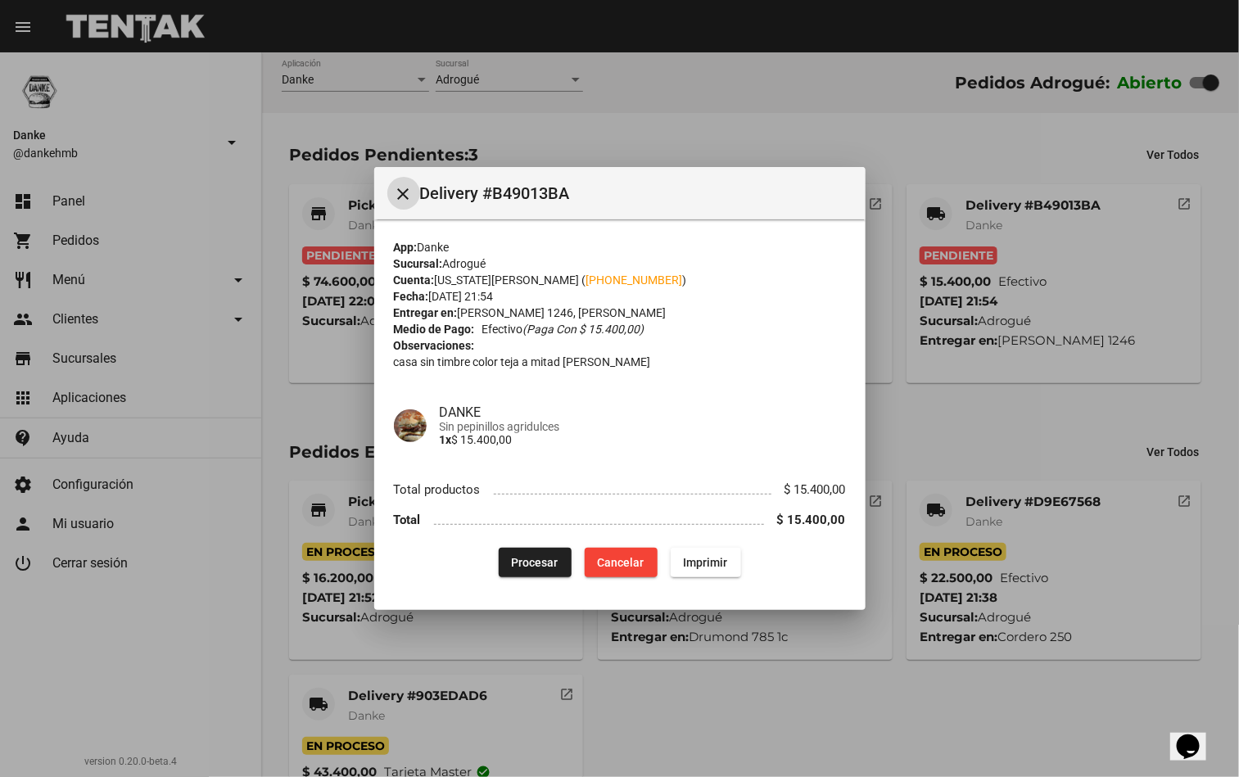
click at [529, 561] on span "Procesar" at bounding box center [535, 562] width 47 height 13
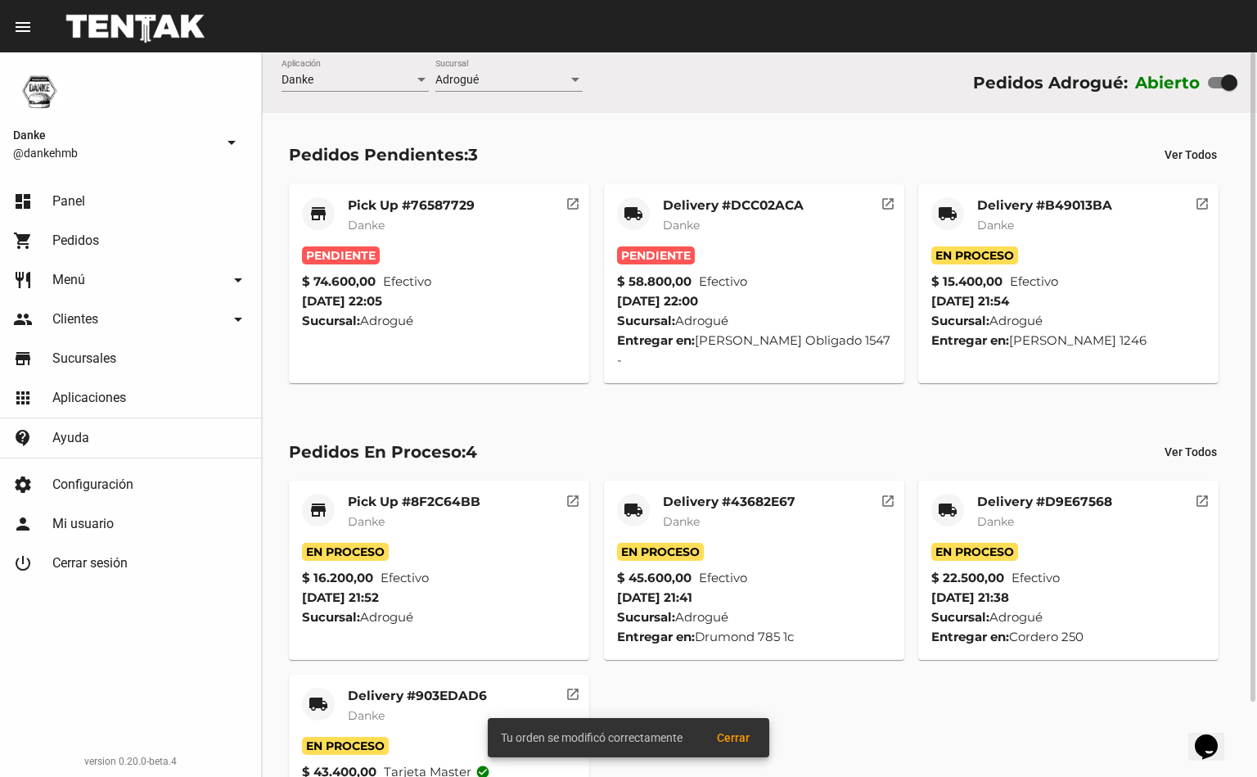
click at [703, 224] on mat-card-subtitle "Danke" at bounding box center [733, 225] width 141 height 16
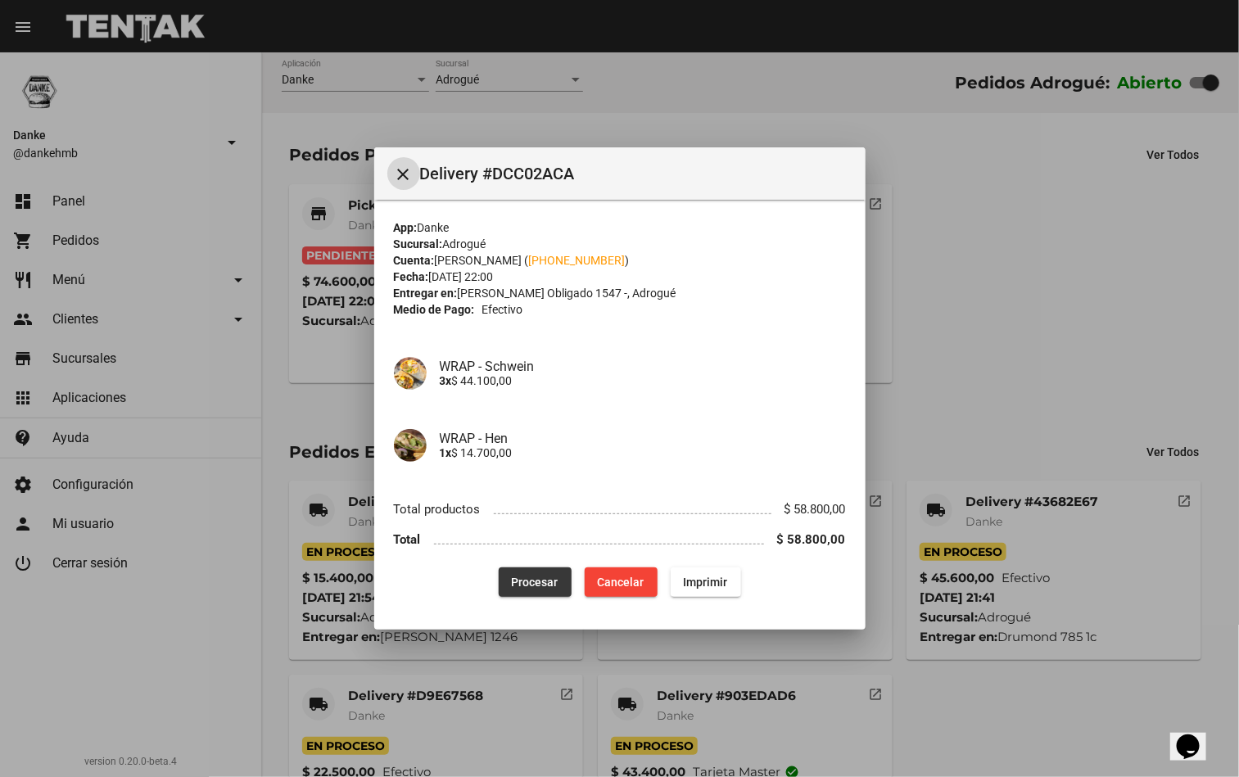
click at [540, 580] on span "Procesar" at bounding box center [535, 582] width 47 height 13
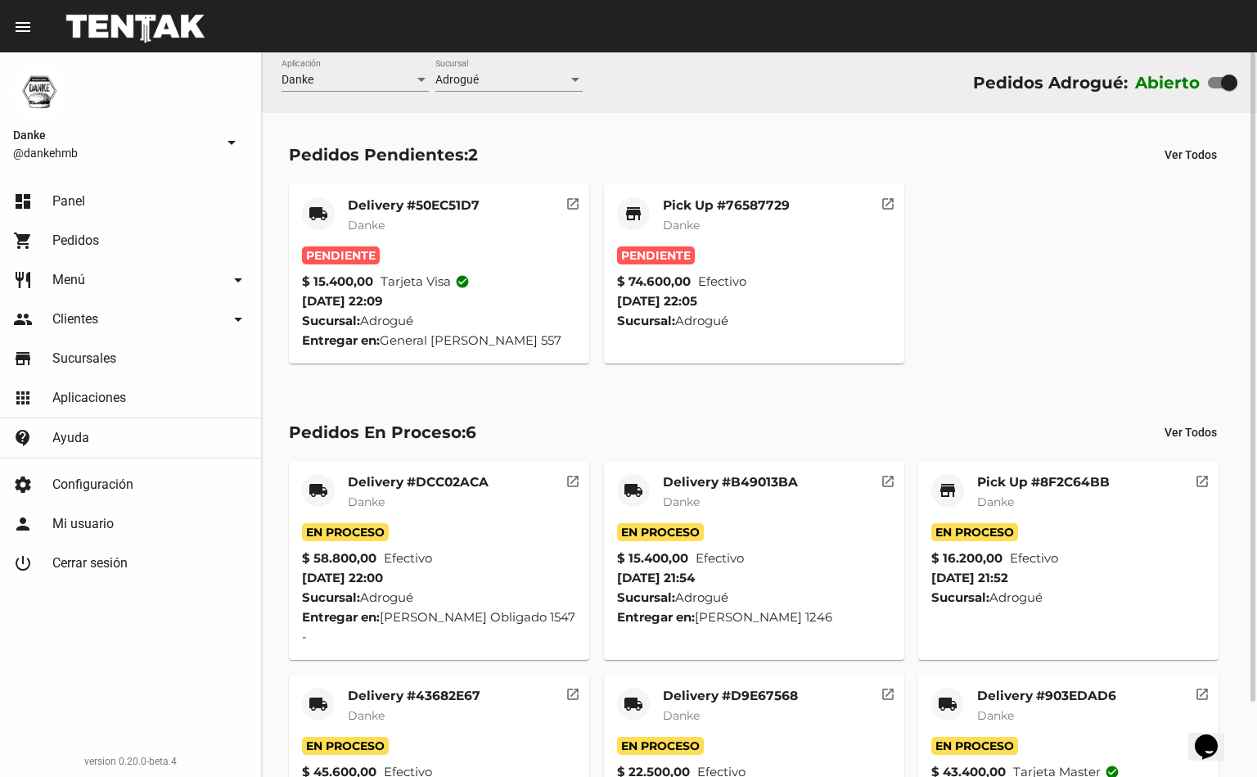
click at [698, 228] on span "Danke" at bounding box center [681, 225] width 37 height 15
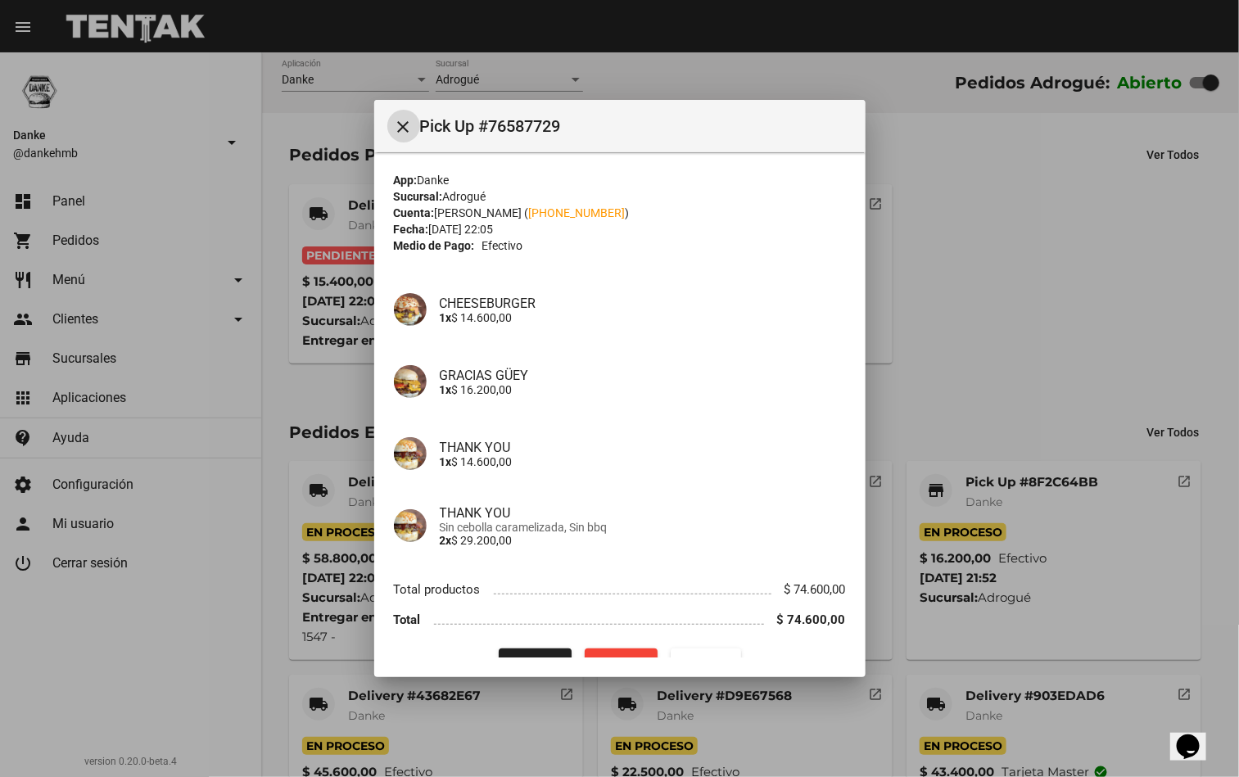
scroll to position [32, 0]
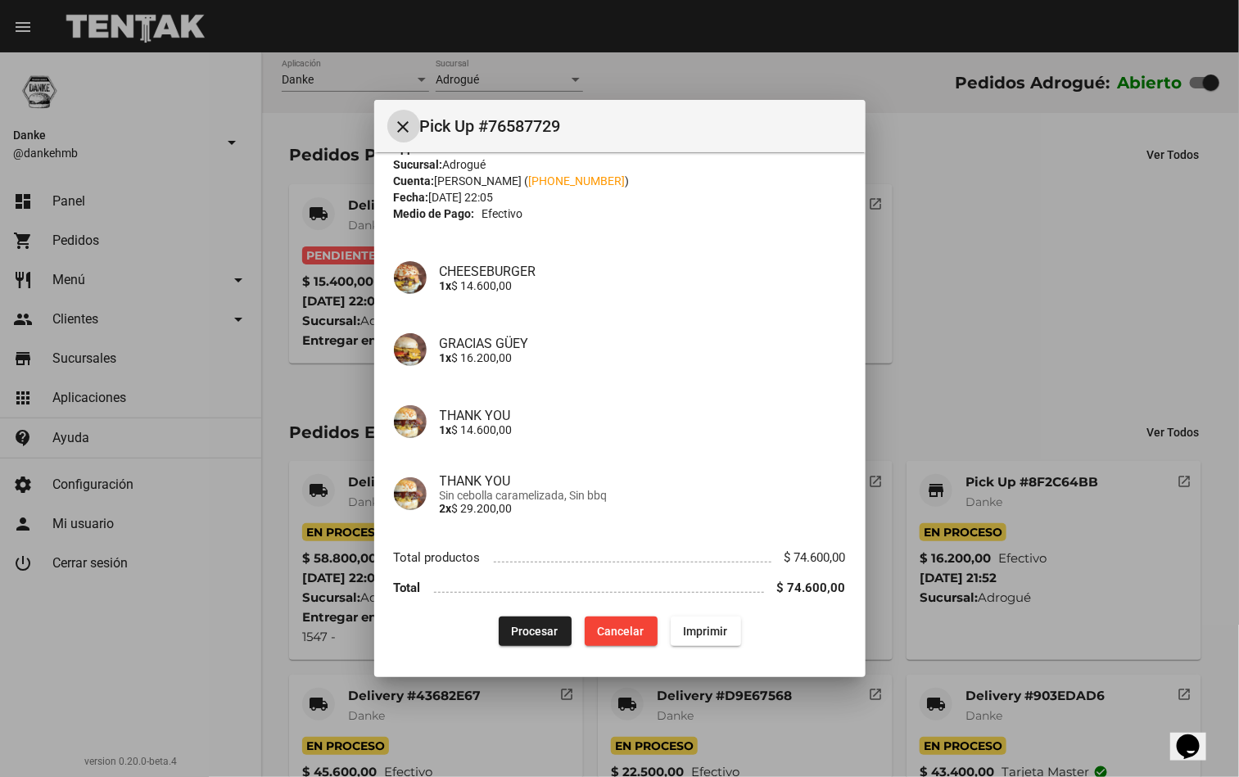
click at [526, 630] on span "Procesar" at bounding box center [535, 631] width 47 height 13
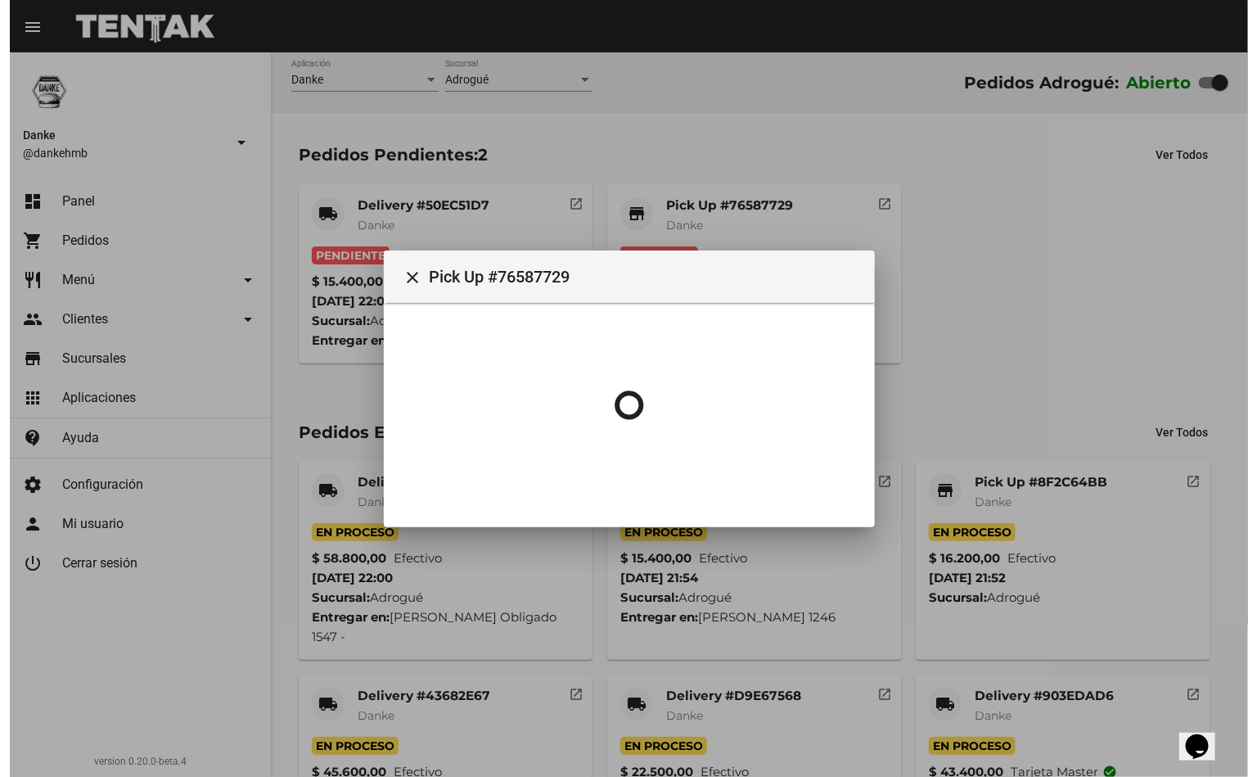
scroll to position [0, 0]
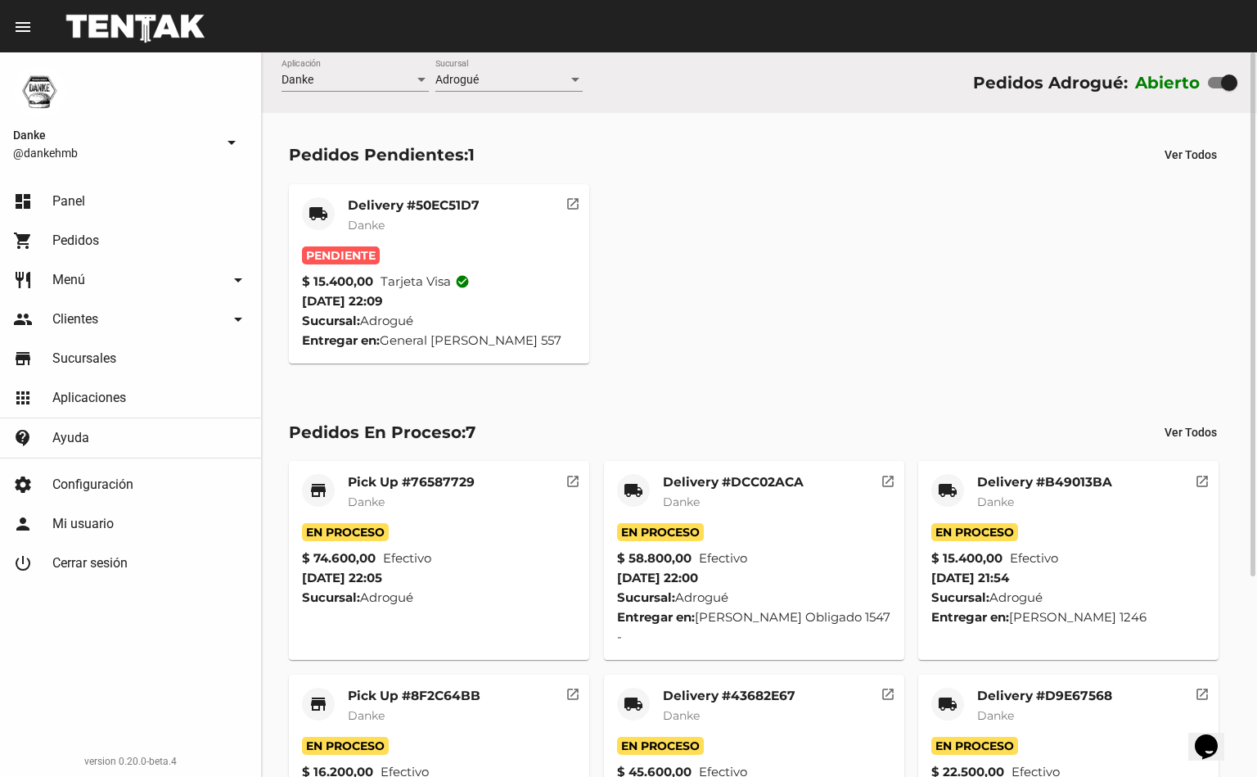
click at [391, 237] on div "Delivery #50EC51D7 Danke" at bounding box center [414, 221] width 132 height 49
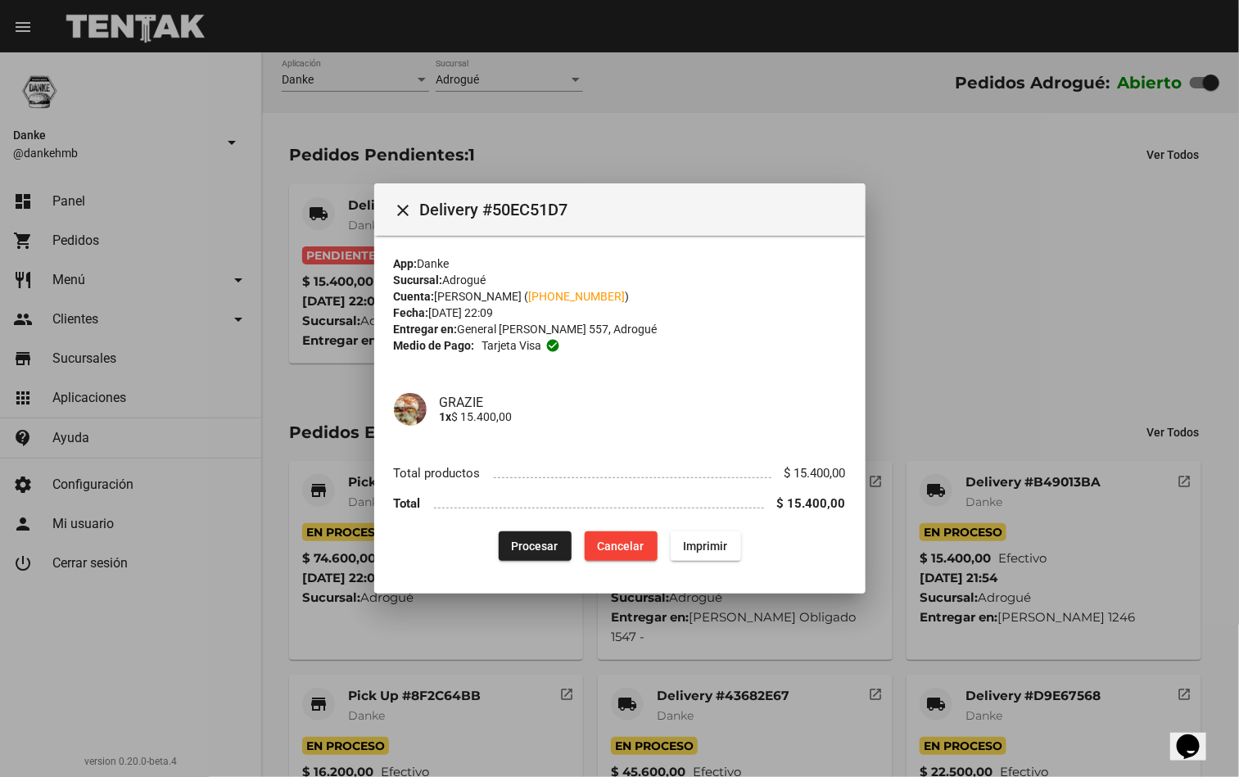
click at [540, 545] on span "Procesar" at bounding box center [535, 545] width 47 height 13
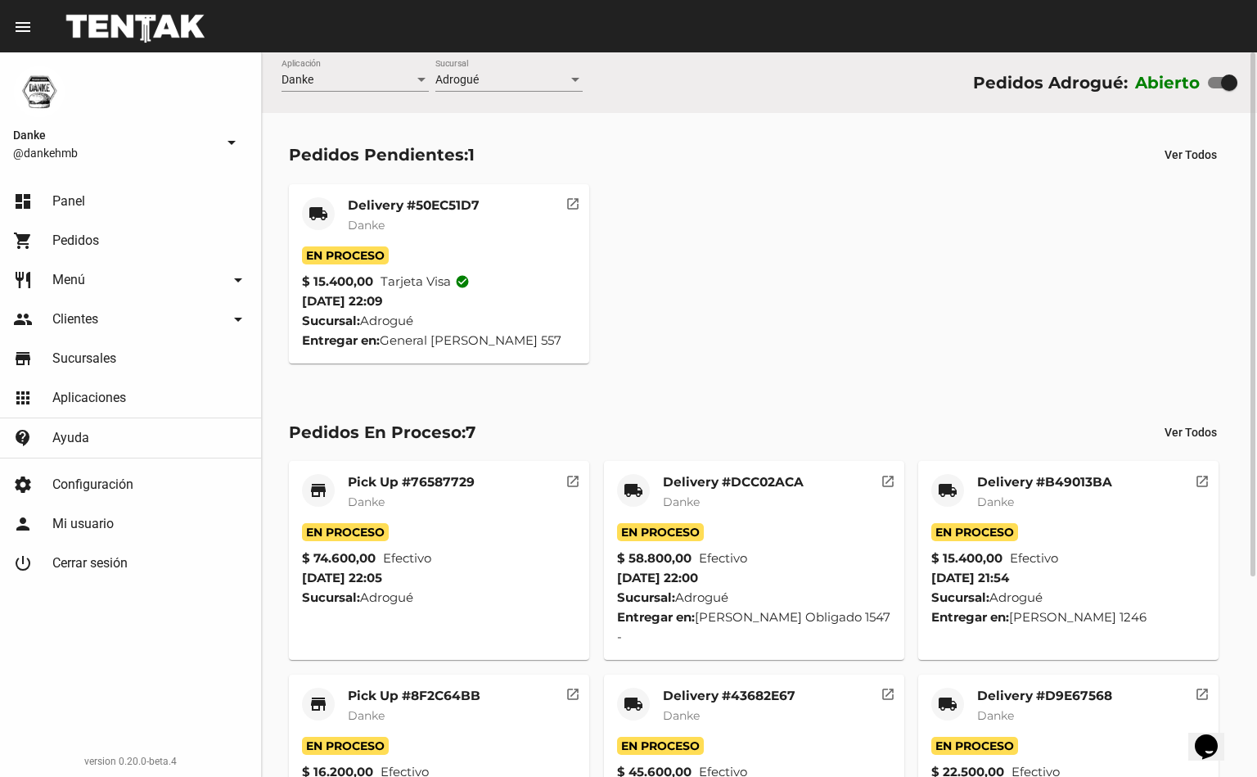
click at [1061, 707] on mat-card-subtitle "Danke" at bounding box center [1044, 715] width 135 height 16
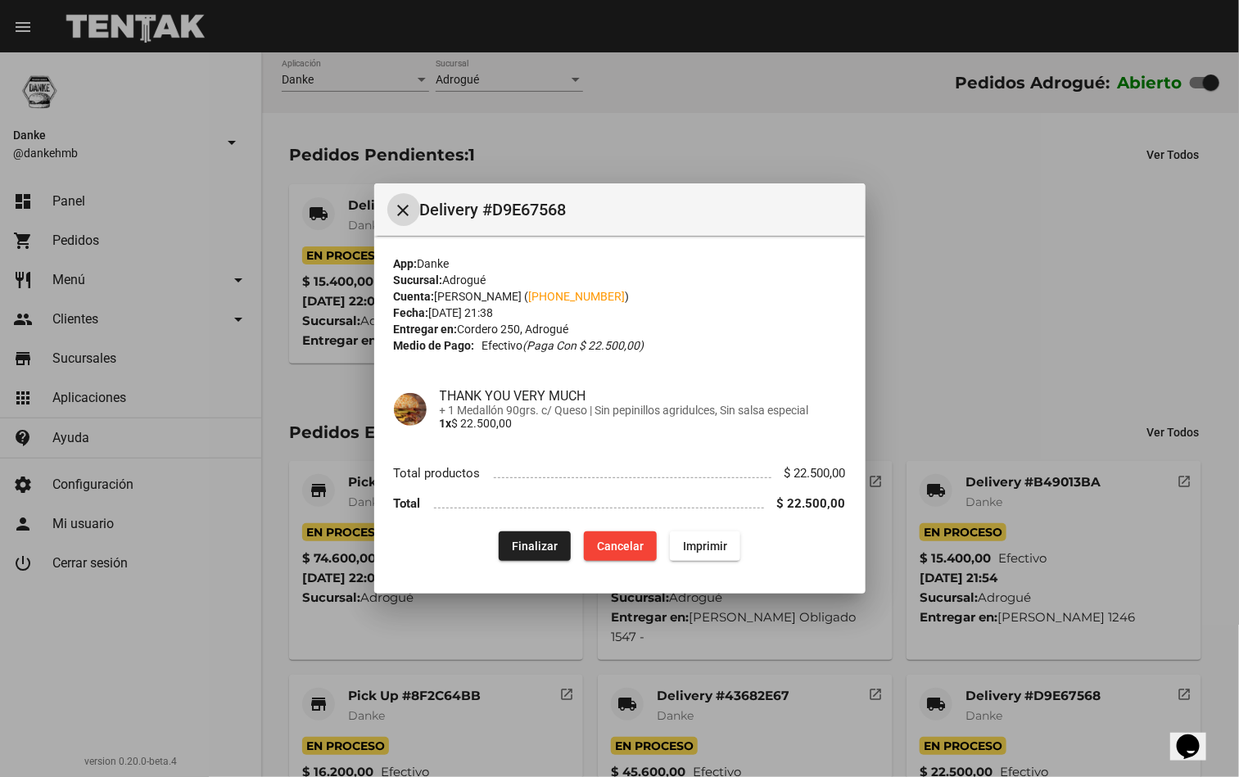
click at [1079, 249] on div at bounding box center [619, 388] width 1239 height 777
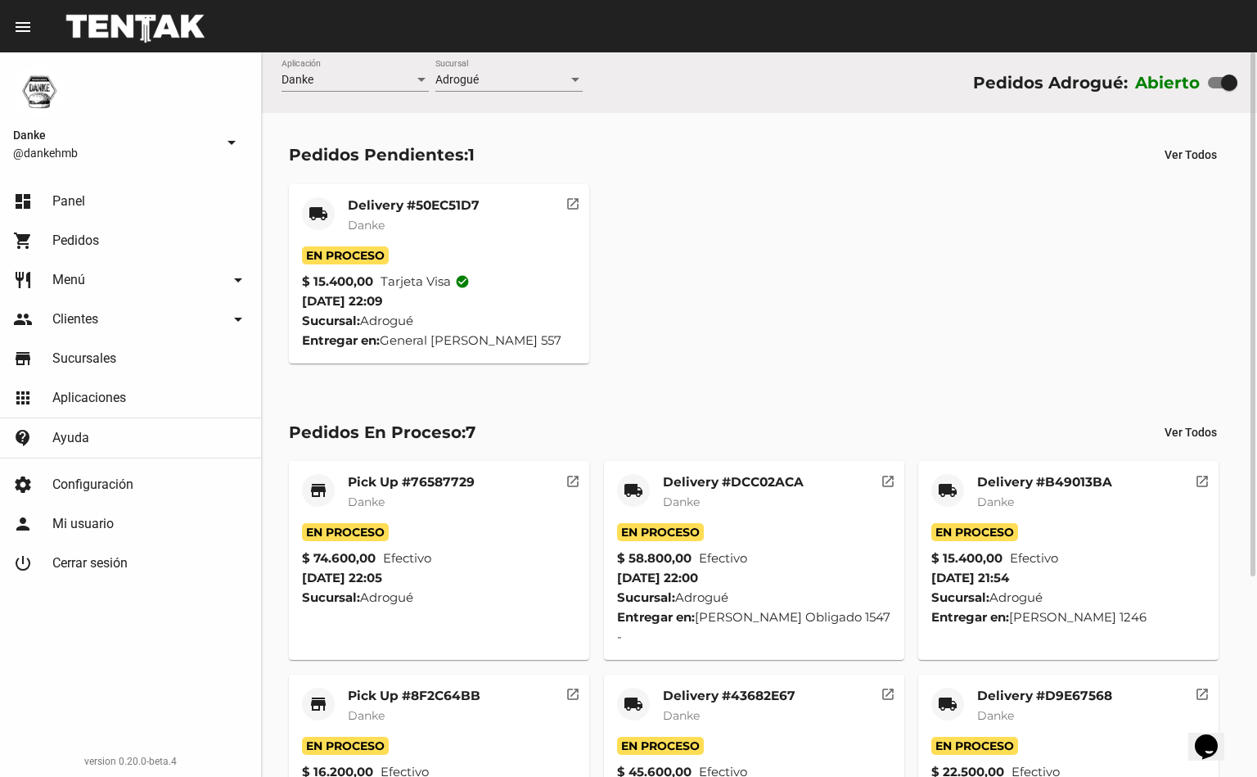
click at [801, 711] on mat-card-header "local_shipping Delivery #43682E67 Danke" at bounding box center [754, 712] width 274 height 49
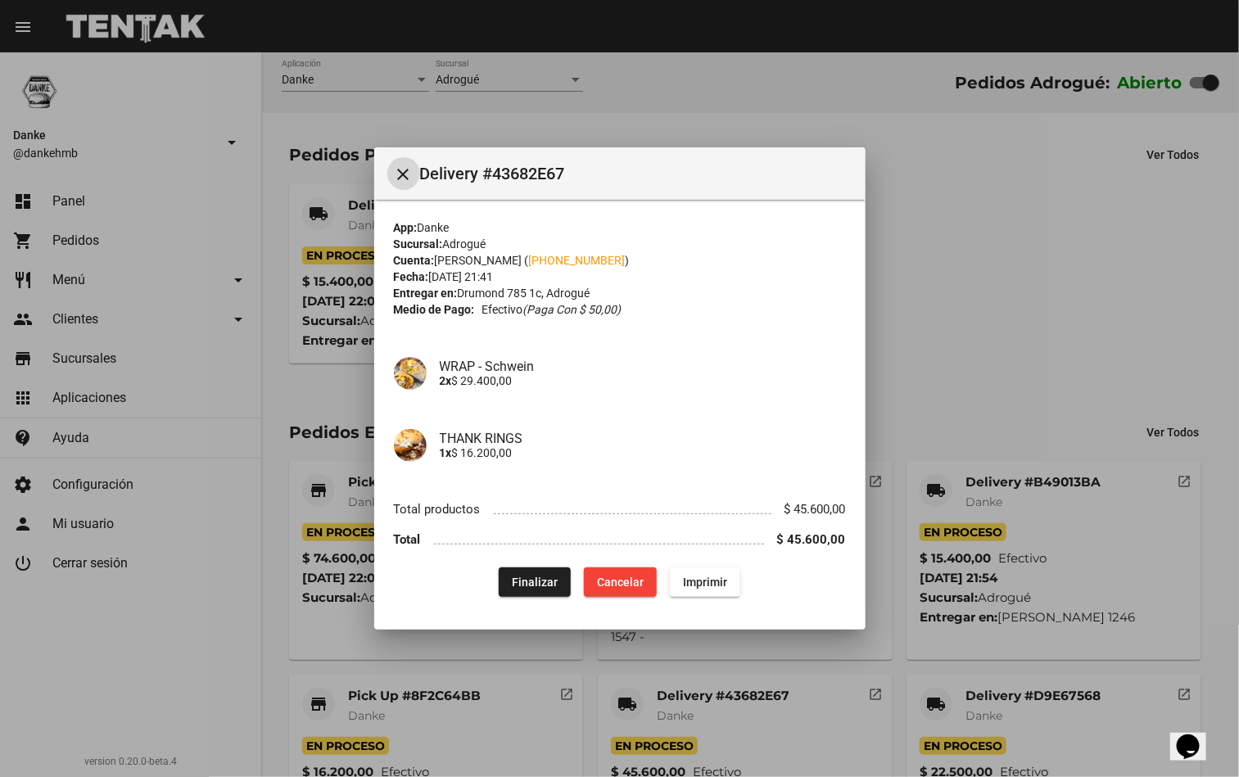
click at [634, 576] on span "Cancelar" at bounding box center [620, 582] width 47 height 13
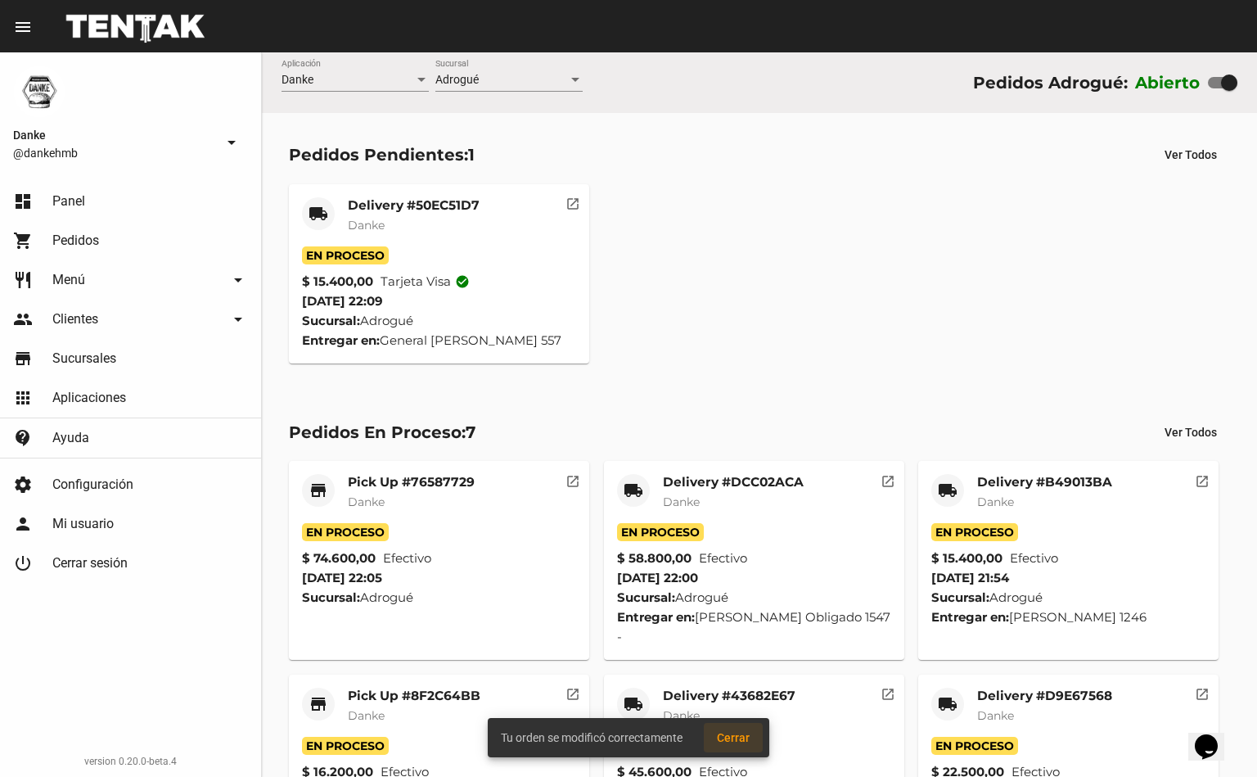
click at [720, 747] on button "Cerrar" at bounding box center [733, 737] width 59 height 29
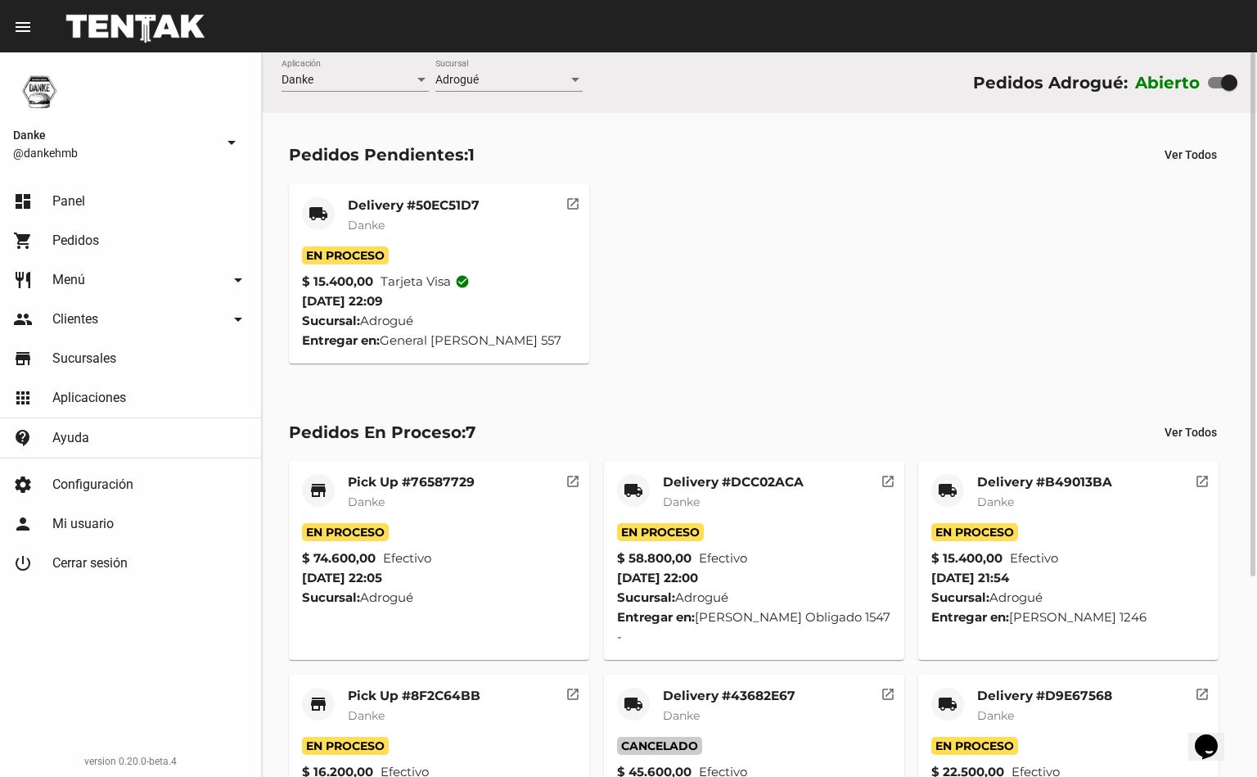
click at [693, 715] on div "Delivery #43682E67 Danke" at bounding box center [729, 712] width 133 height 49
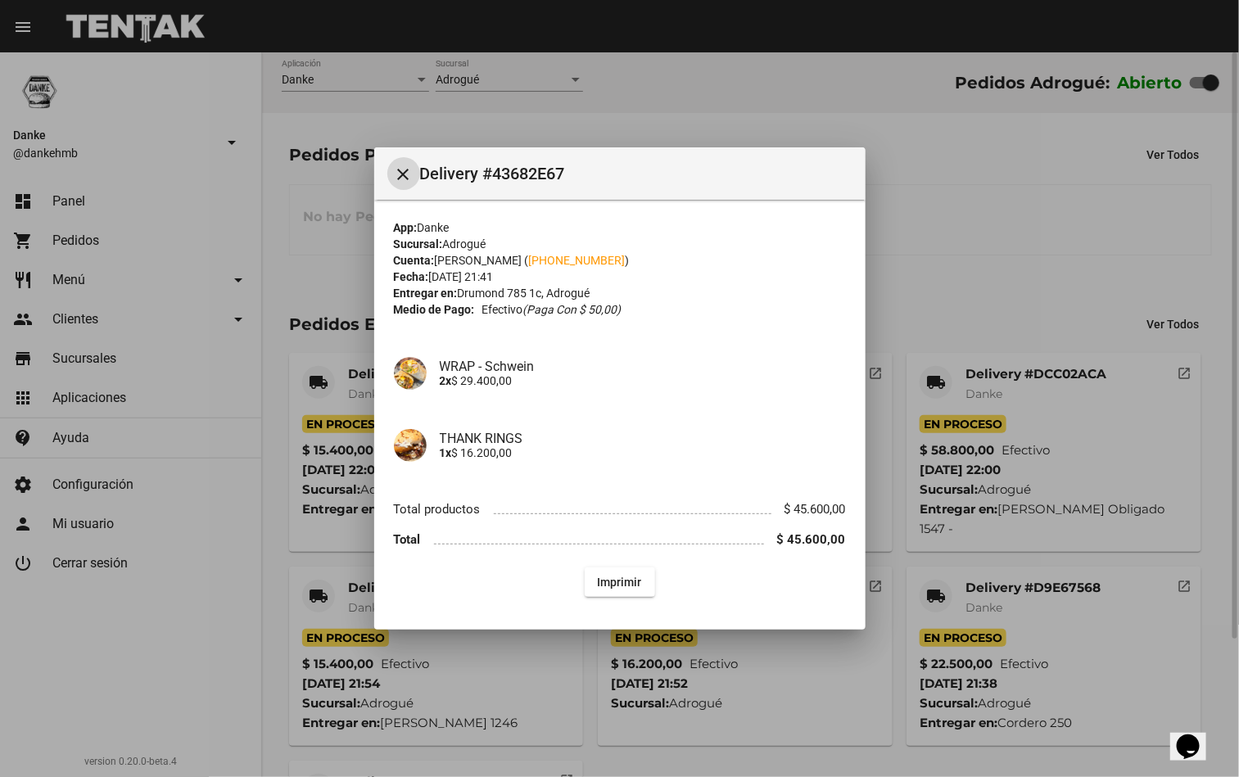
click at [614, 743] on div at bounding box center [619, 388] width 1239 height 777
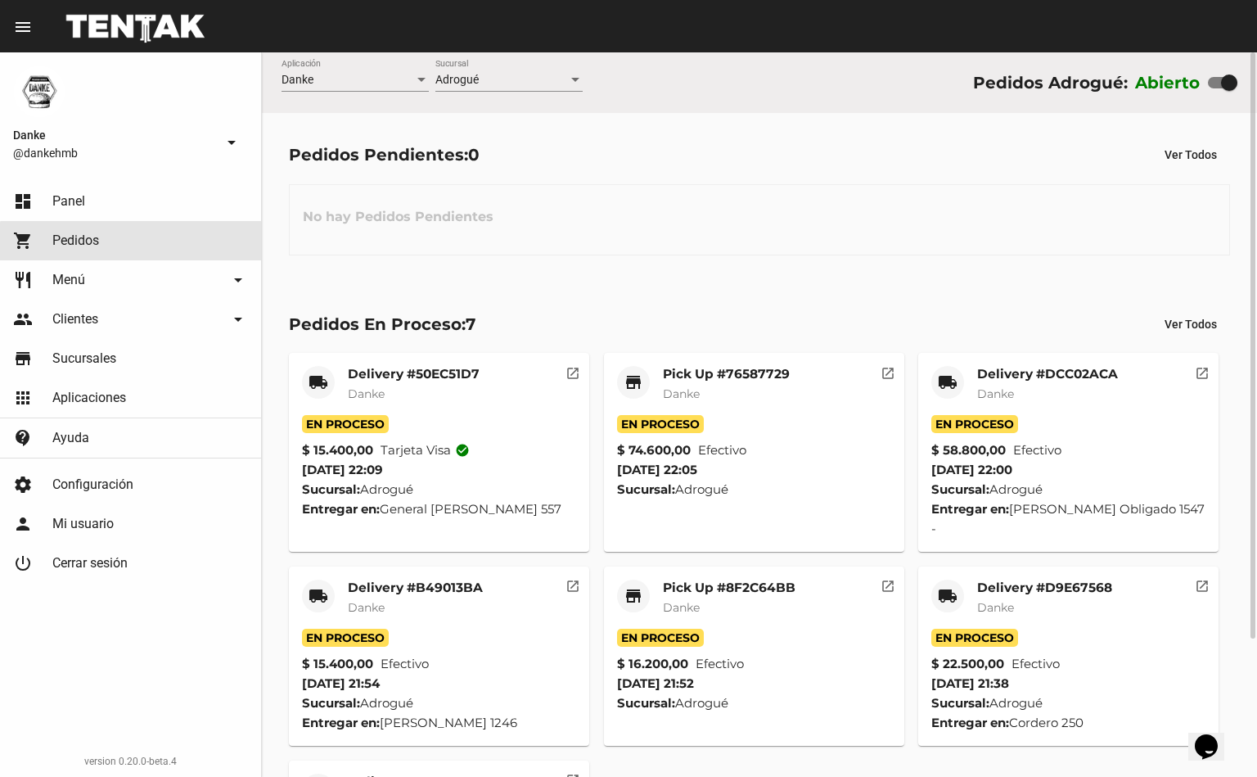
click at [153, 254] on link "shopping_cart Pedidos" at bounding box center [130, 240] width 261 height 39
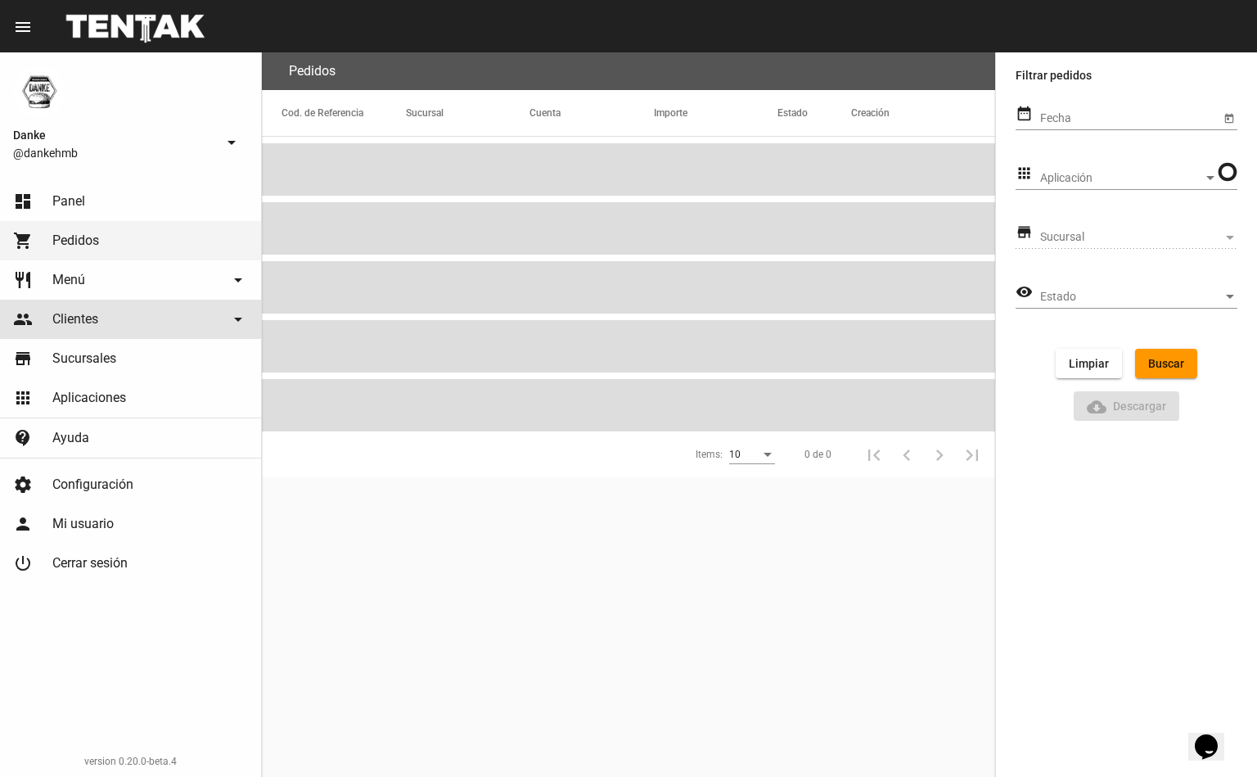
click at [133, 327] on link "people Clientes arrow_drop_down" at bounding box center [130, 319] width 261 height 39
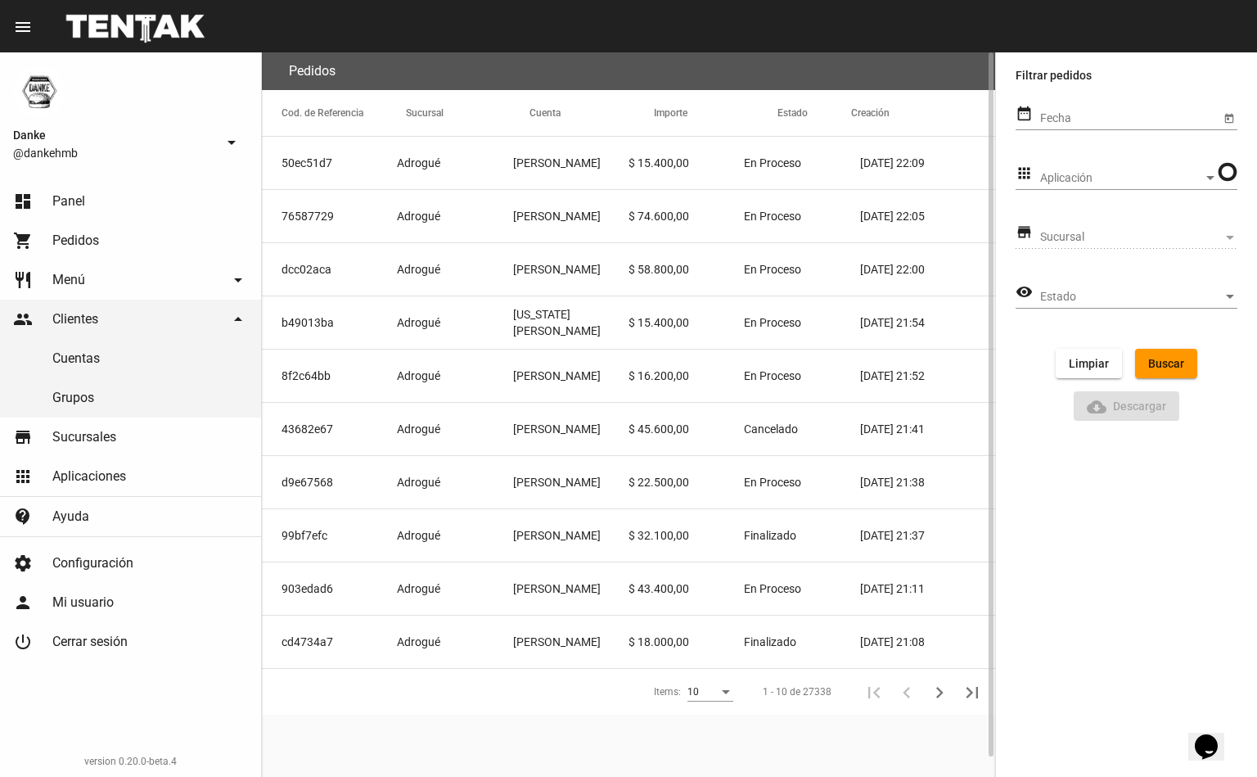
click at [123, 281] on link "restaurant Menú arrow_drop_down" at bounding box center [130, 279] width 261 height 39
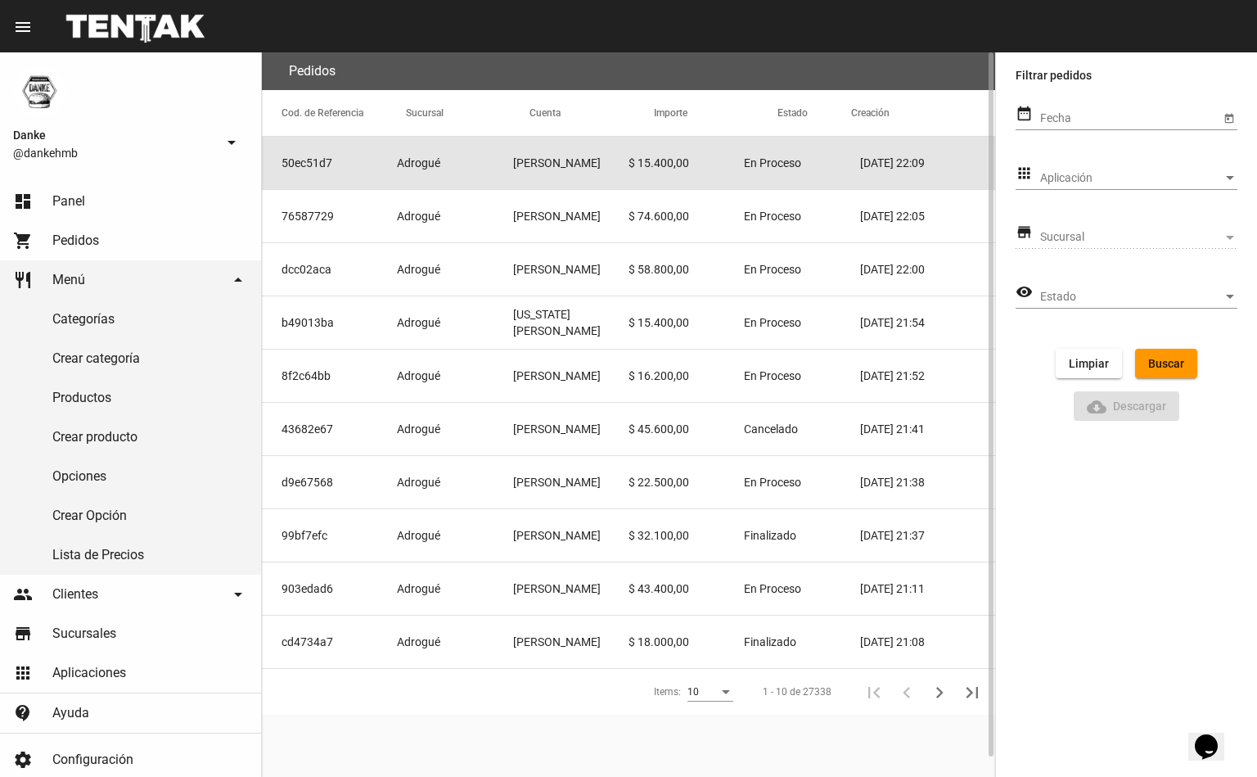
click at [329, 163] on mat-cell "50ec51d7" at bounding box center [329, 163] width 135 height 52
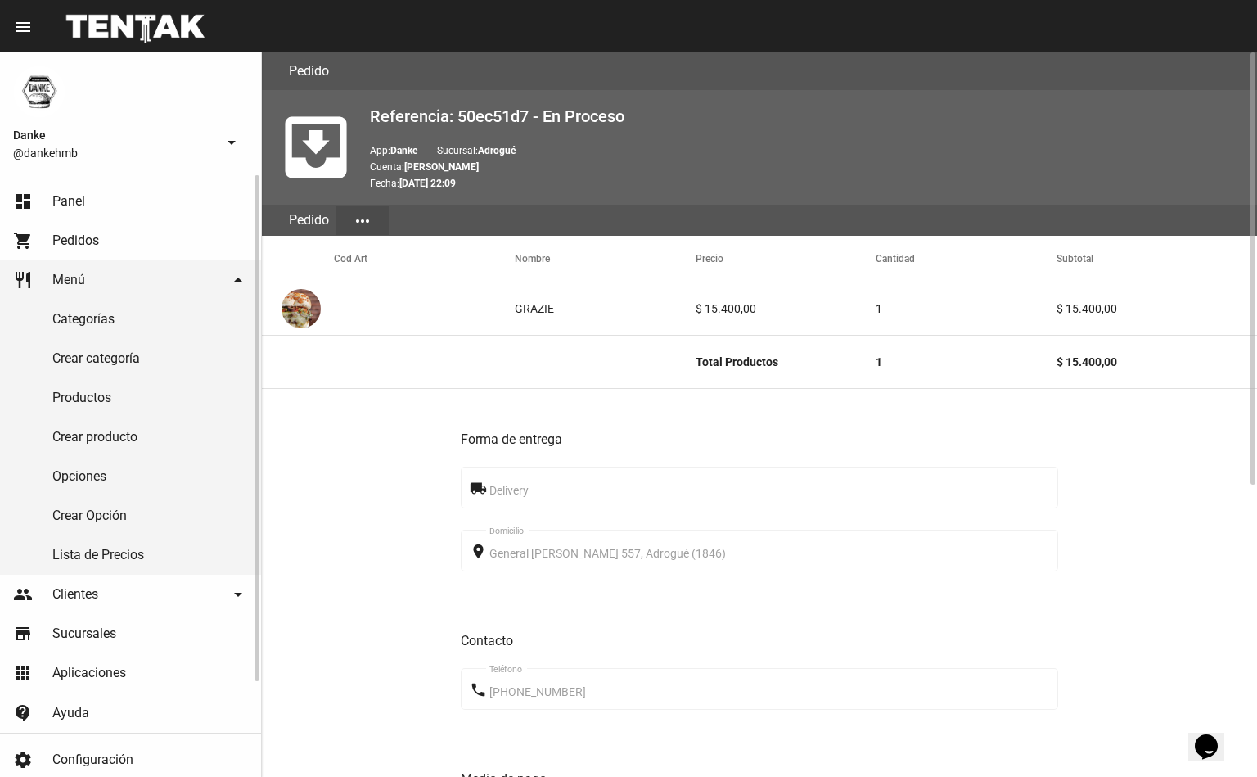
click at [71, 280] on span "Menú" at bounding box center [68, 280] width 33 height 16
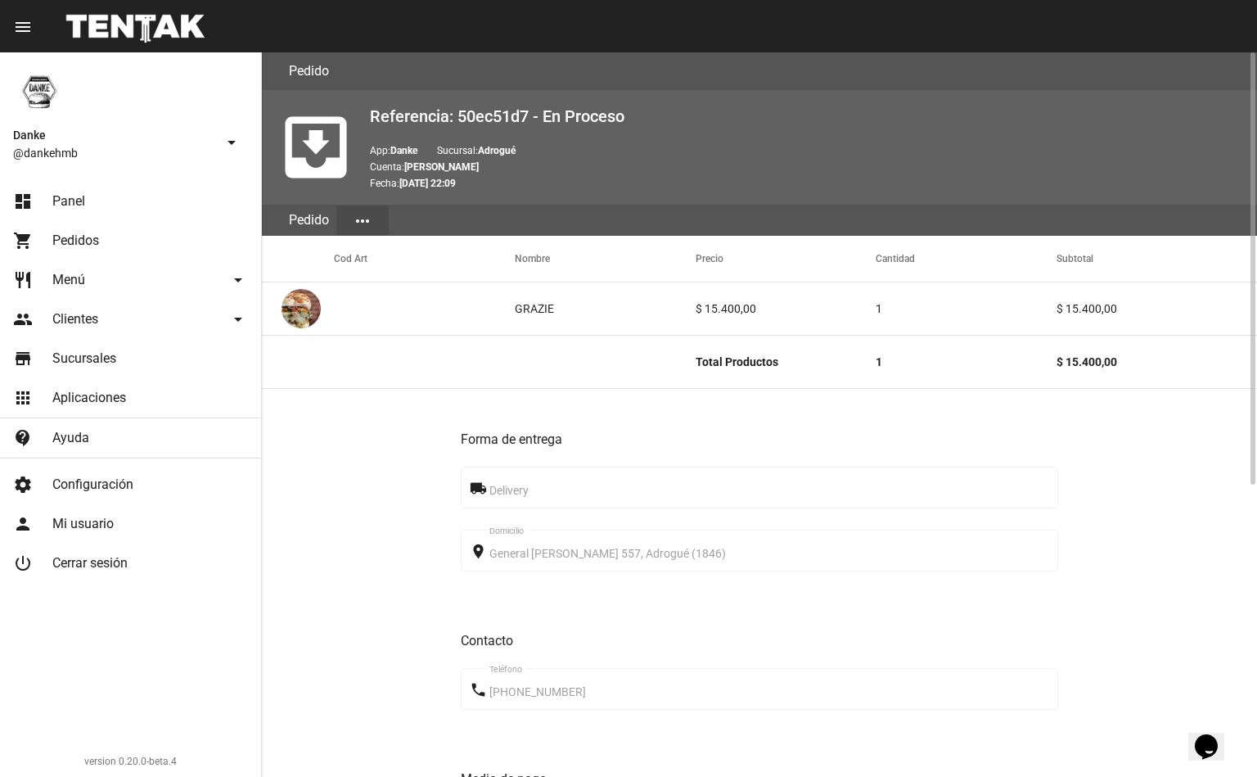
click at [84, 290] on link "restaurant Menú arrow_drop_down" at bounding box center [130, 279] width 261 height 39
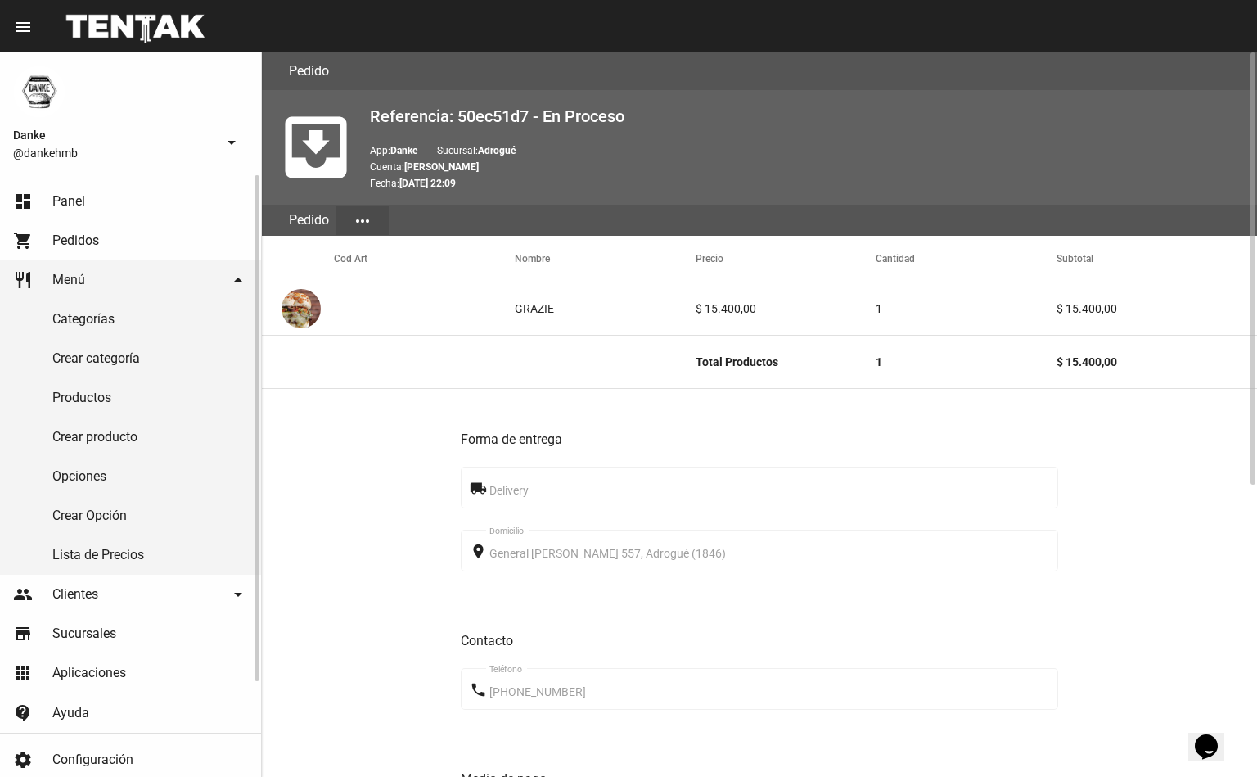
click at [70, 319] on link "Categorías" at bounding box center [130, 319] width 261 height 39
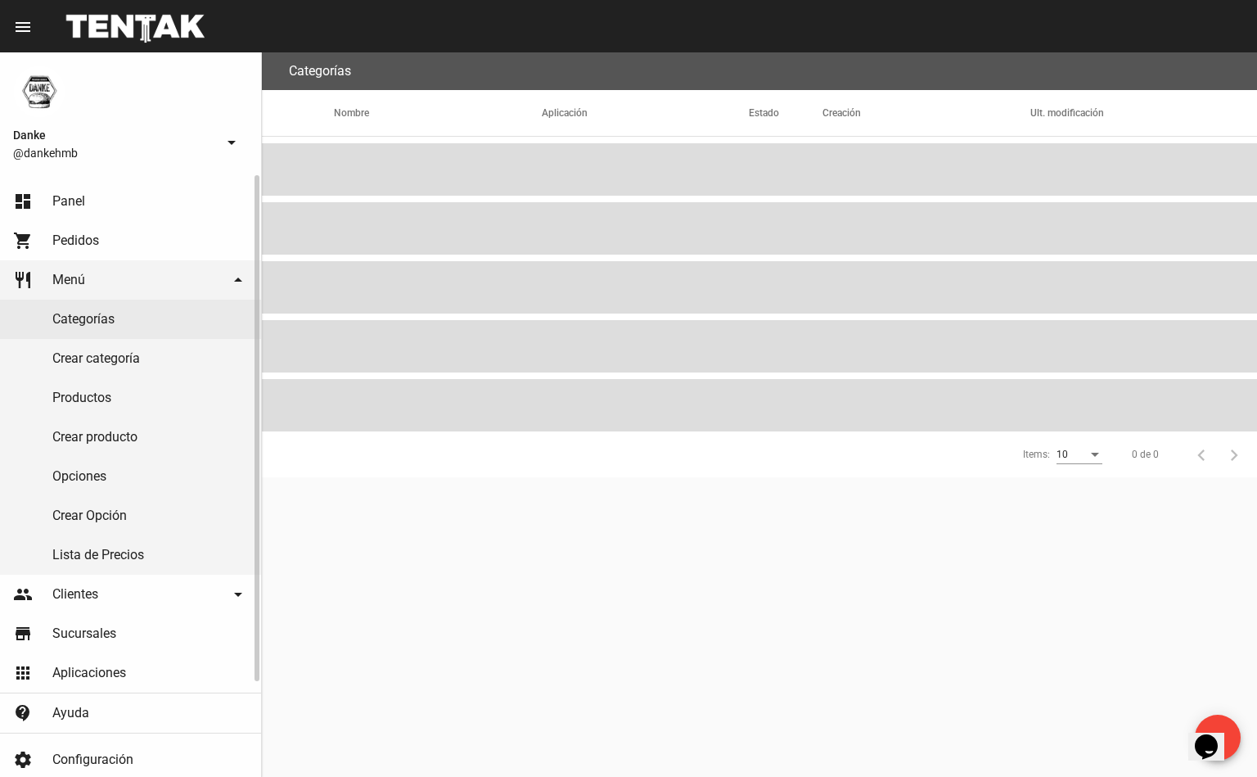
click at [64, 401] on link "Productos" at bounding box center [130, 397] width 261 height 39
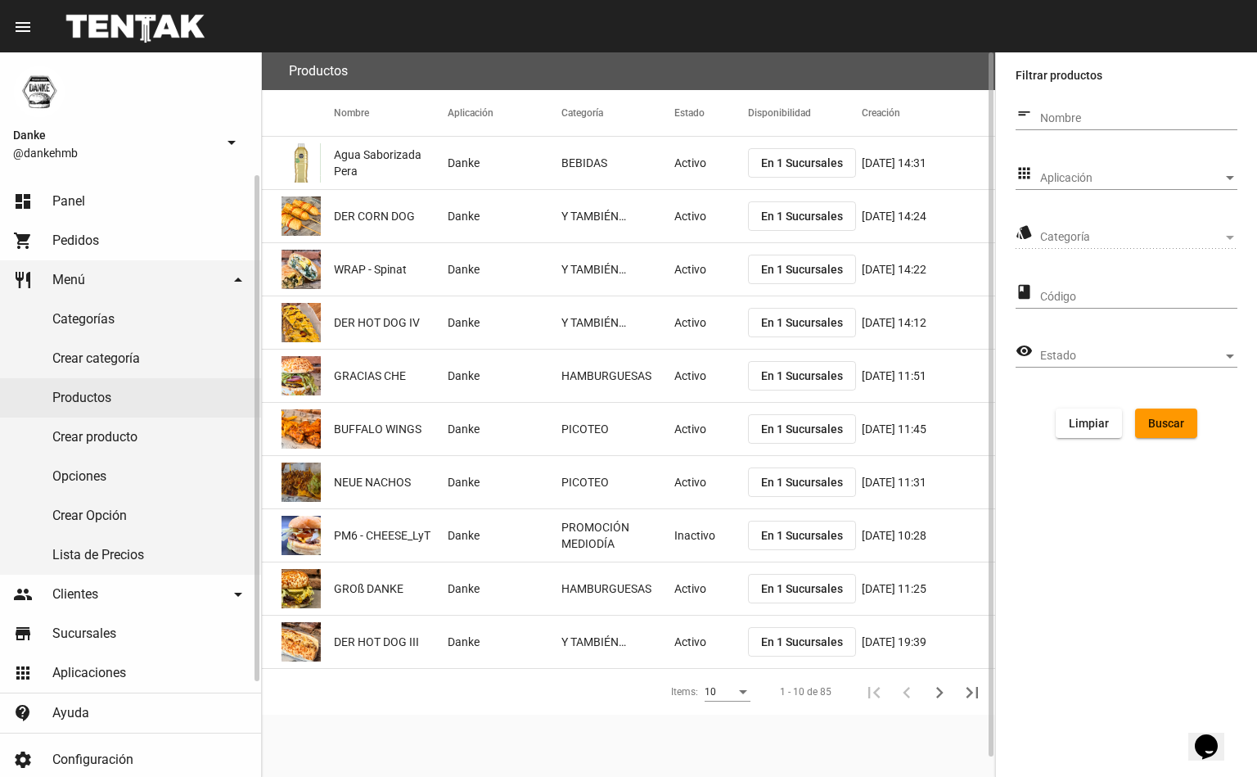
click at [69, 319] on link "Categorías" at bounding box center [130, 319] width 261 height 39
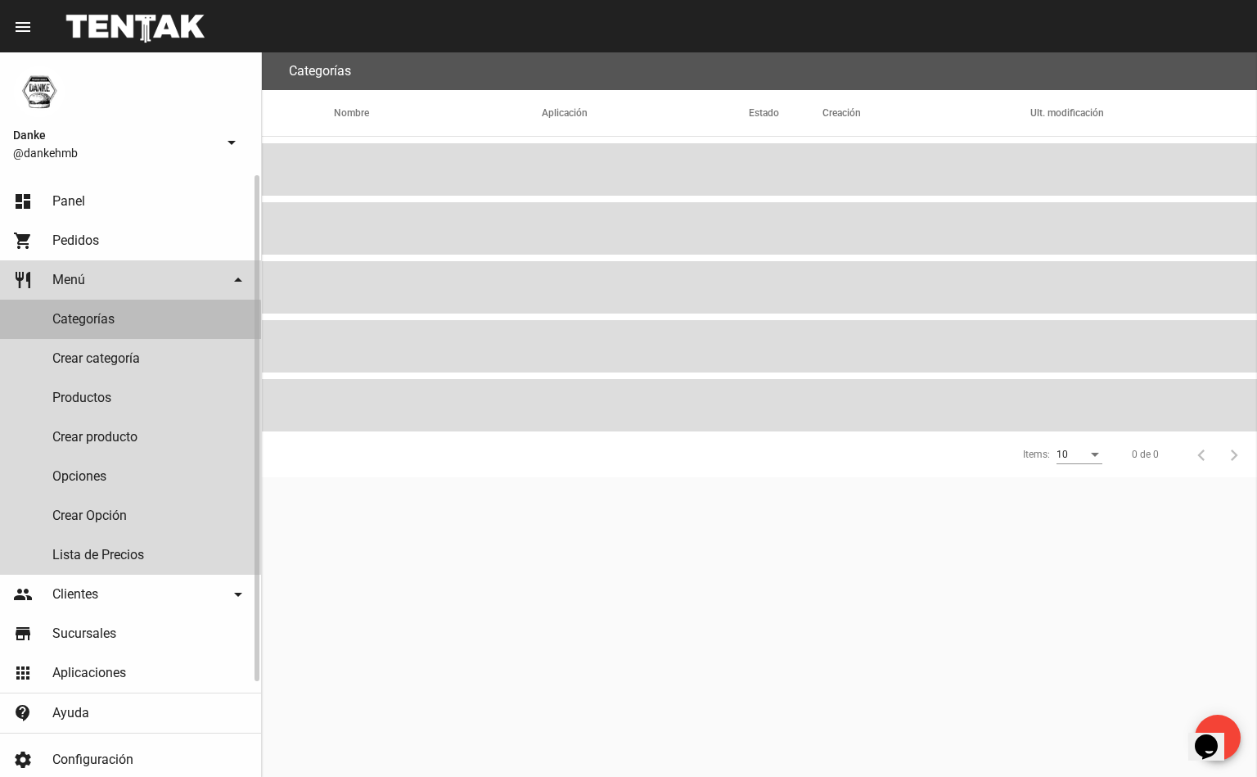
click at [67, 362] on link "Crear categoría" at bounding box center [130, 358] width 261 height 39
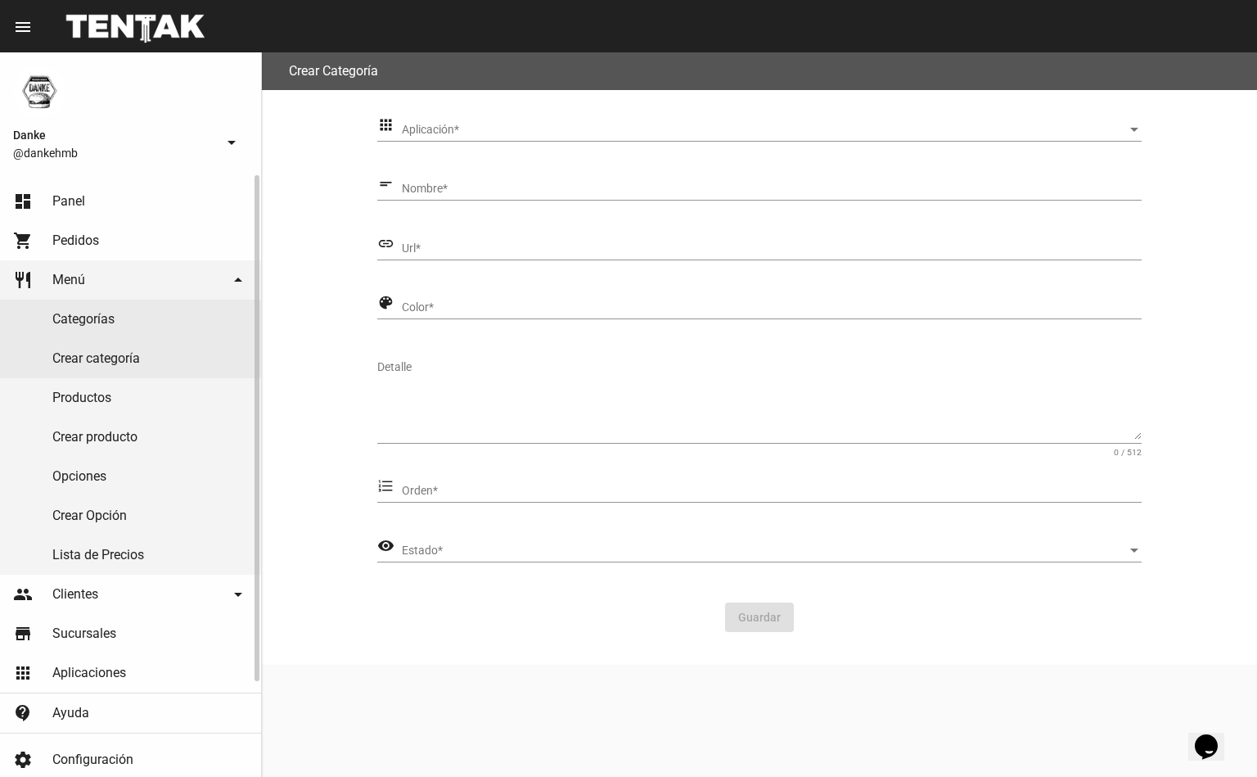
click at [65, 280] on span "Menú" at bounding box center [68, 280] width 33 height 16
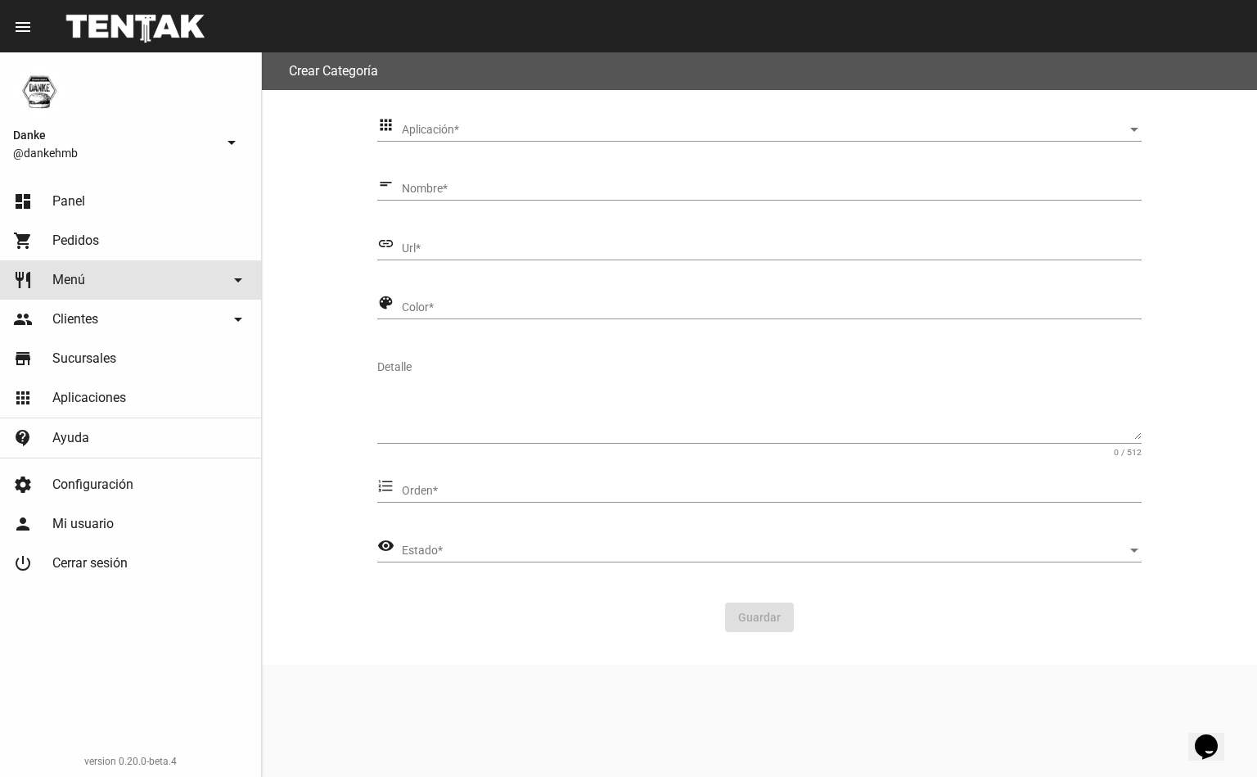
click at [67, 241] on span "Pedidos" at bounding box center [75, 240] width 47 height 16
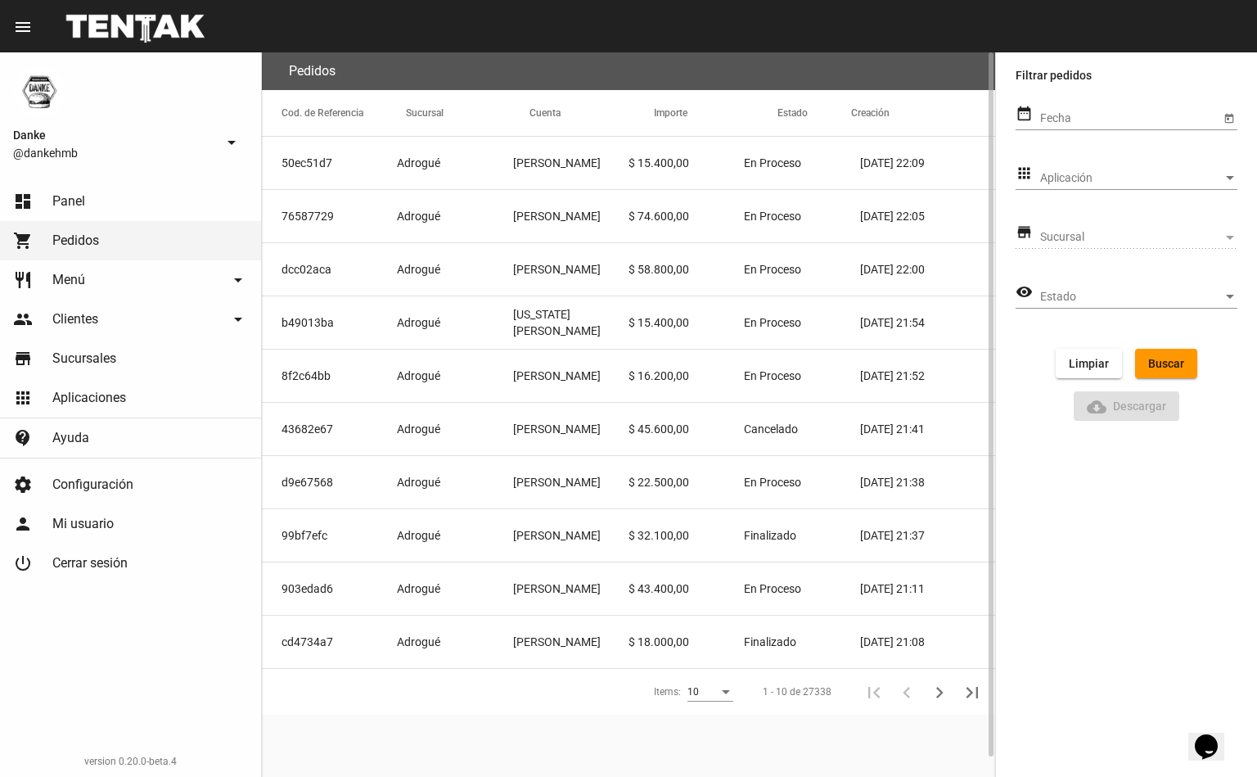
click at [401, 452] on mat-cell "Adrogué" at bounding box center [454, 429] width 115 height 52
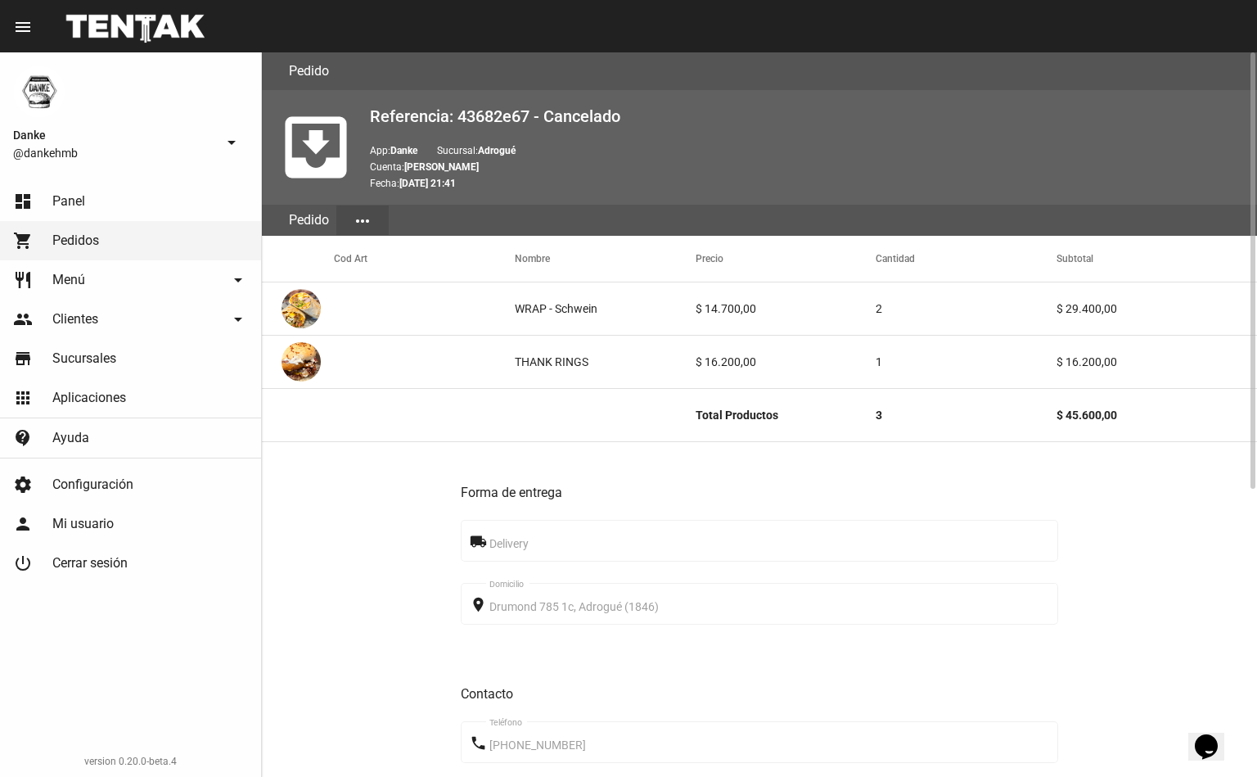
click at [64, 276] on span "Menú" at bounding box center [68, 280] width 33 height 16
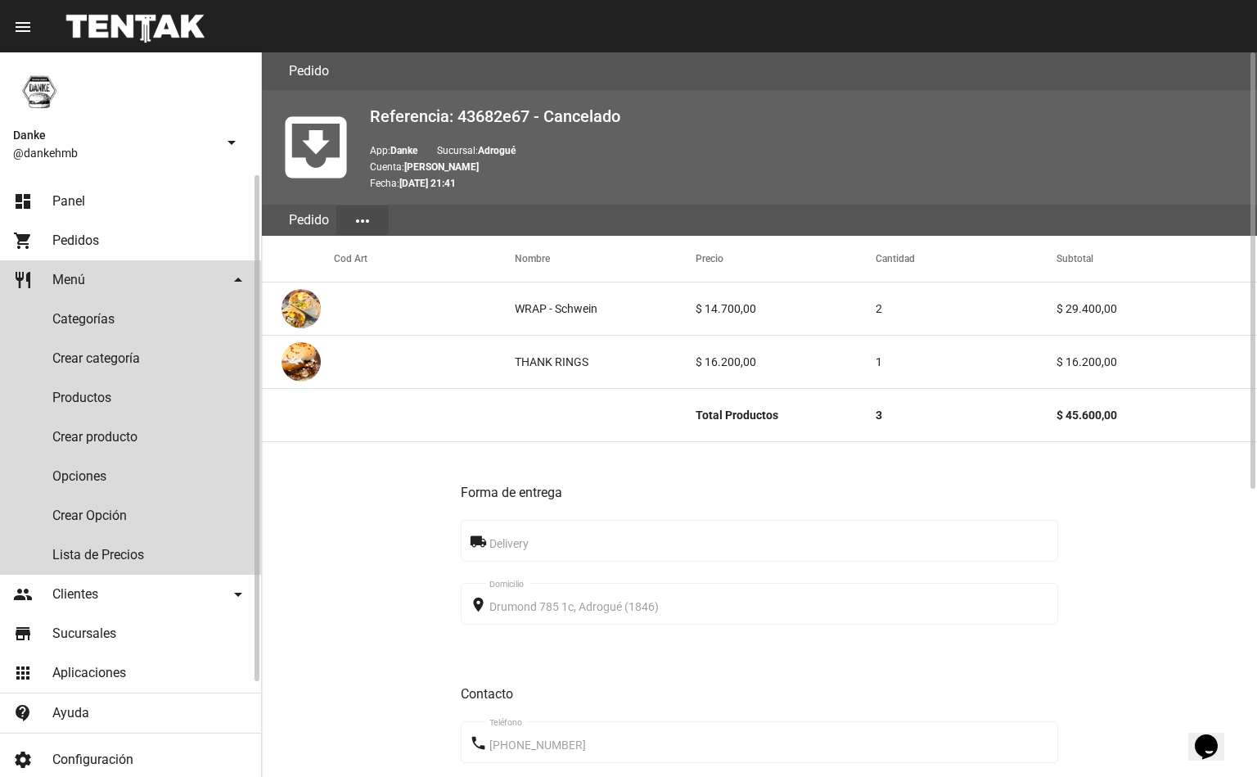
click at [69, 280] on span "Menú" at bounding box center [68, 280] width 33 height 16
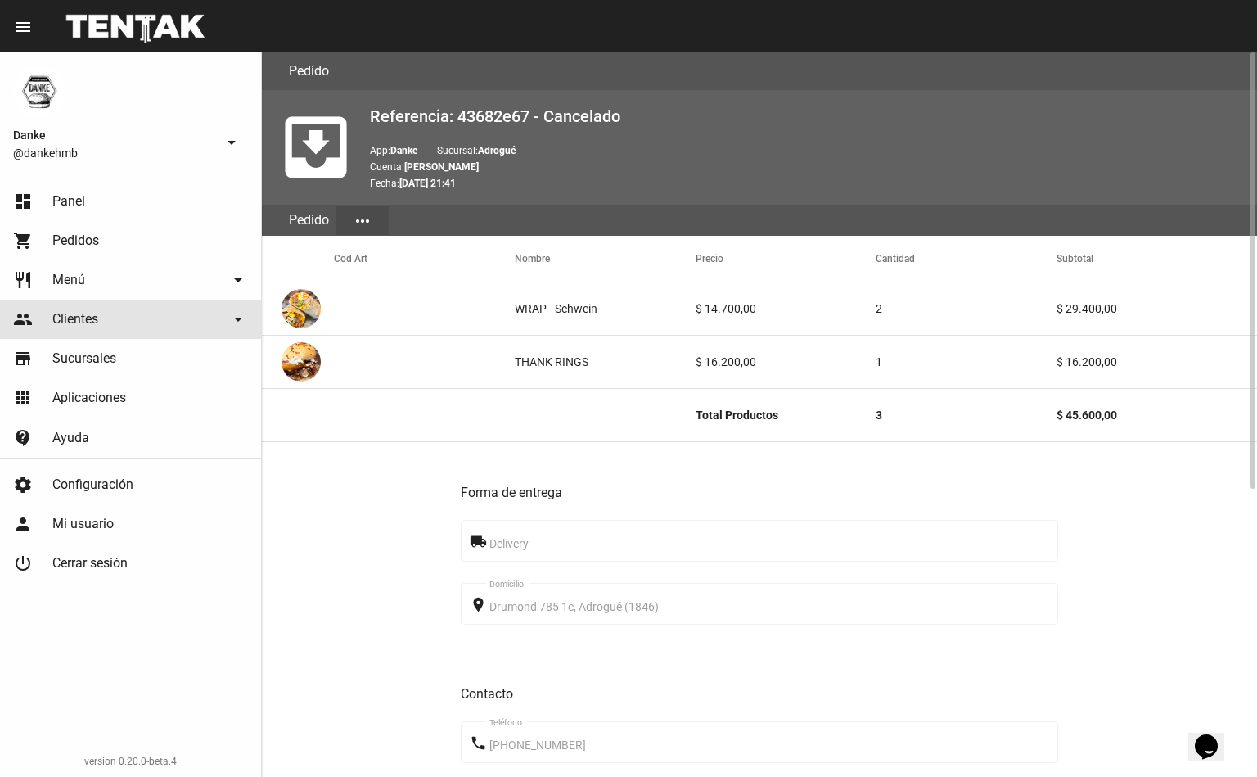
click at [194, 330] on link "people Clientes arrow_drop_down" at bounding box center [130, 319] width 261 height 39
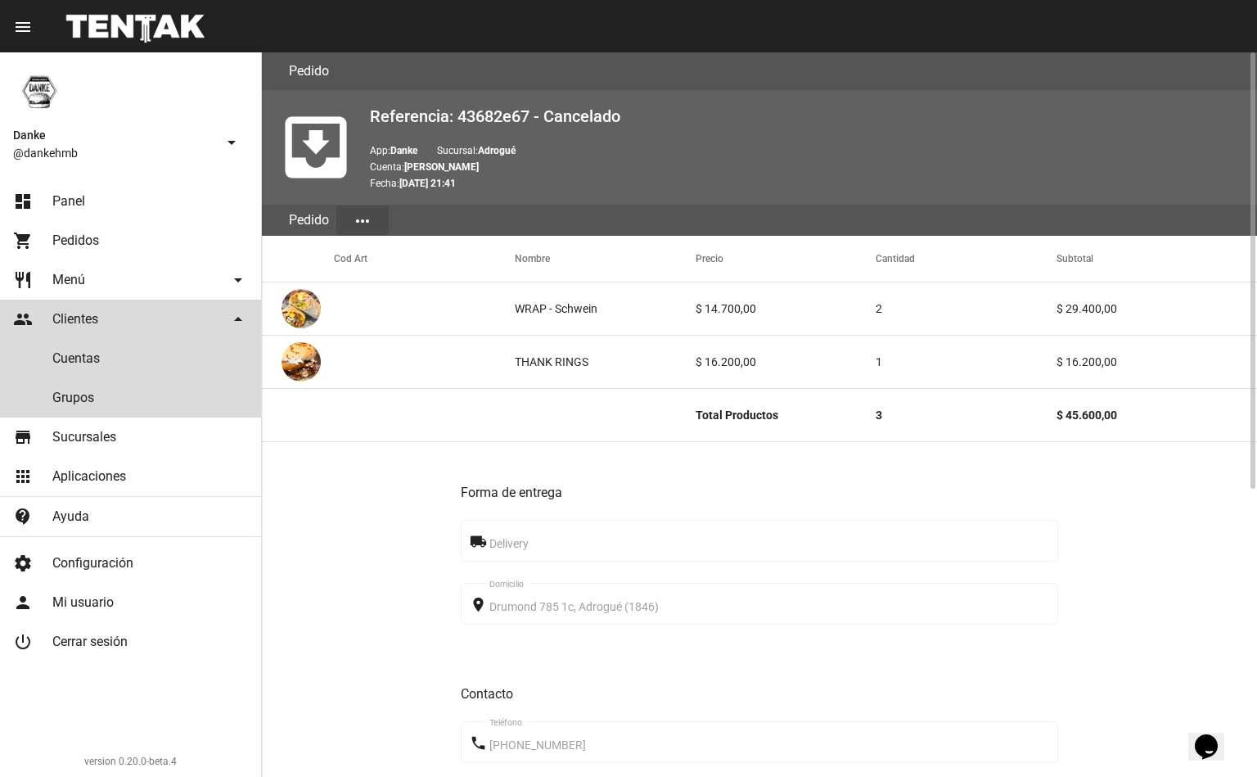
click at [237, 320] on mat-icon "arrow_drop_down" at bounding box center [238, 319] width 20 height 20
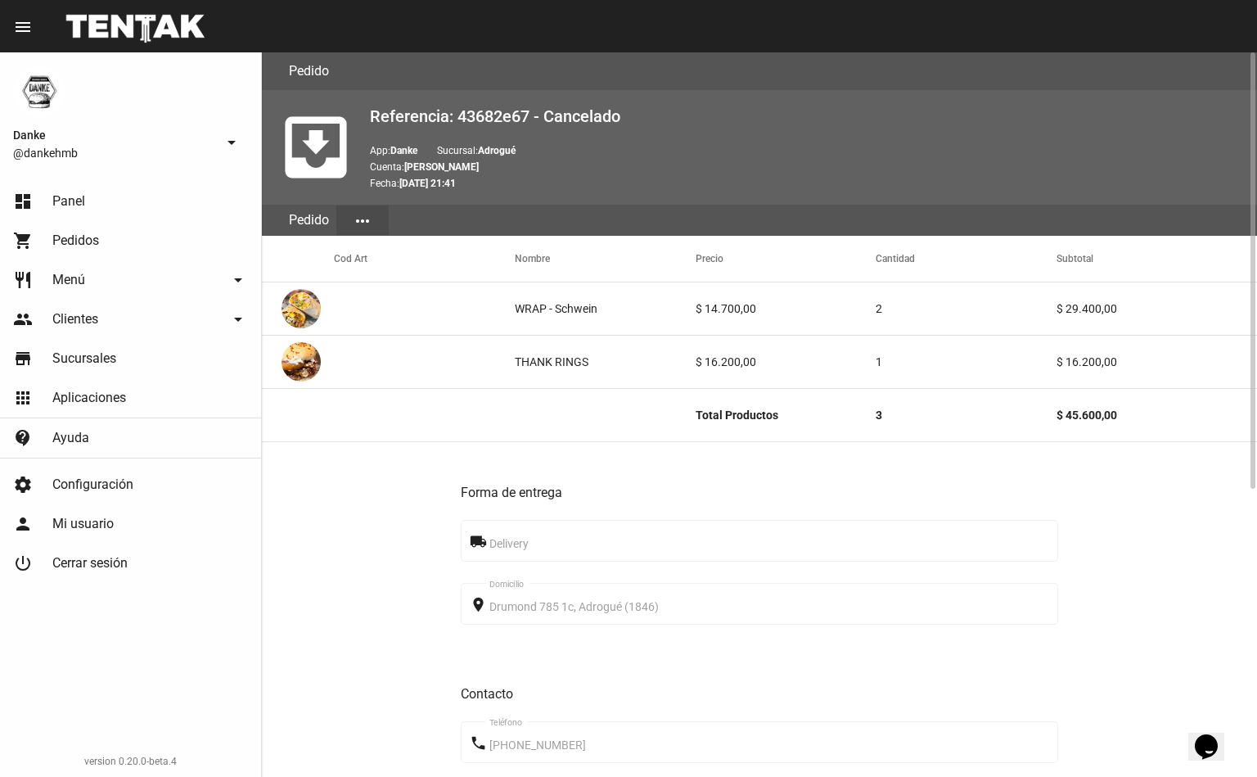
click at [56, 209] on span "Panel" at bounding box center [68, 201] width 33 height 16
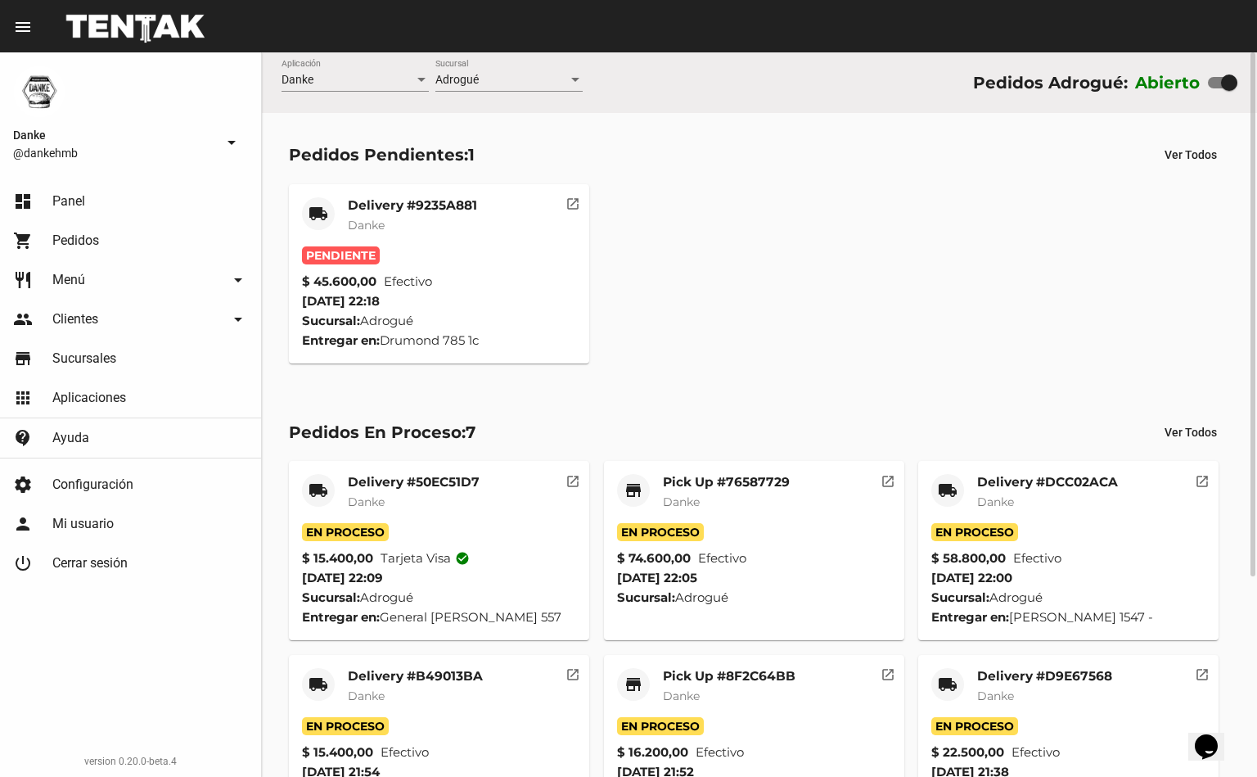
click at [372, 239] on div "Delivery #9235A881 Danke" at bounding box center [412, 221] width 129 height 49
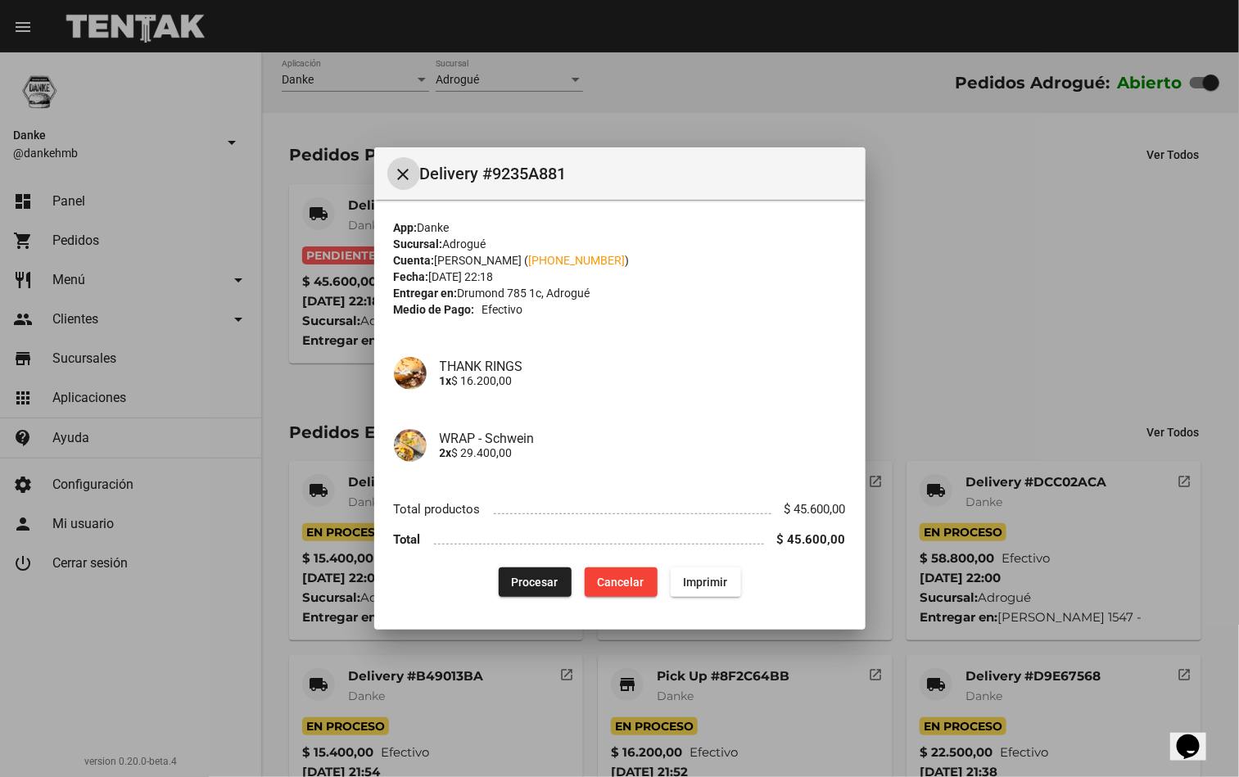
click at [534, 585] on span "Procesar" at bounding box center [535, 582] width 47 height 13
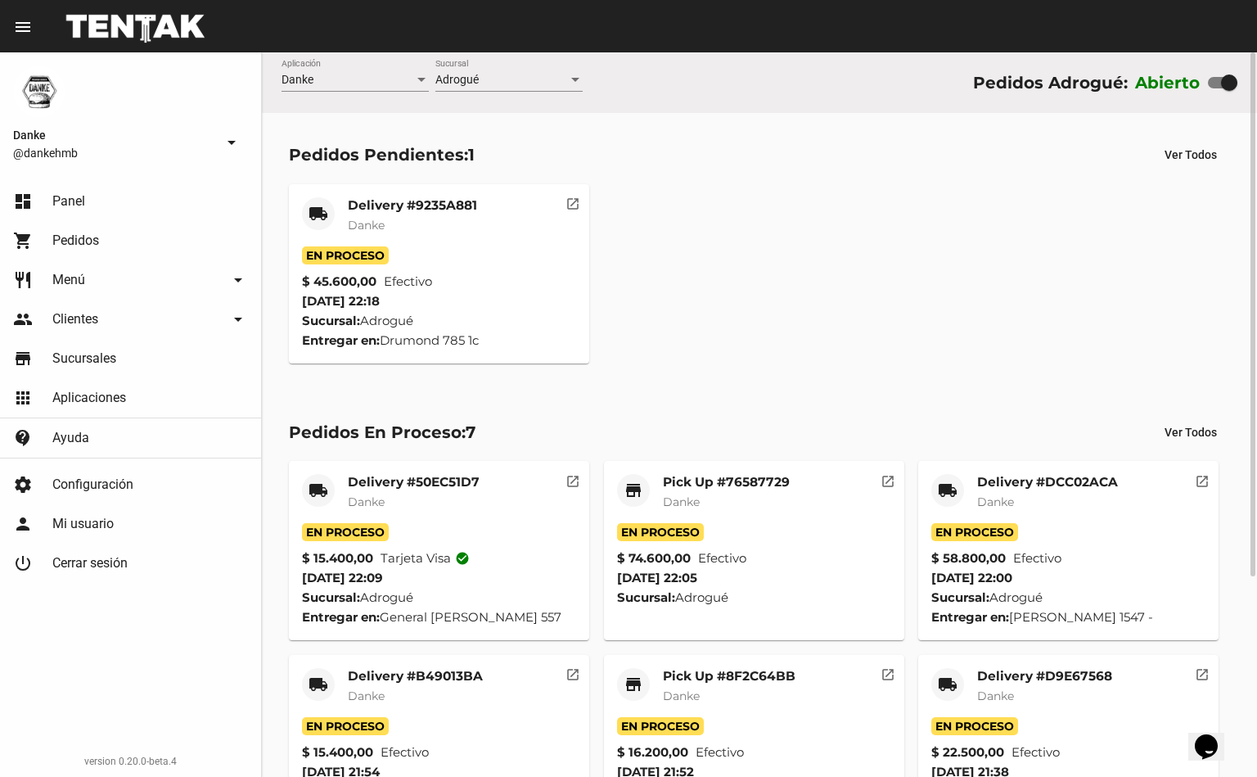
click at [418, 224] on mat-card-subtitle "Danke" at bounding box center [412, 225] width 129 height 16
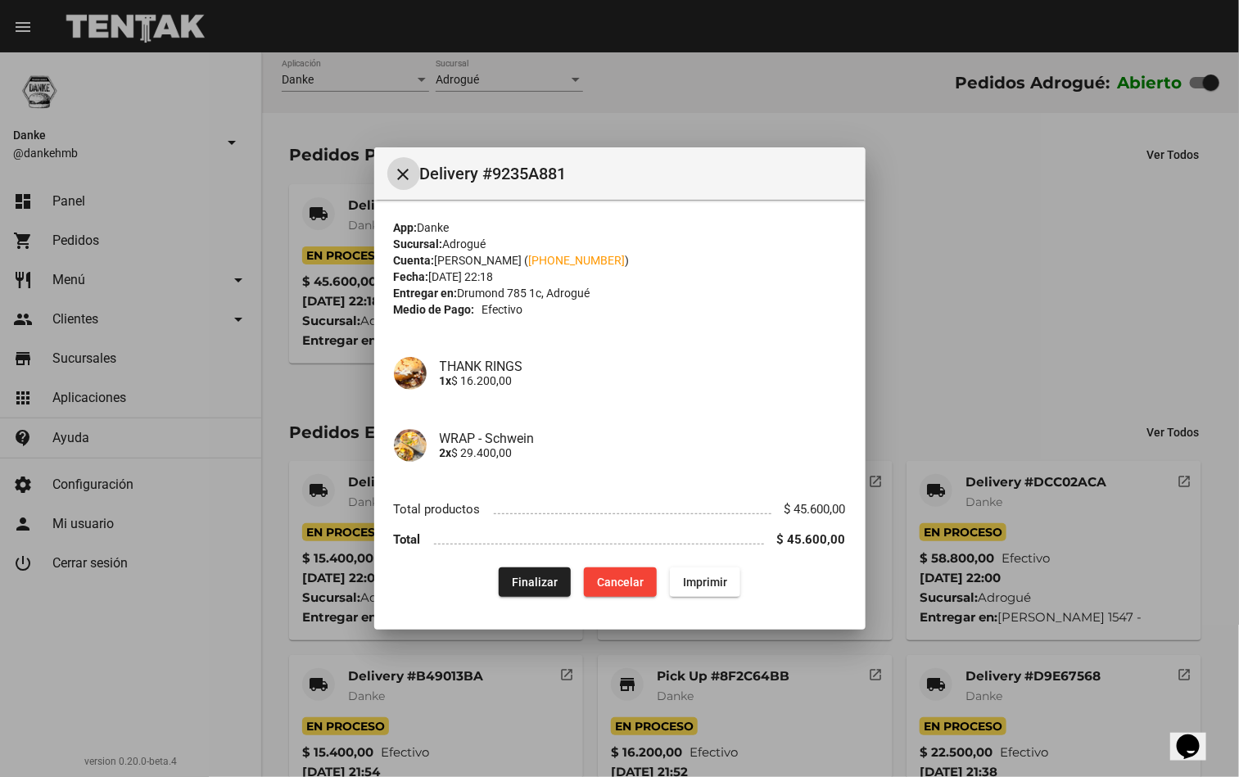
click at [531, 585] on span "Finalizar" at bounding box center [535, 582] width 46 height 13
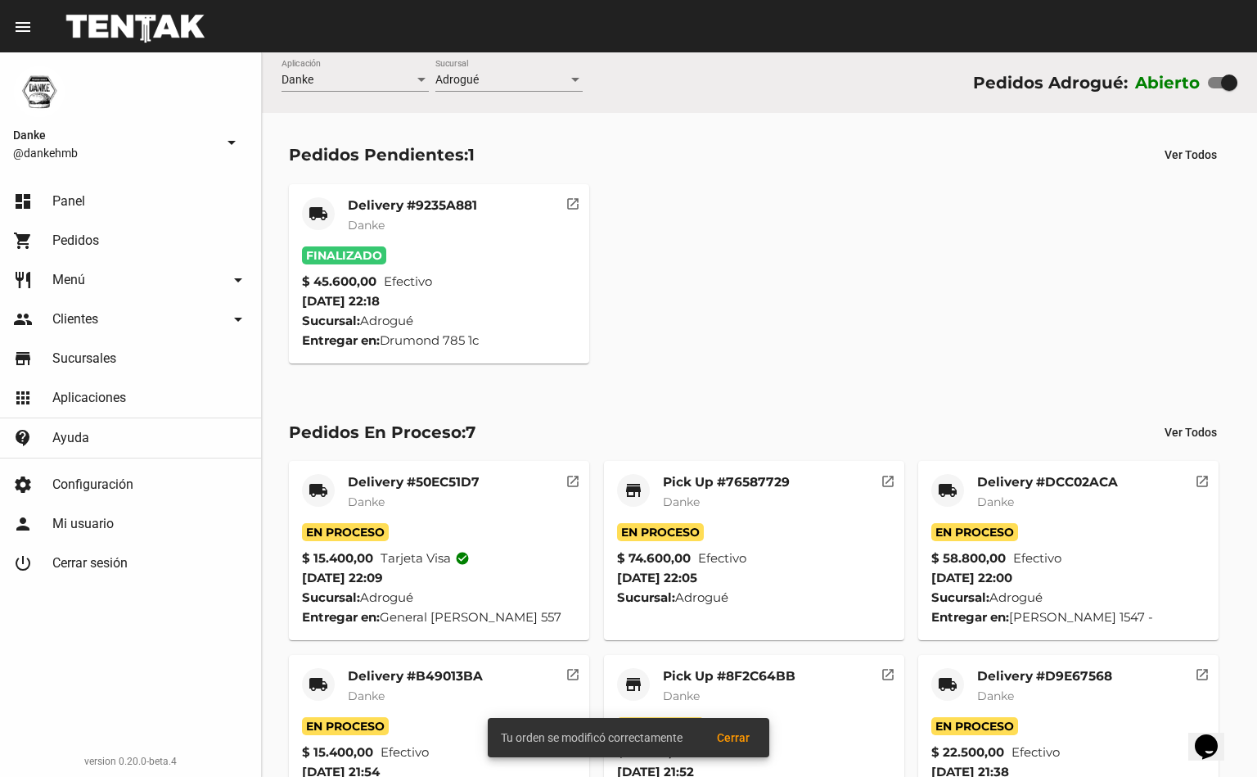
click at [1030, 695] on mat-card-subtitle "Danke" at bounding box center [1044, 696] width 135 height 16
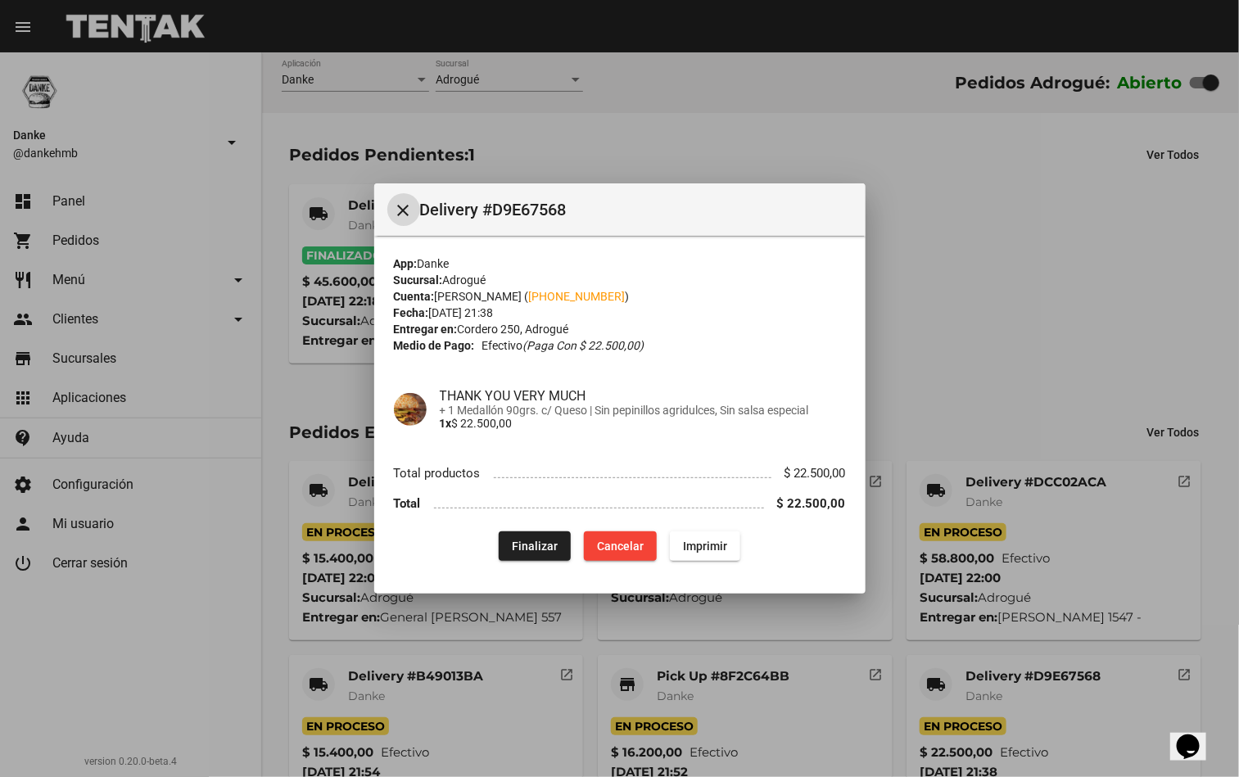
click at [539, 539] on span "Finalizar" at bounding box center [535, 545] width 46 height 13
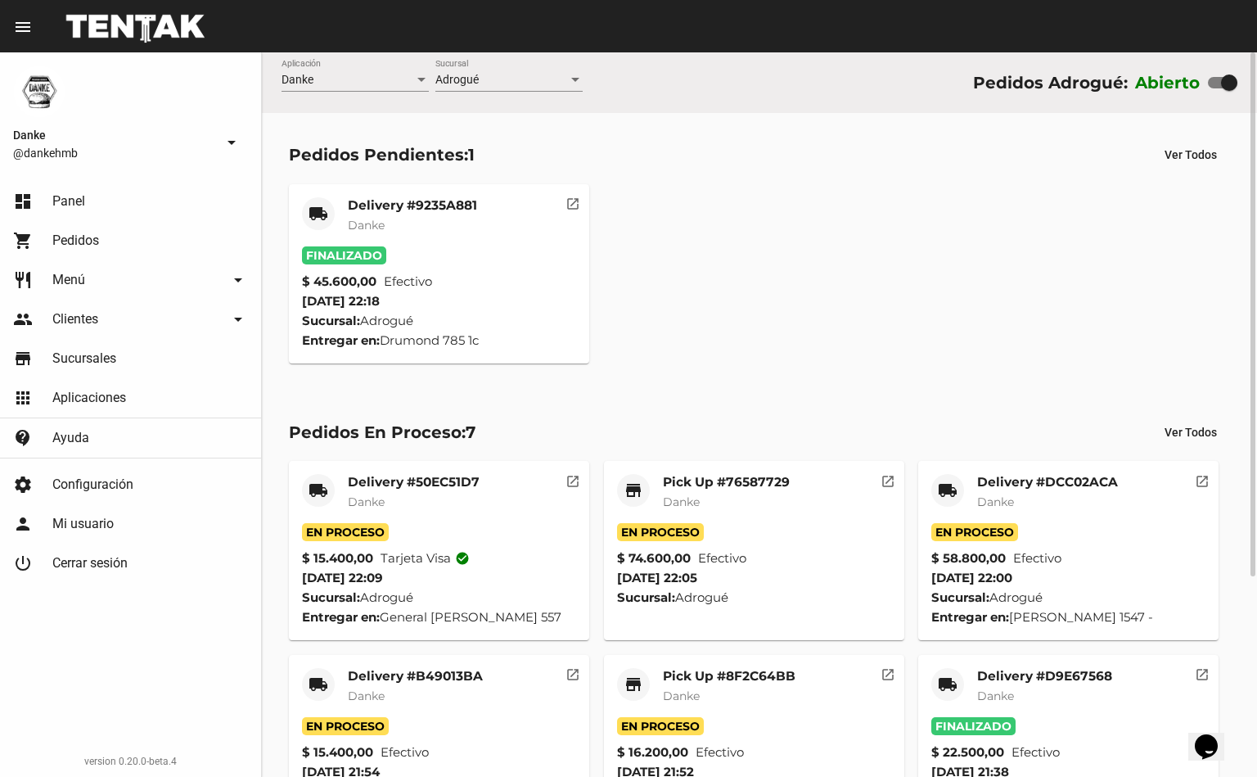
click at [1040, 690] on mat-card-subtitle "Danke" at bounding box center [1044, 696] width 135 height 16
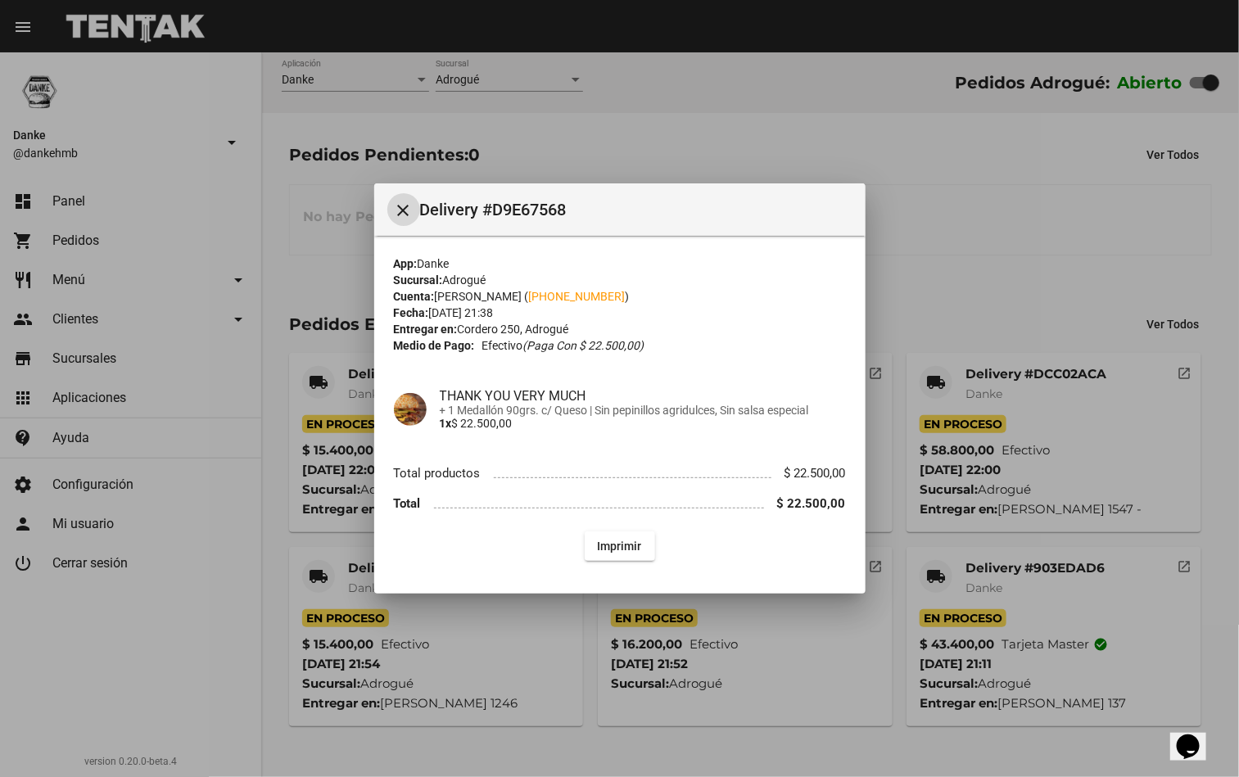
click at [995, 300] on div at bounding box center [619, 388] width 1239 height 777
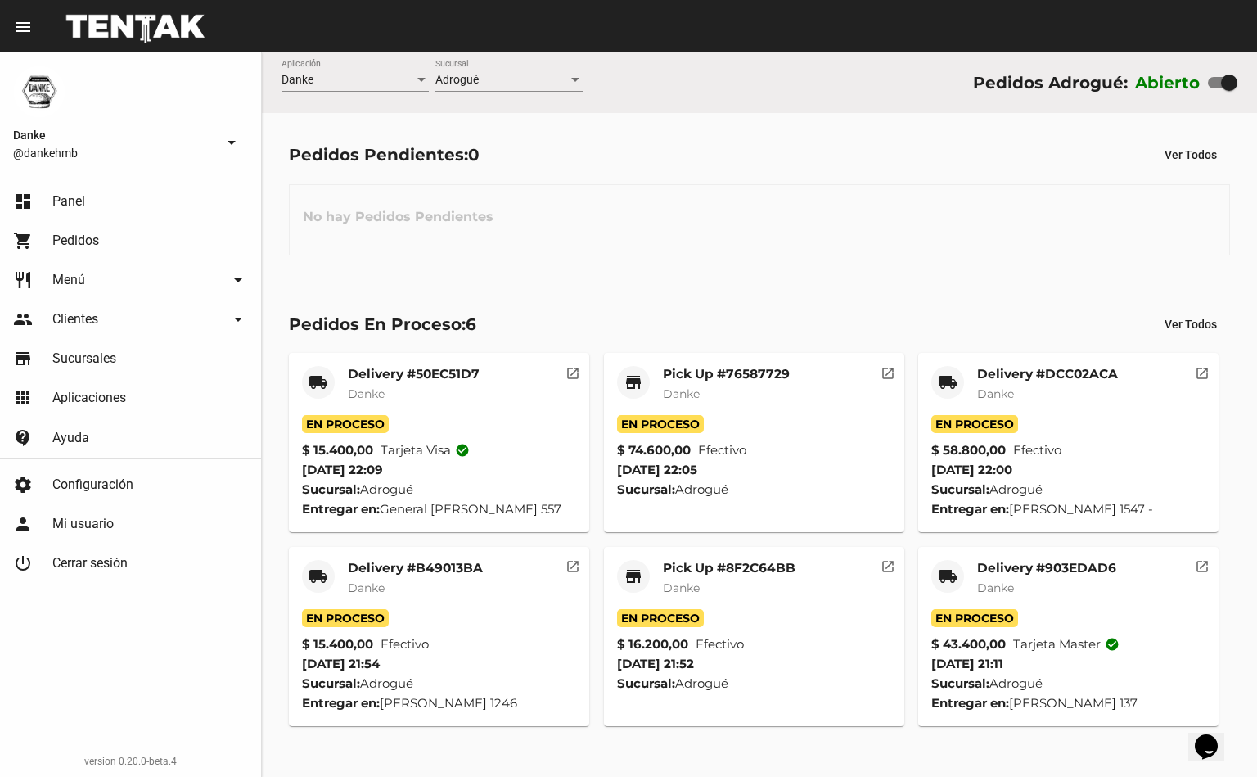
click at [1024, 602] on div "Delivery #903EDAD6 Danke" at bounding box center [1046, 584] width 139 height 49
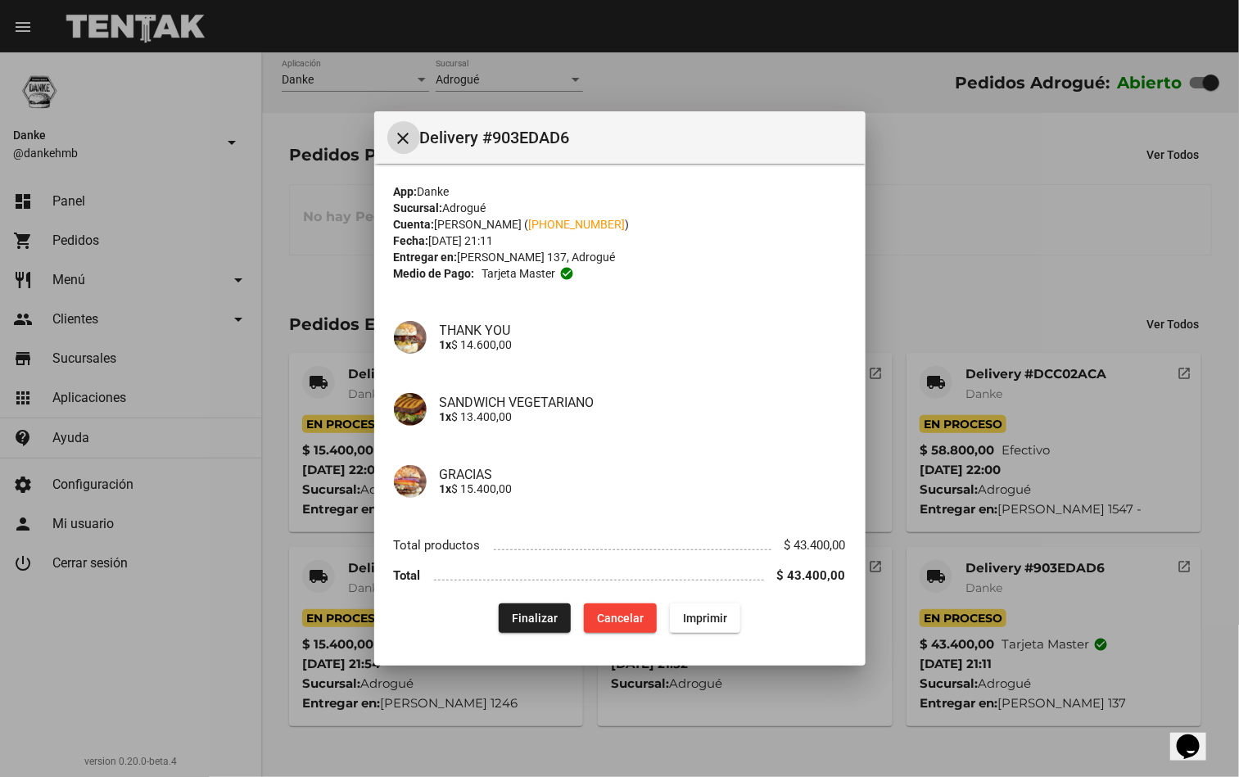
click at [1036, 251] on div at bounding box center [619, 388] width 1239 height 777
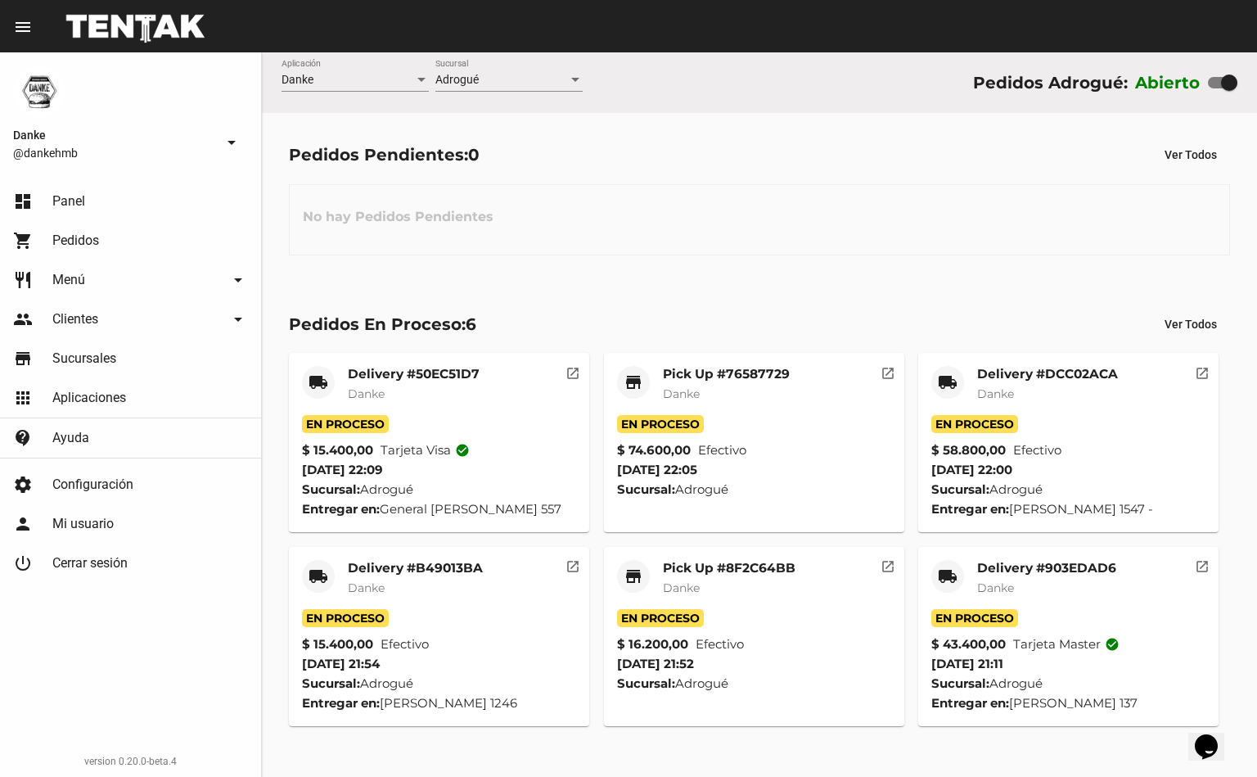
click at [734, 648] on span "Efectivo" at bounding box center [720, 644] width 48 height 20
click at [661, 590] on mat-card-header "store Pick Up #8F2C64BB Danke" at bounding box center [754, 584] width 274 height 49
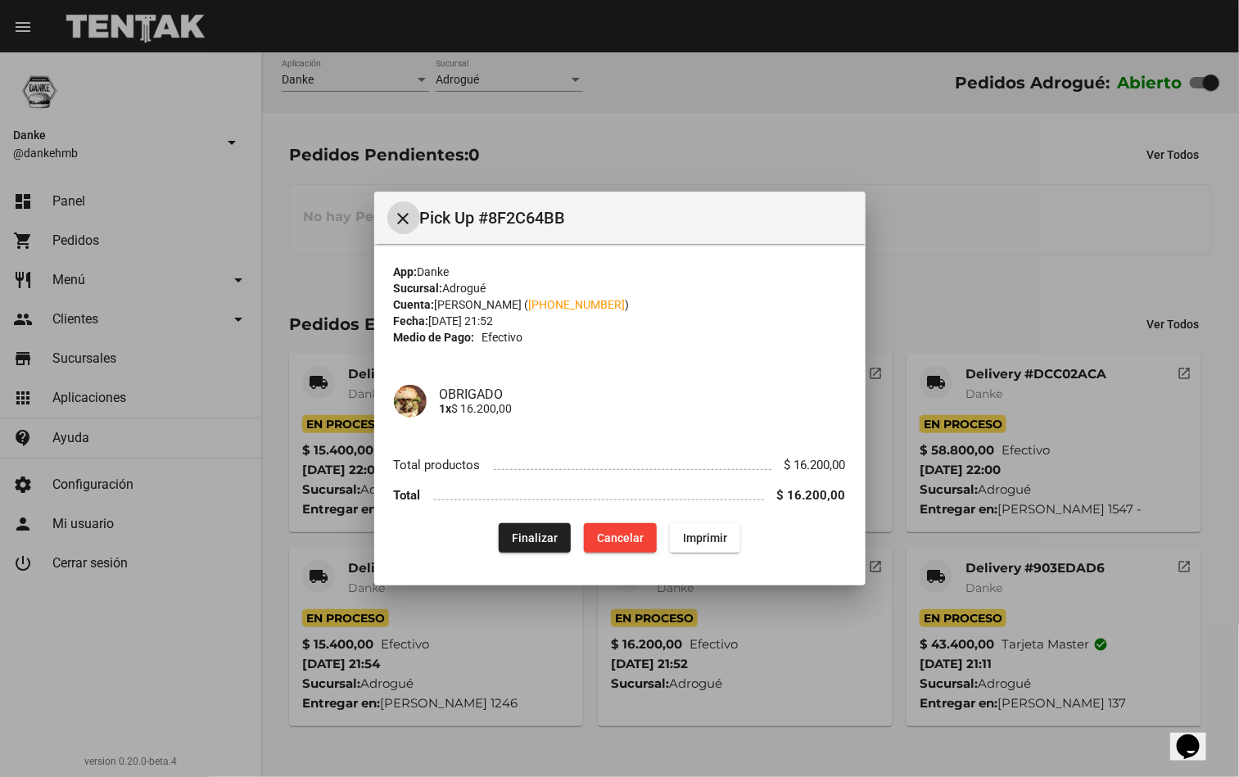
click at [531, 538] on span "Finalizar" at bounding box center [535, 537] width 46 height 13
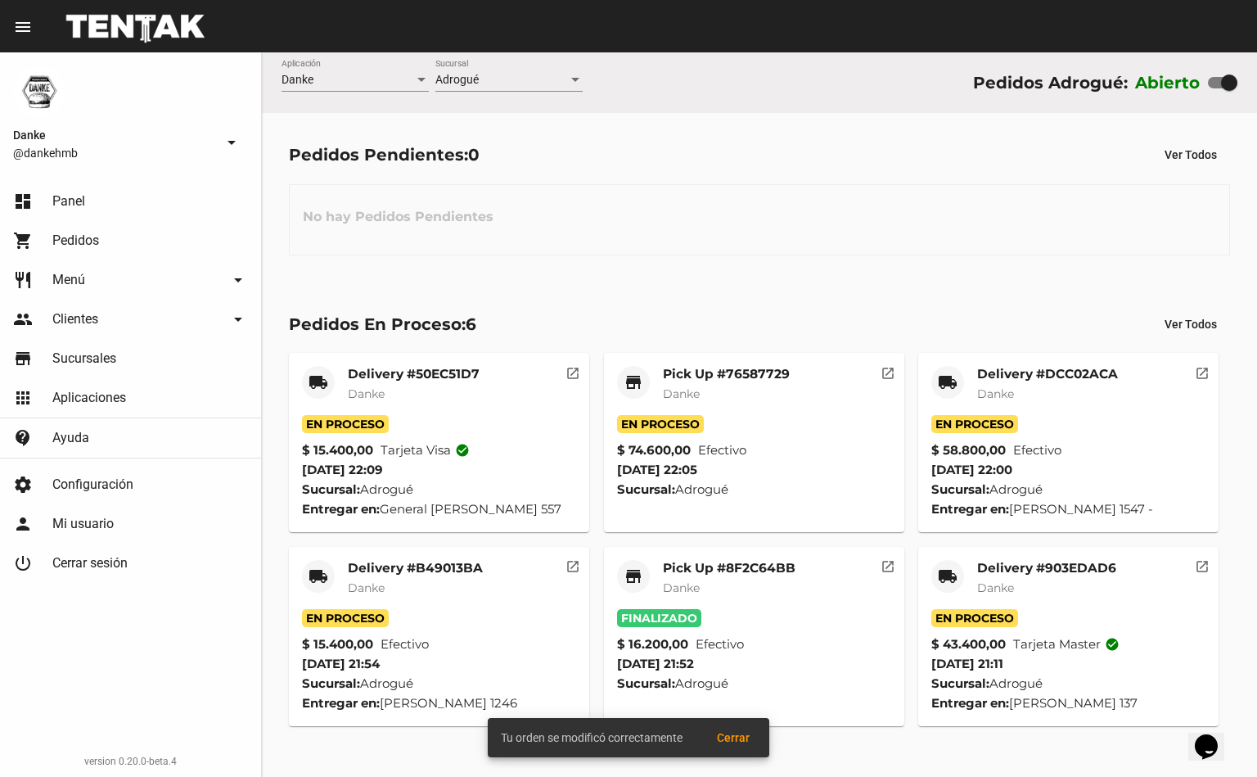
click at [415, 600] on div "Delivery #B49013BA Danke" at bounding box center [415, 584] width 135 height 49
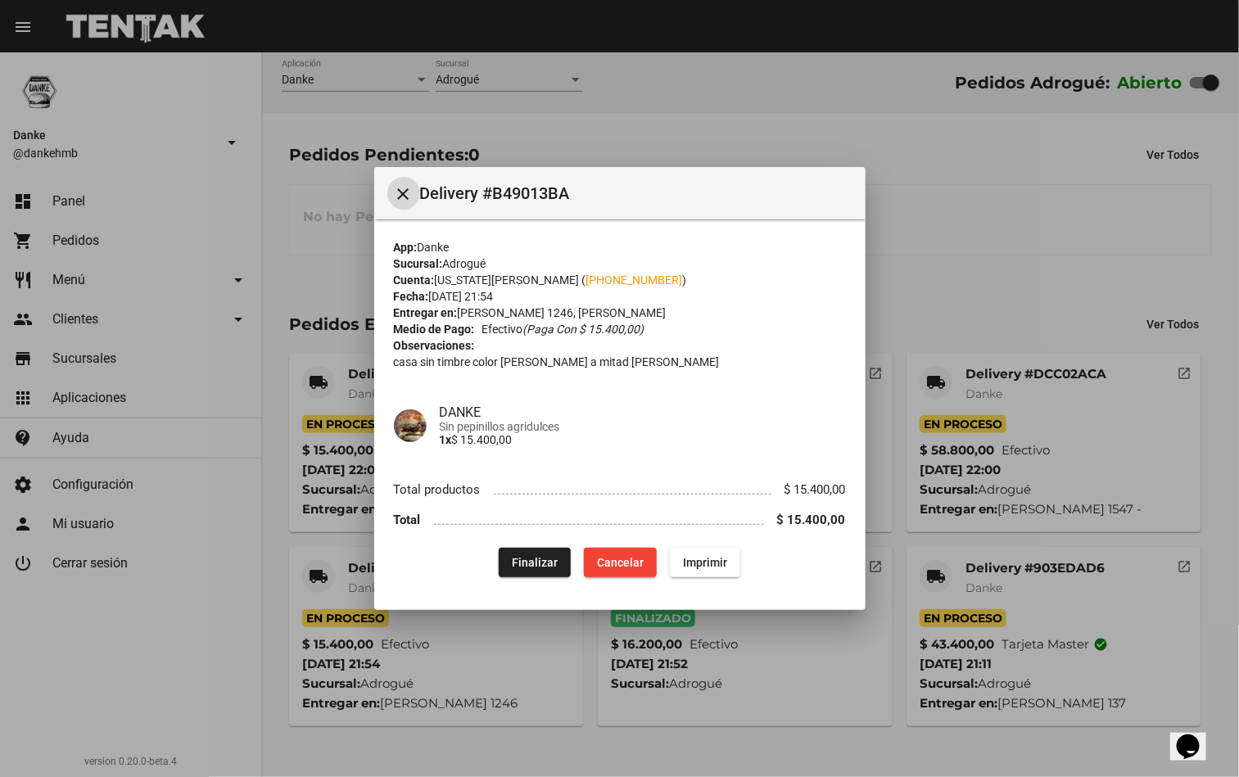
click at [1002, 246] on div at bounding box center [619, 388] width 1239 height 777
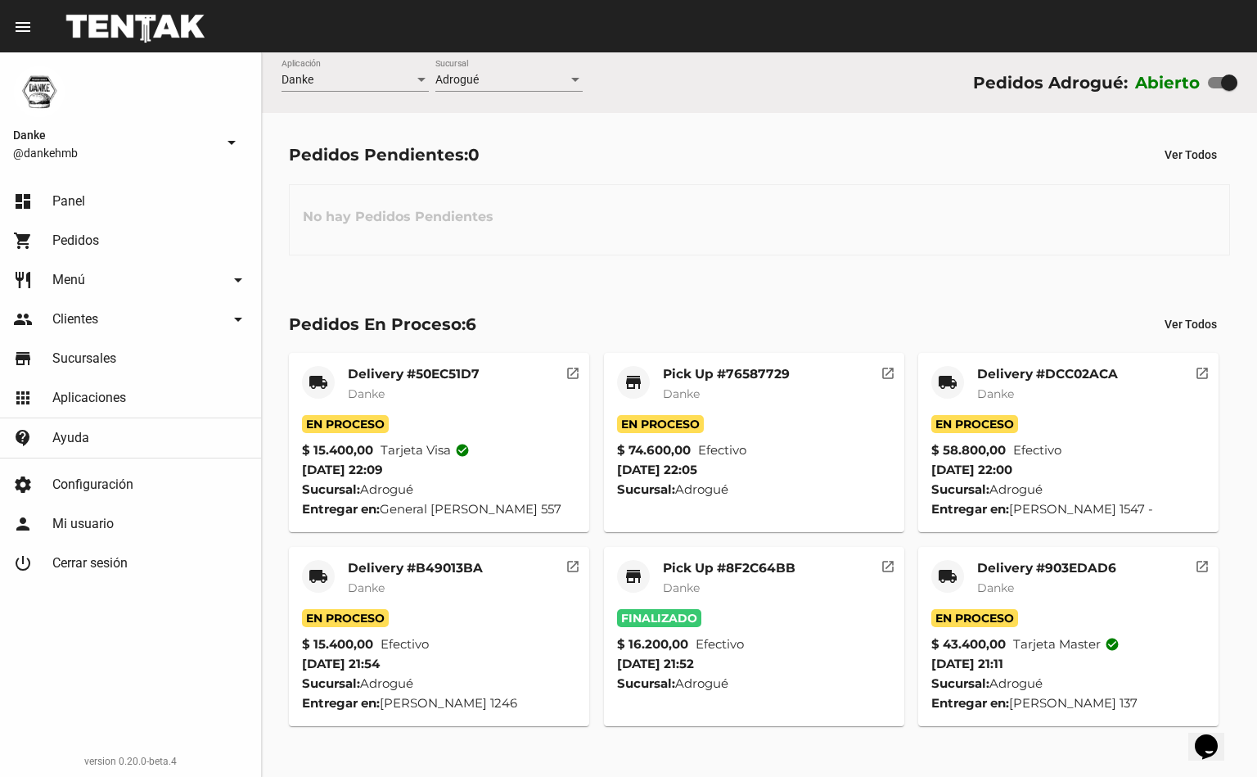
click at [1052, 442] on span "Efectivo" at bounding box center [1037, 450] width 48 height 20
click at [663, 386] on span "Danke" at bounding box center [681, 393] width 37 height 15
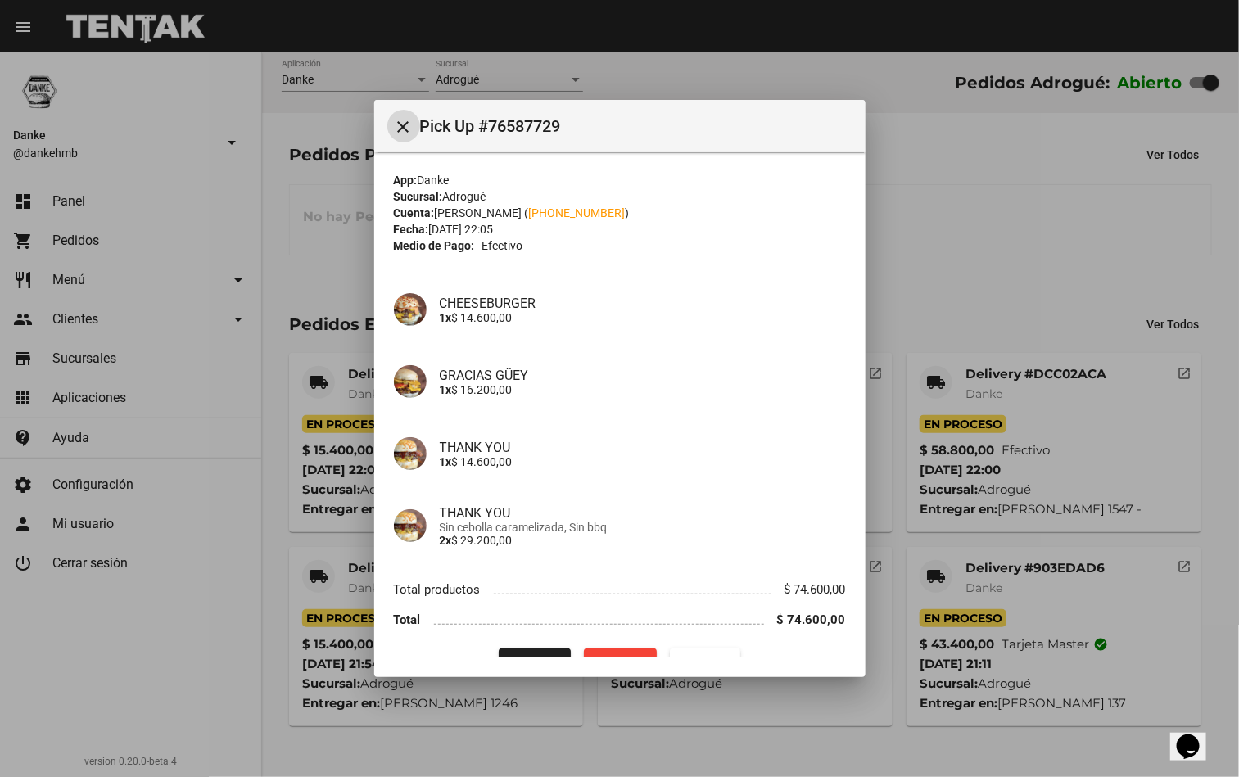
click at [992, 199] on div at bounding box center [619, 388] width 1239 height 777
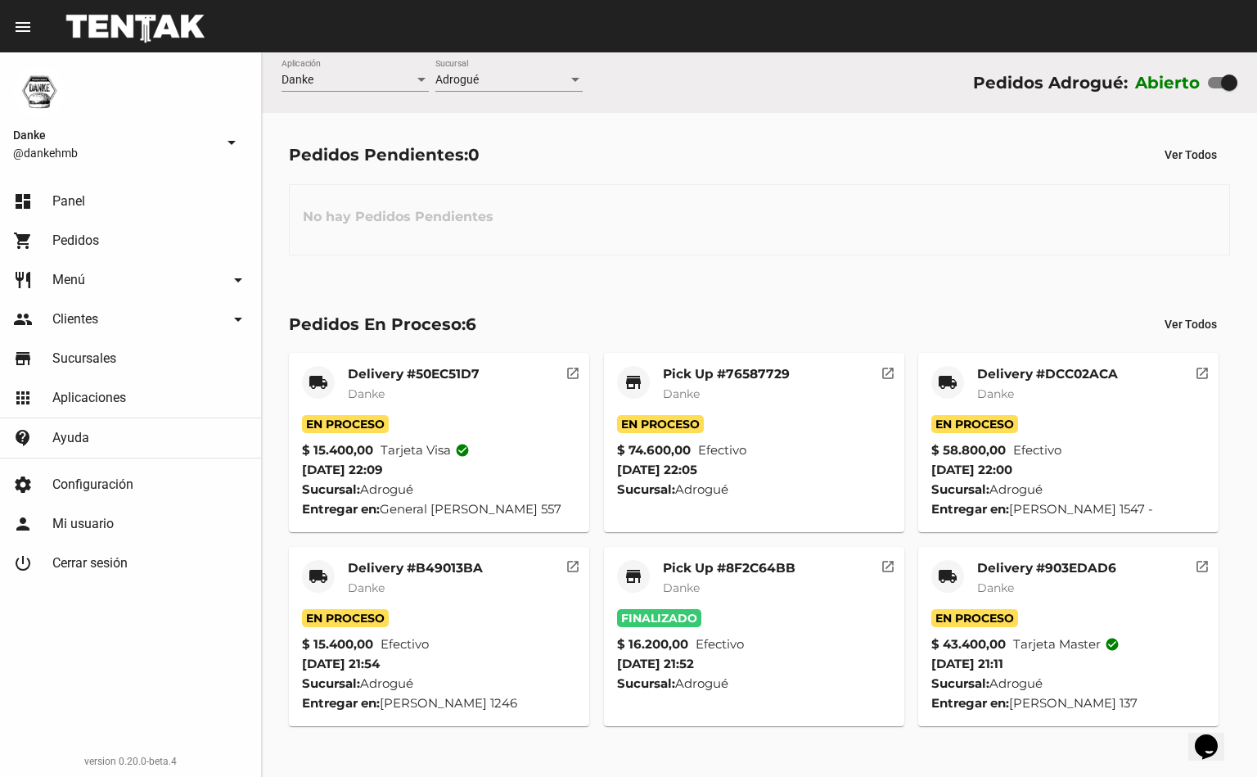
click at [1007, 580] on mat-card-subtitle "Danke" at bounding box center [1046, 588] width 139 height 16
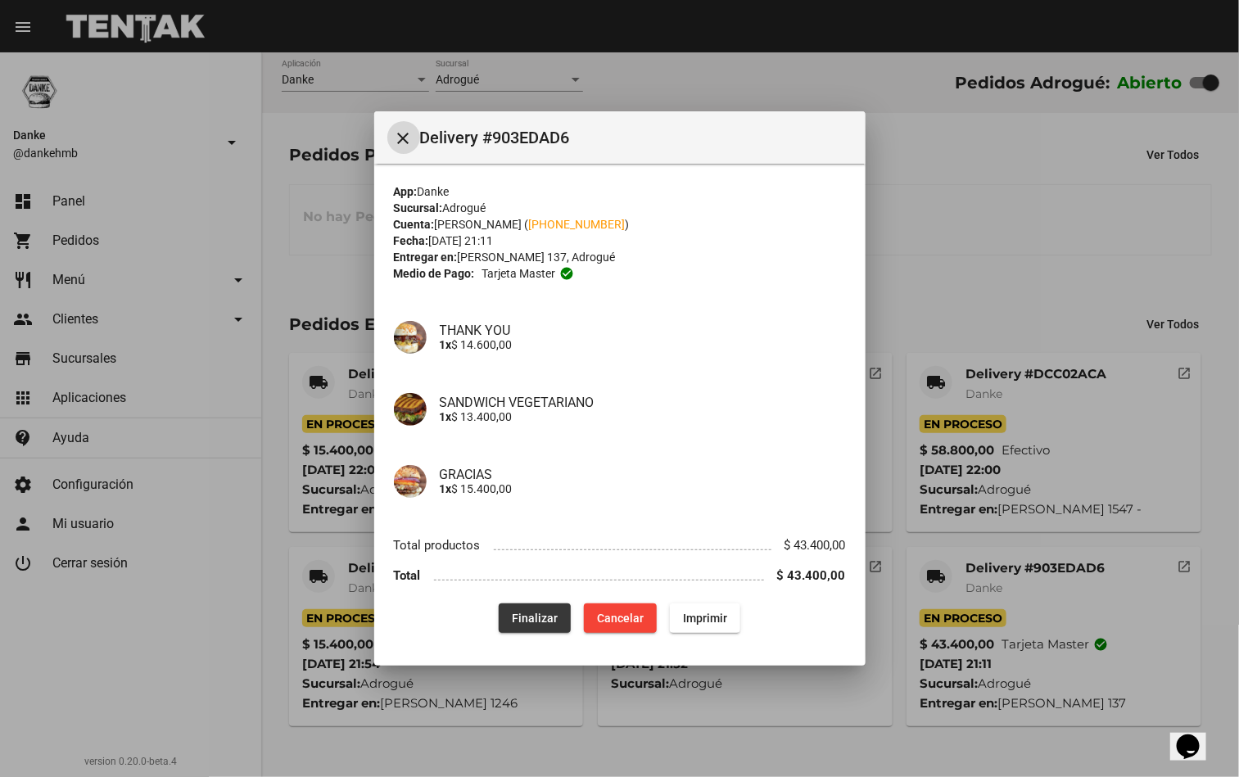
click at [541, 614] on span "Finalizar" at bounding box center [535, 618] width 46 height 13
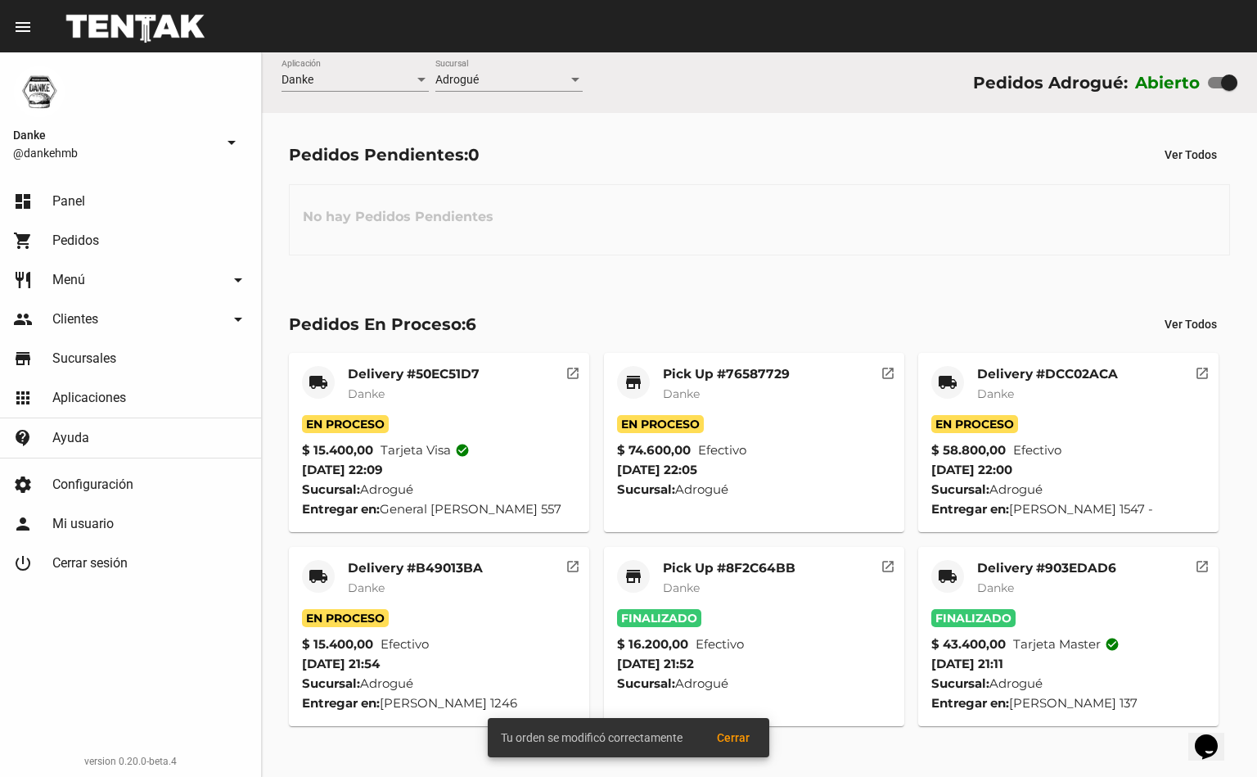
click at [393, 582] on mat-card-subtitle "Danke" at bounding box center [415, 588] width 135 height 16
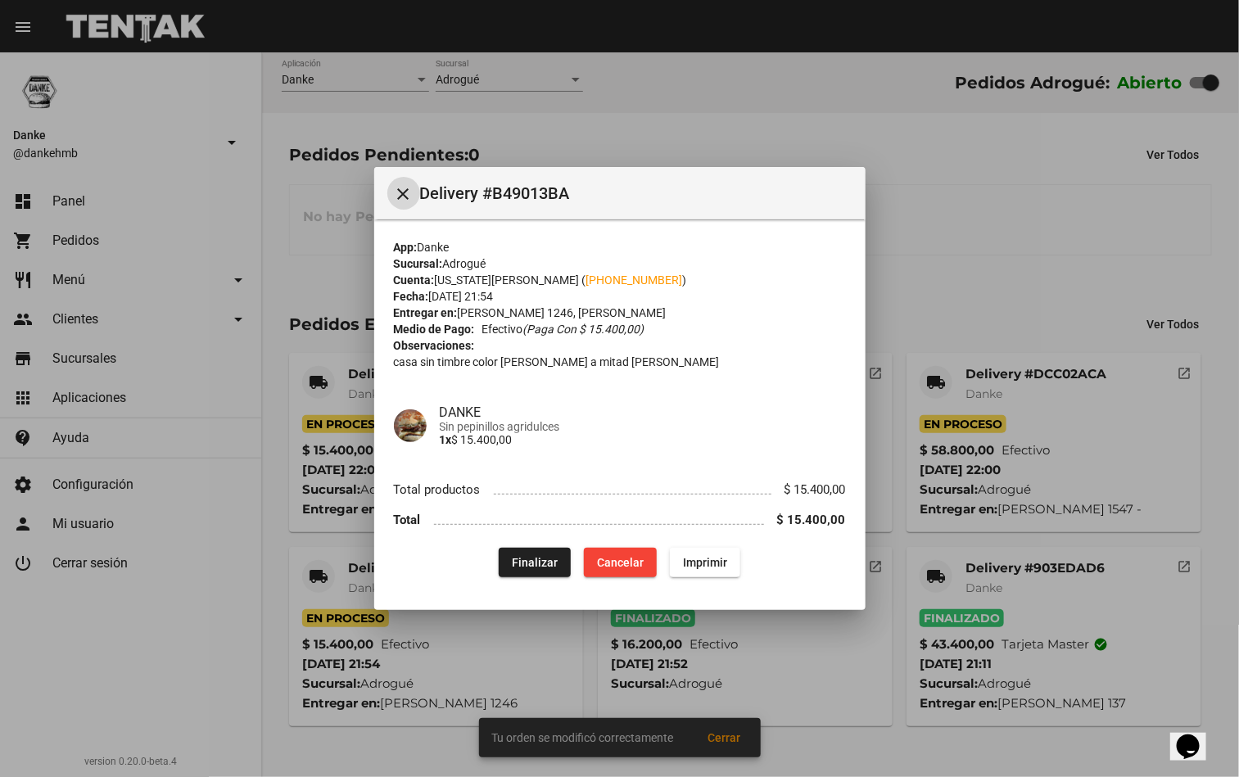
click at [394, 698] on div at bounding box center [619, 388] width 1239 height 777
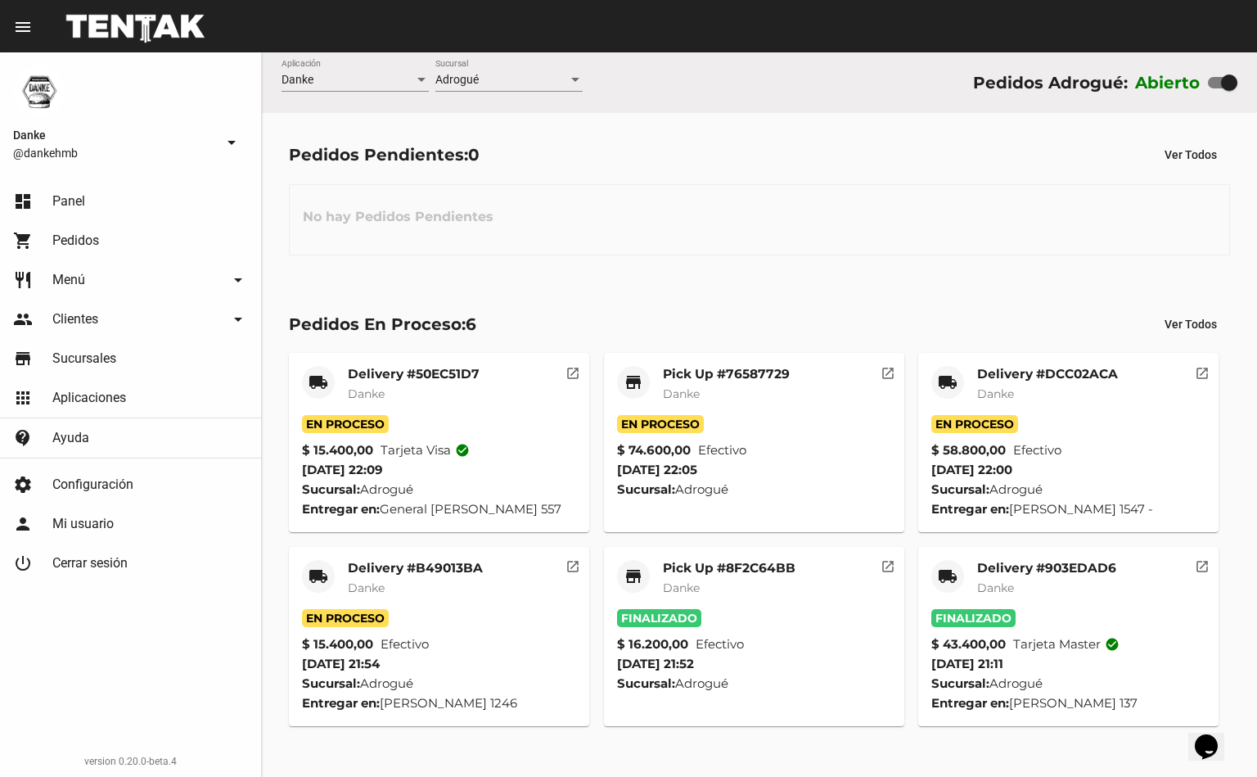
click at [998, 401] on mat-card-subtitle "Danke" at bounding box center [1047, 394] width 141 height 16
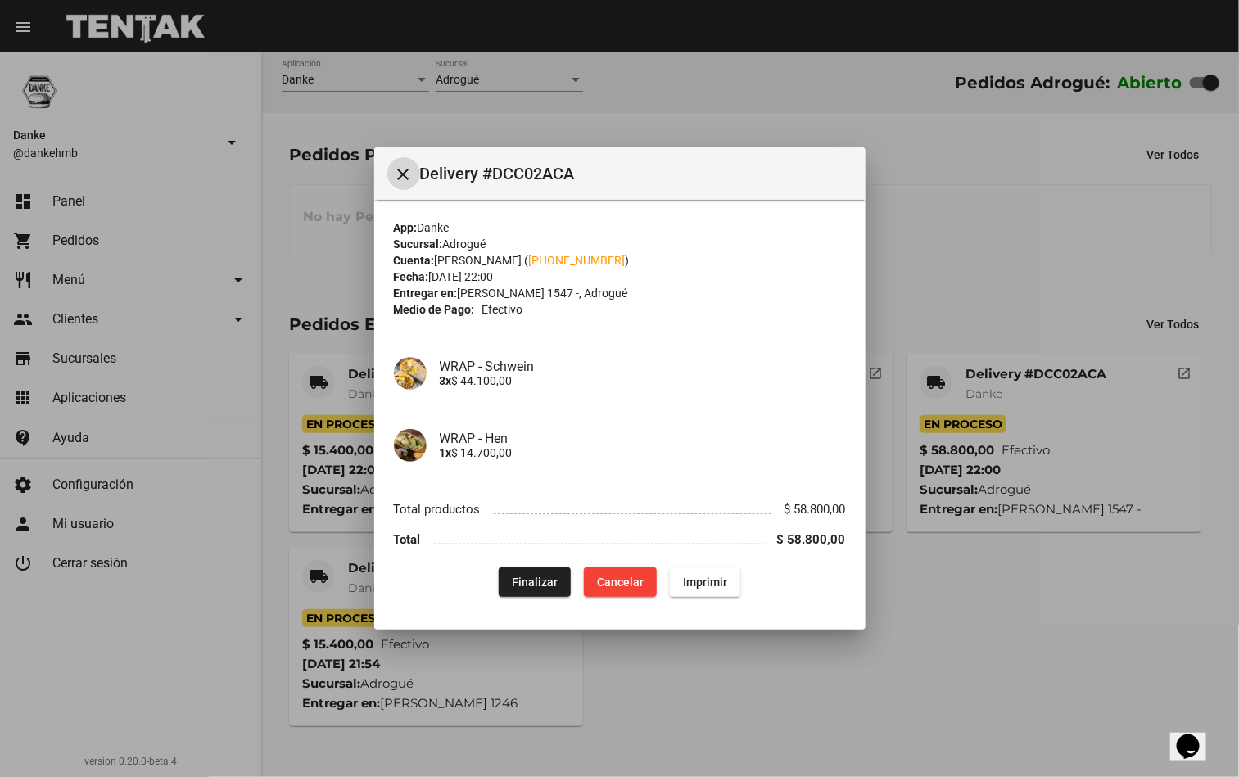
click at [968, 232] on div at bounding box center [619, 388] width 1239 height 777
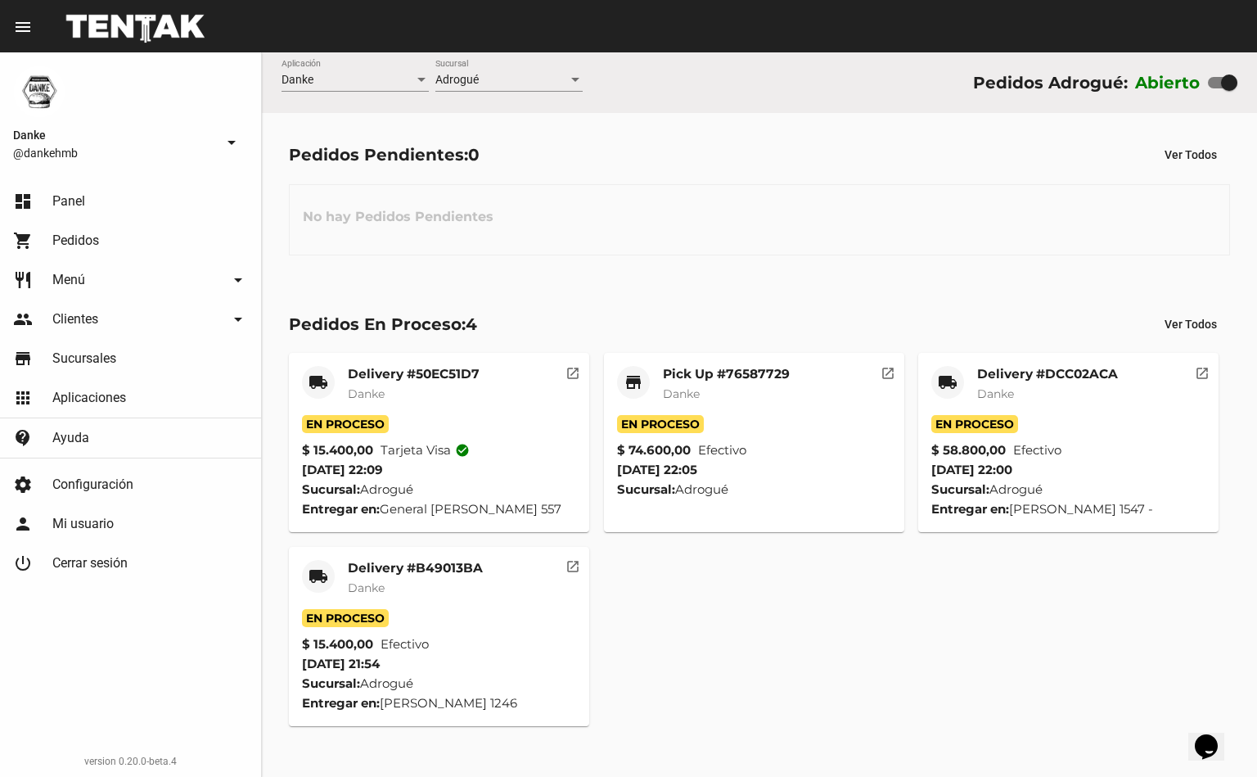
click at [384, 580] on mat-card-subtitle "Danke" at bounding box center [415, 588] width 135 height 16
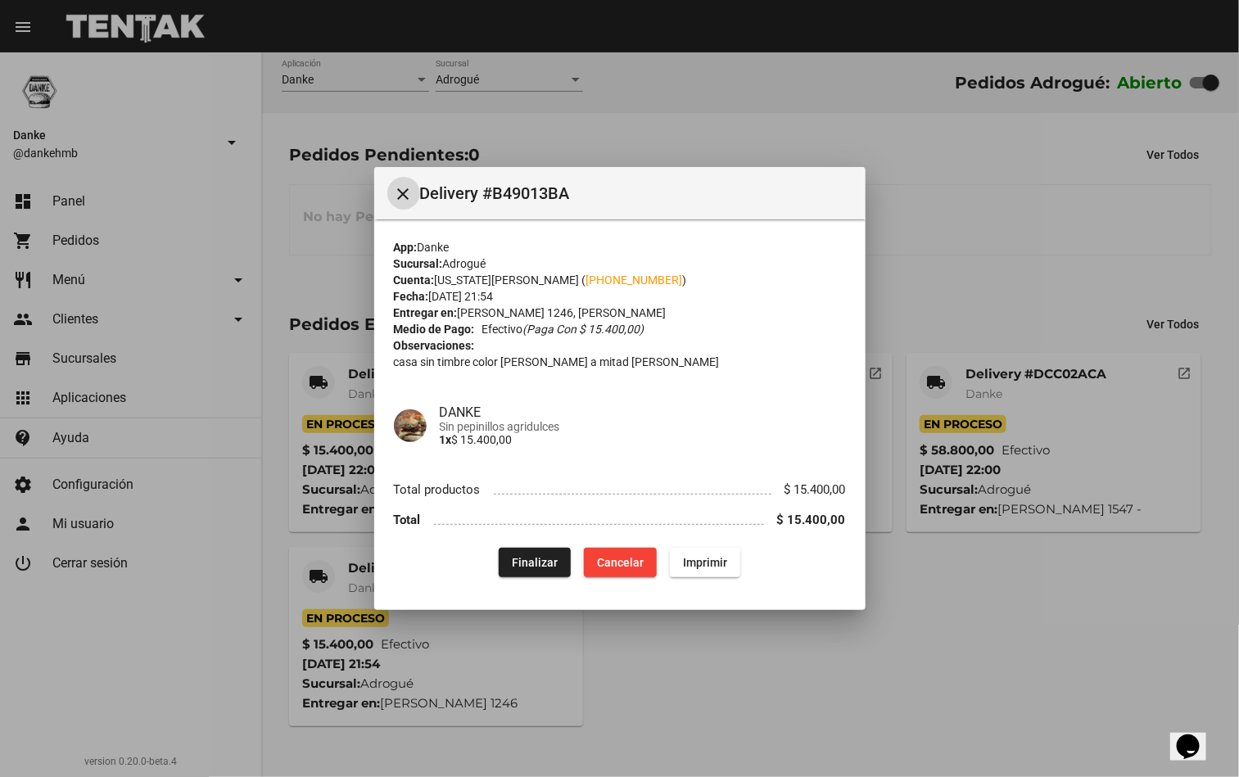
click at [529, 565] on span "Finalizar" at bounding box center [535, 562] width 46 height 13
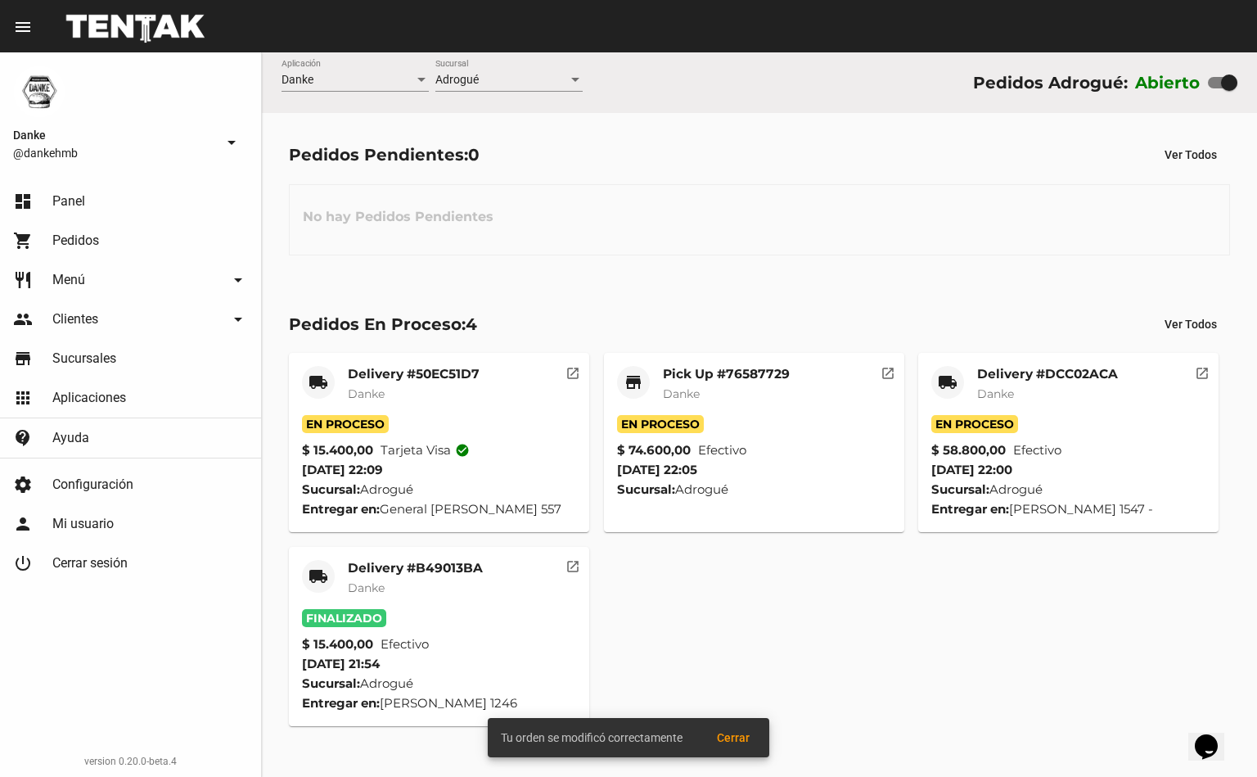
click at [973, 393] on mat-card-header "local_shipping Delivery #DCC02ACA Danke" at bounding box center [1069, 390] width 274 height 49
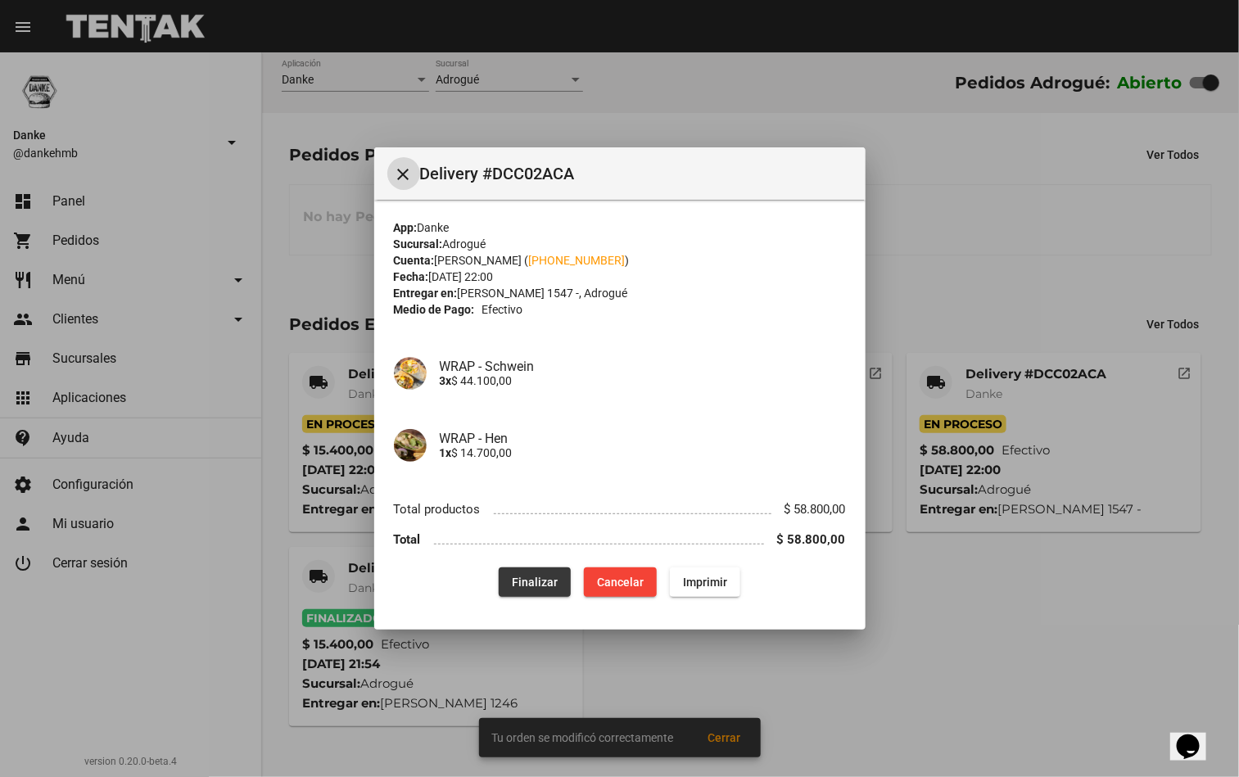
click at [540, 580] on span "Finalizar" at bounding box center [535, 582] width 46 height 13
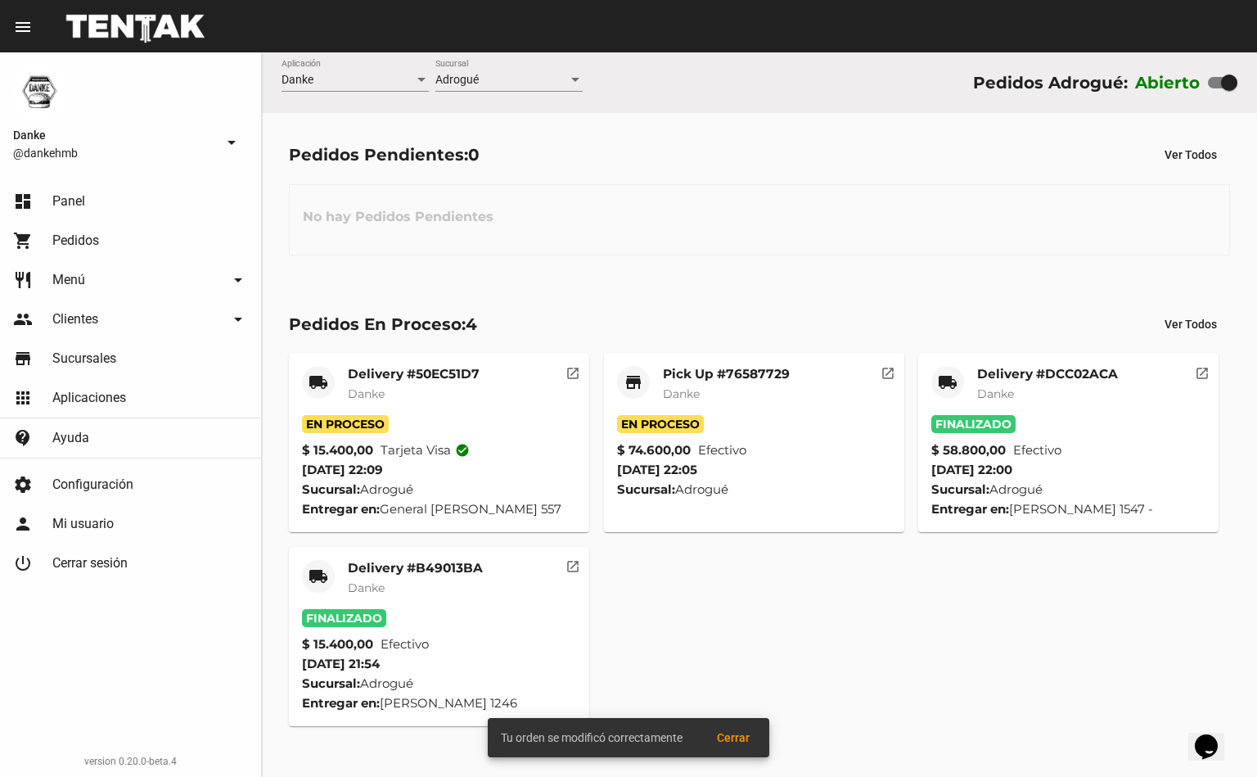
click at [447, 400] on mat-card-subtitle "Danke" at bounding box center [414, 394] width 132 height 16
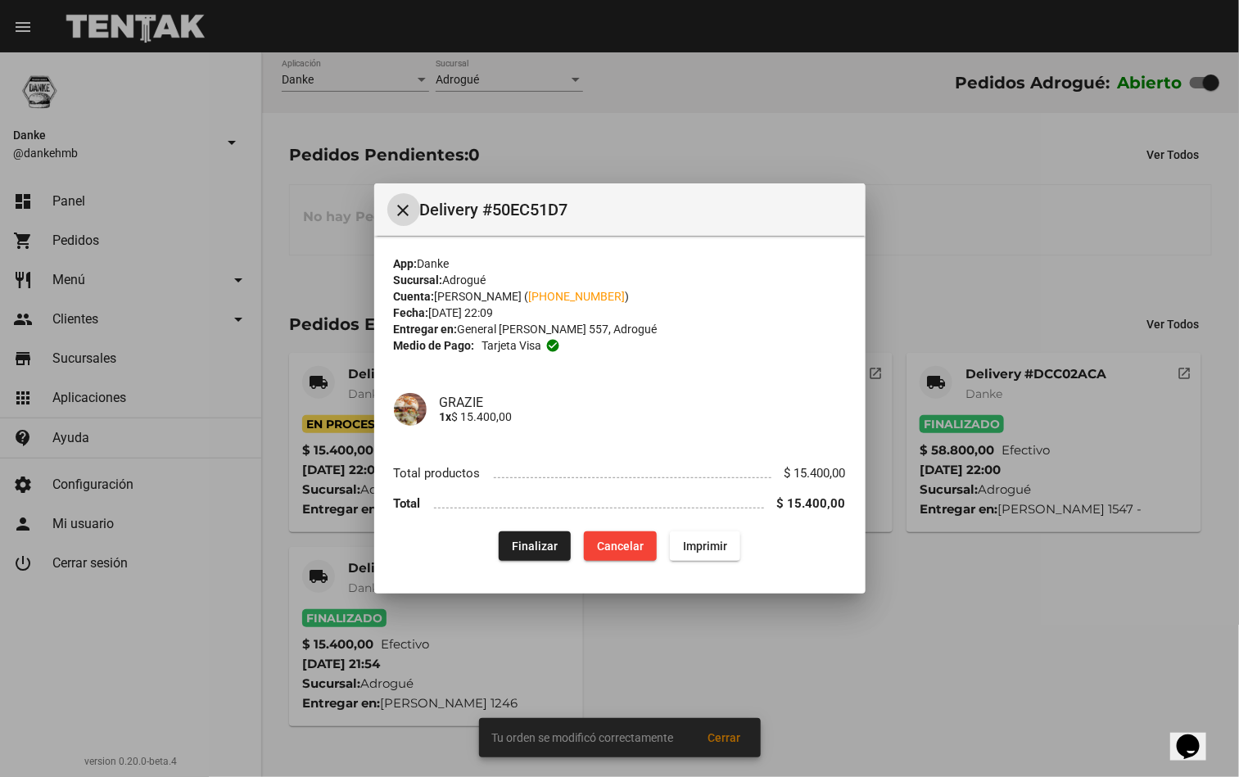
click at [526, 550] on span "Finalizar" at bounding box center [535, 545] width 46 height 13
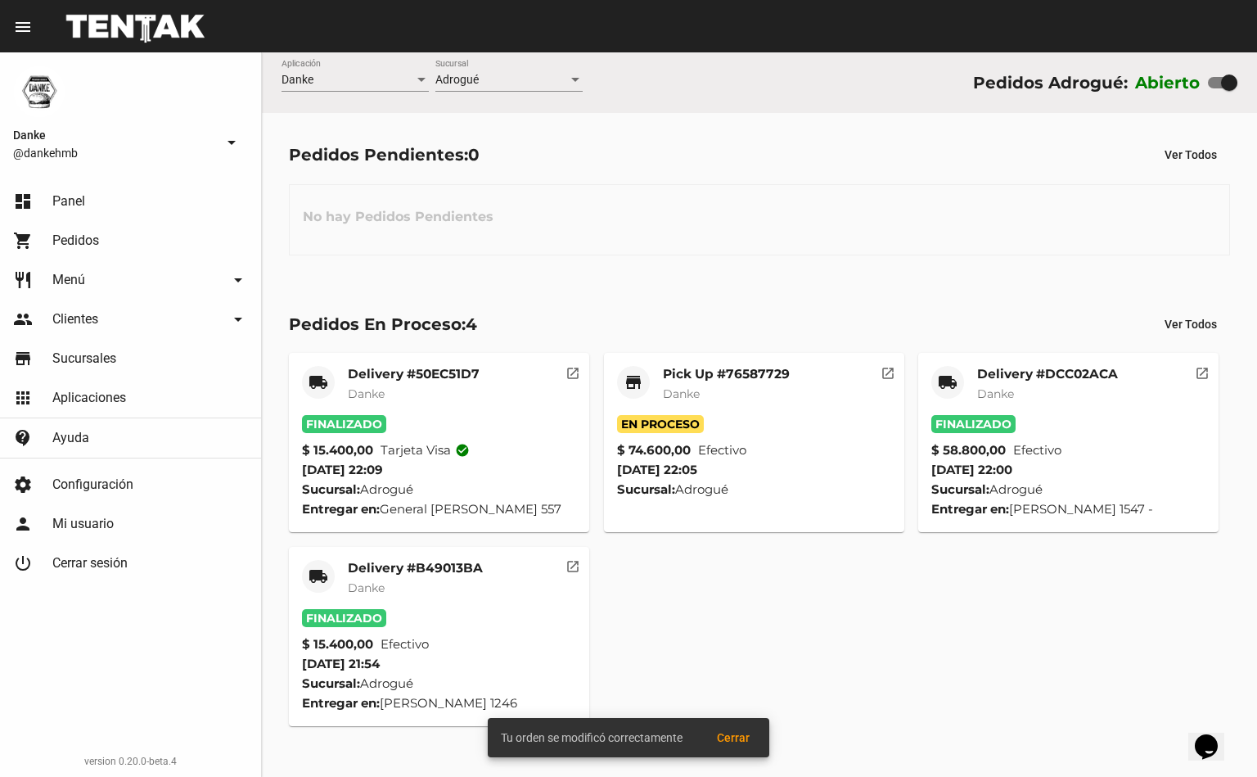
click at [680, 394] on span "Danke" at bounding box center [681, 393] width 37 height 15
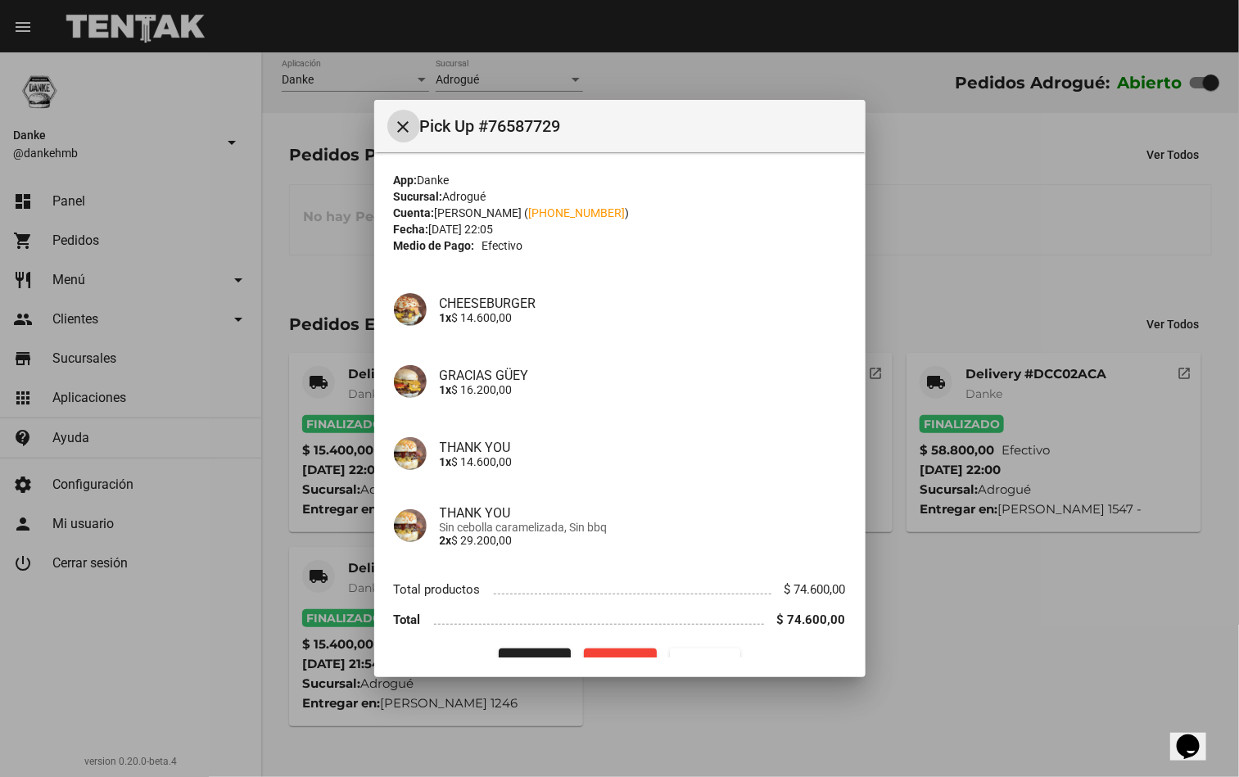
click at [931, 167] on div at bounding box center [619, 388] width 1239 height 777
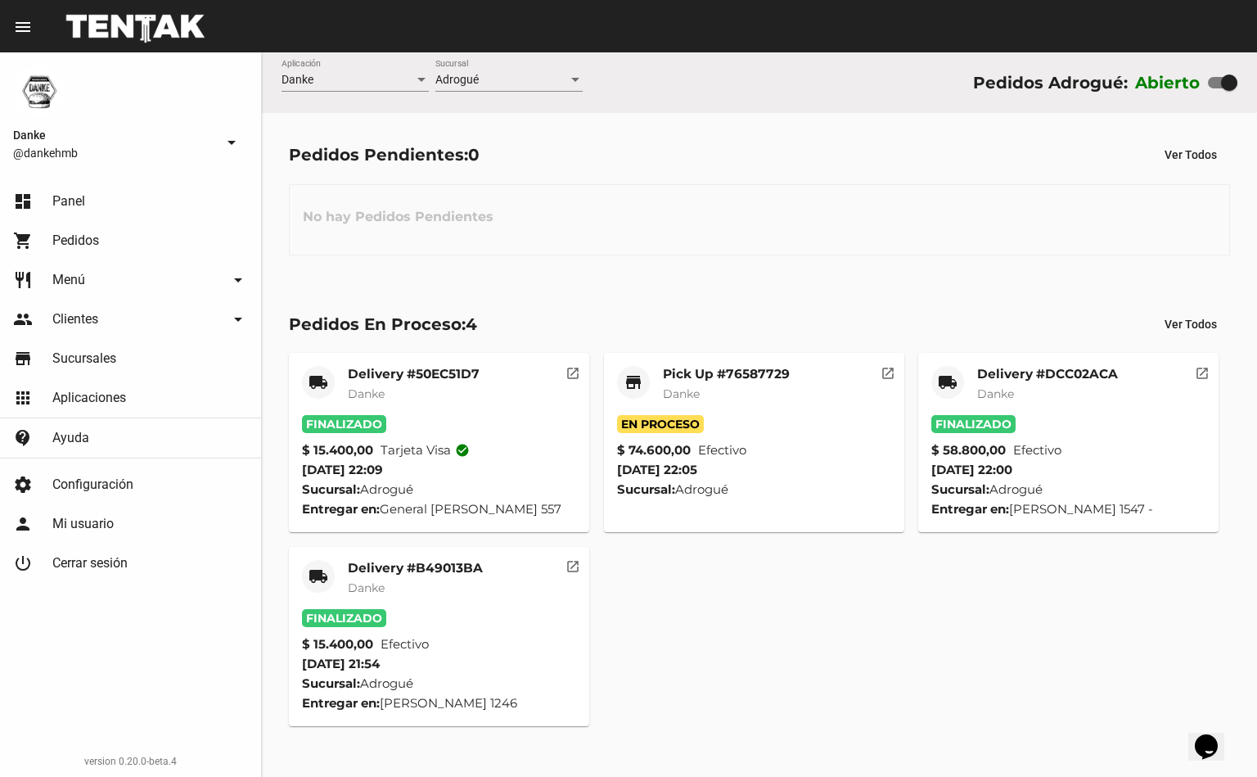
click at [724, 415] on div "Pick Up #76587729 Danke" at bounding box center [726, 390] width 127 height 49
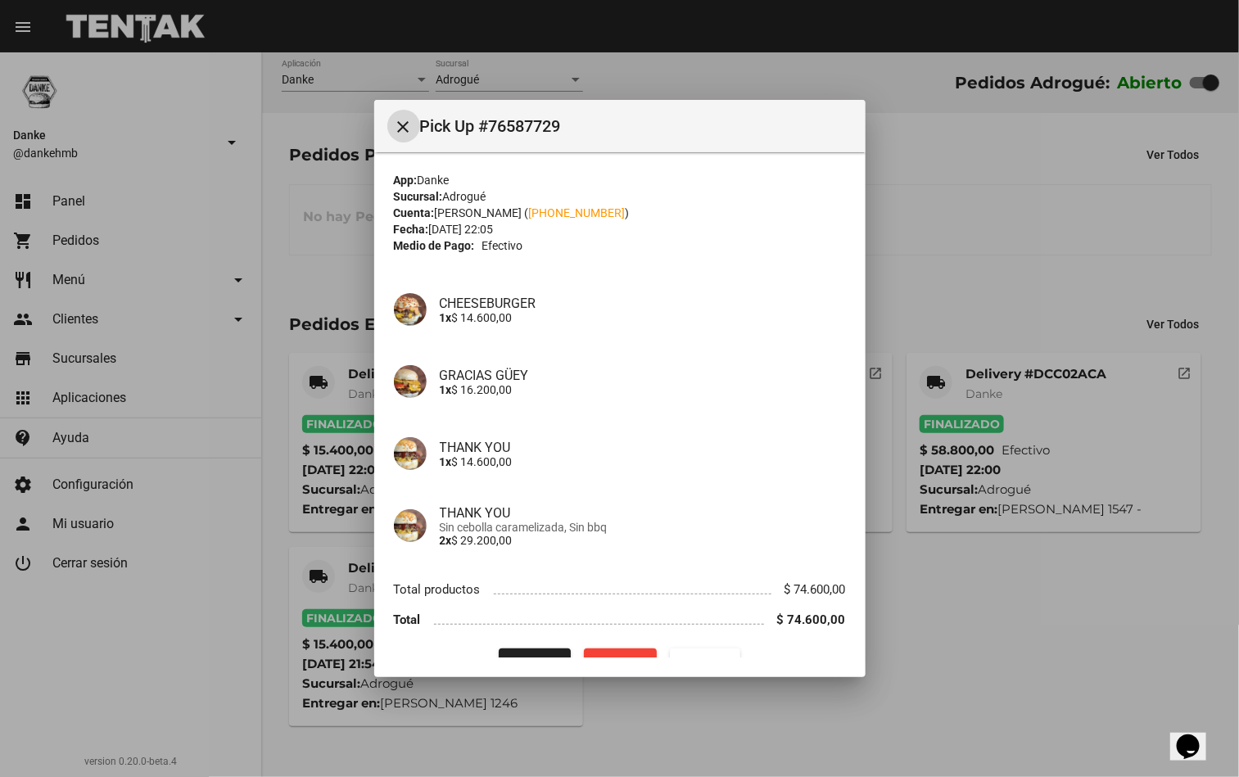
click at [521, 659] on mat-dialog-container "close Pick Up #76587729 App: Danke Sucursal: Adrogué Cuenta: Pilar Ojeda ( +54 …" at bounding box center [619, 388] width 491 height 577
click at [528, 657] on span "Finalizar" at bounding box center [535, 663] width 46 height 13
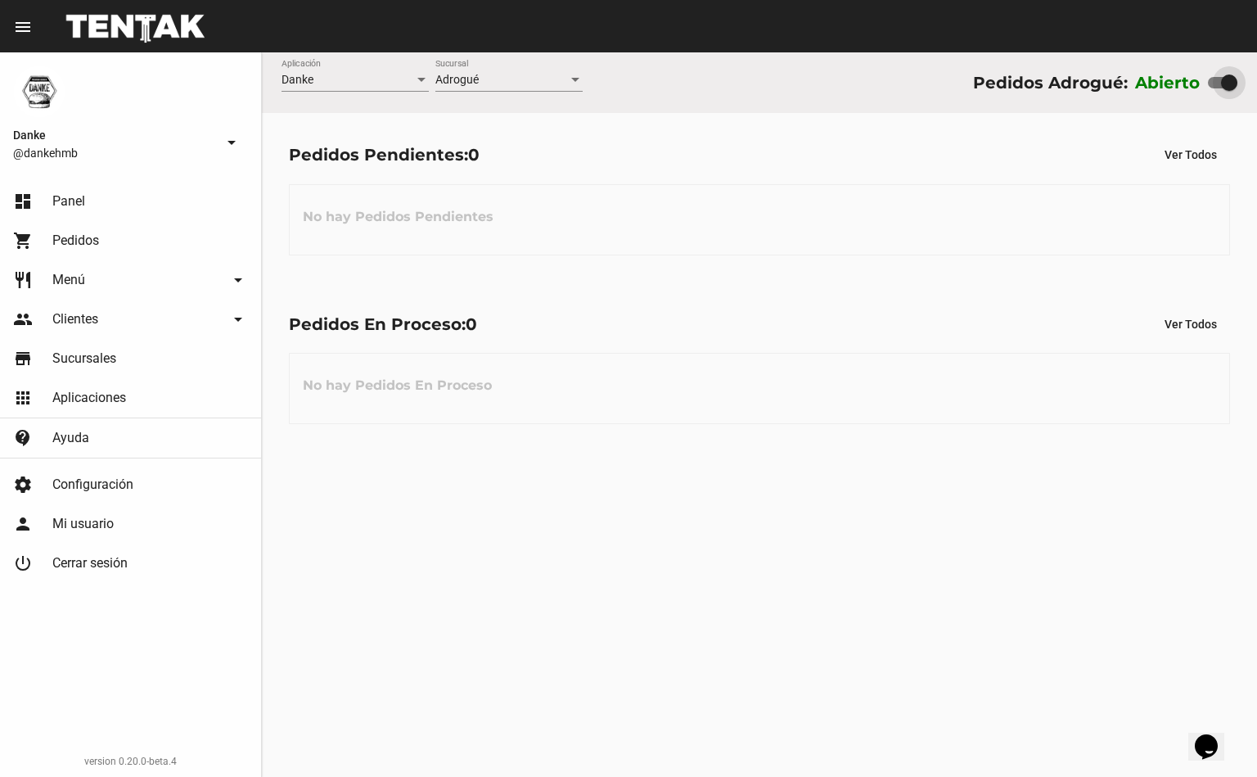
click at [1221, 77] on div at bounding box center [1229, 82] width 16 height 16
click at [1216, 88] on input "checkbox" at bounding box center [1216, 88] width 1 height 1
checkbox input "false"
